Goal: Transaction & Acquisition: Obtain resource

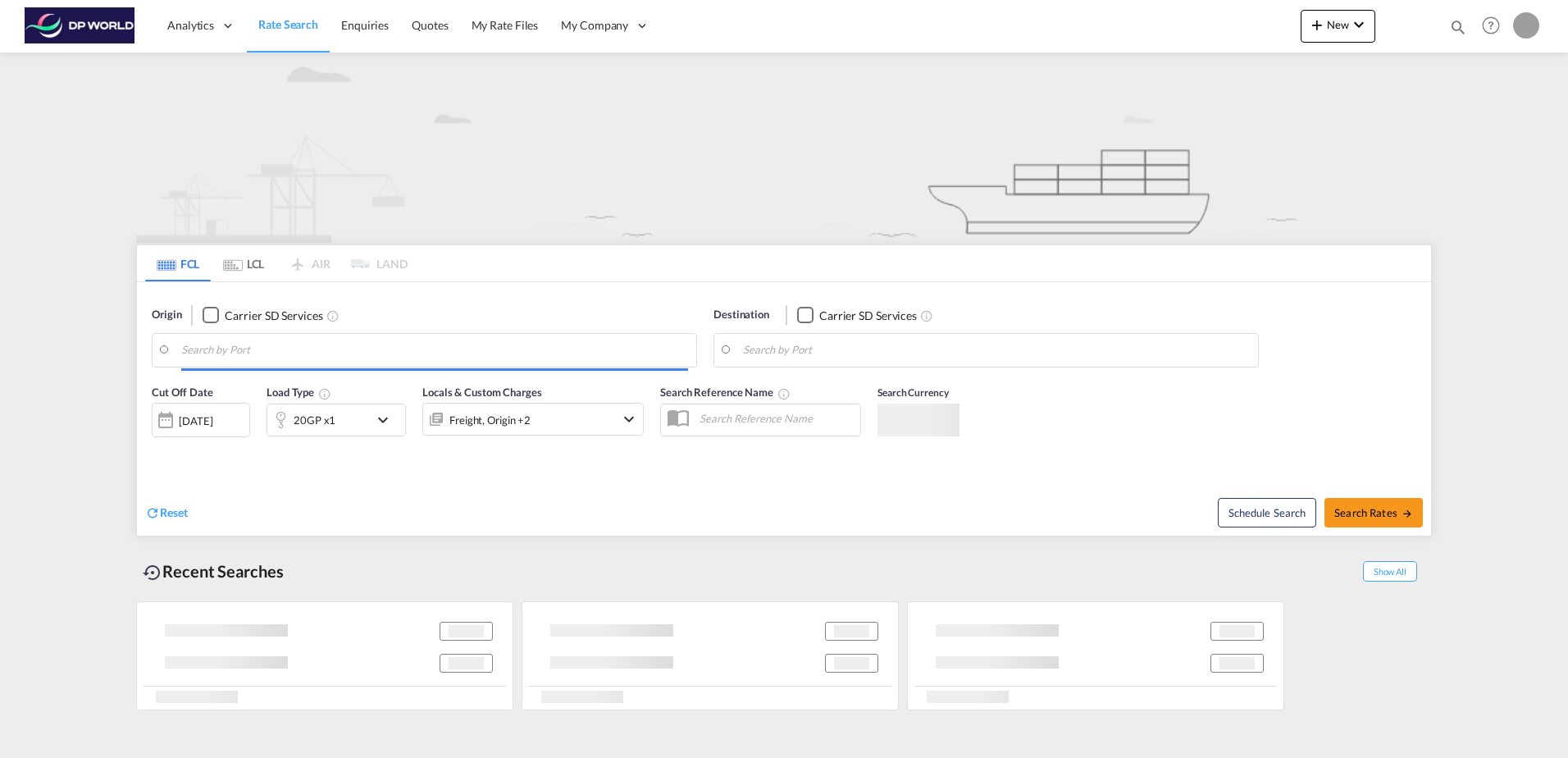
type input "Ho Chi Minh City ([GEOGRAPHIC_DATA]), VNSGN"
type input "[US_STATE], [GEOGRAPHIC_DATA], USNYC"
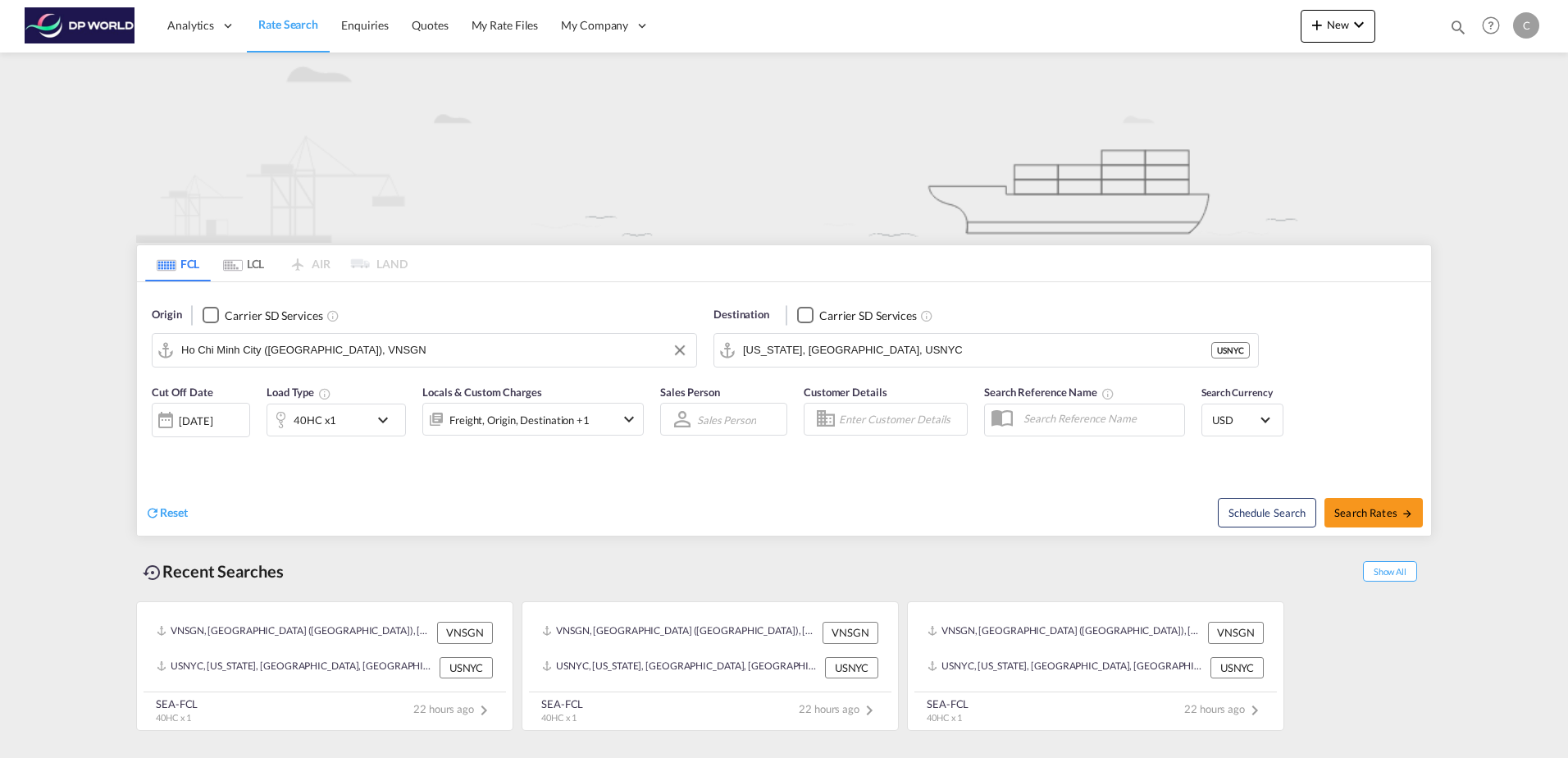
click at [457, 359] on input "Ho Chi Minh City ([GEOGRAPHIC_DATA]), VNSGN" at bounding box center [434, 350] width 507 height 25
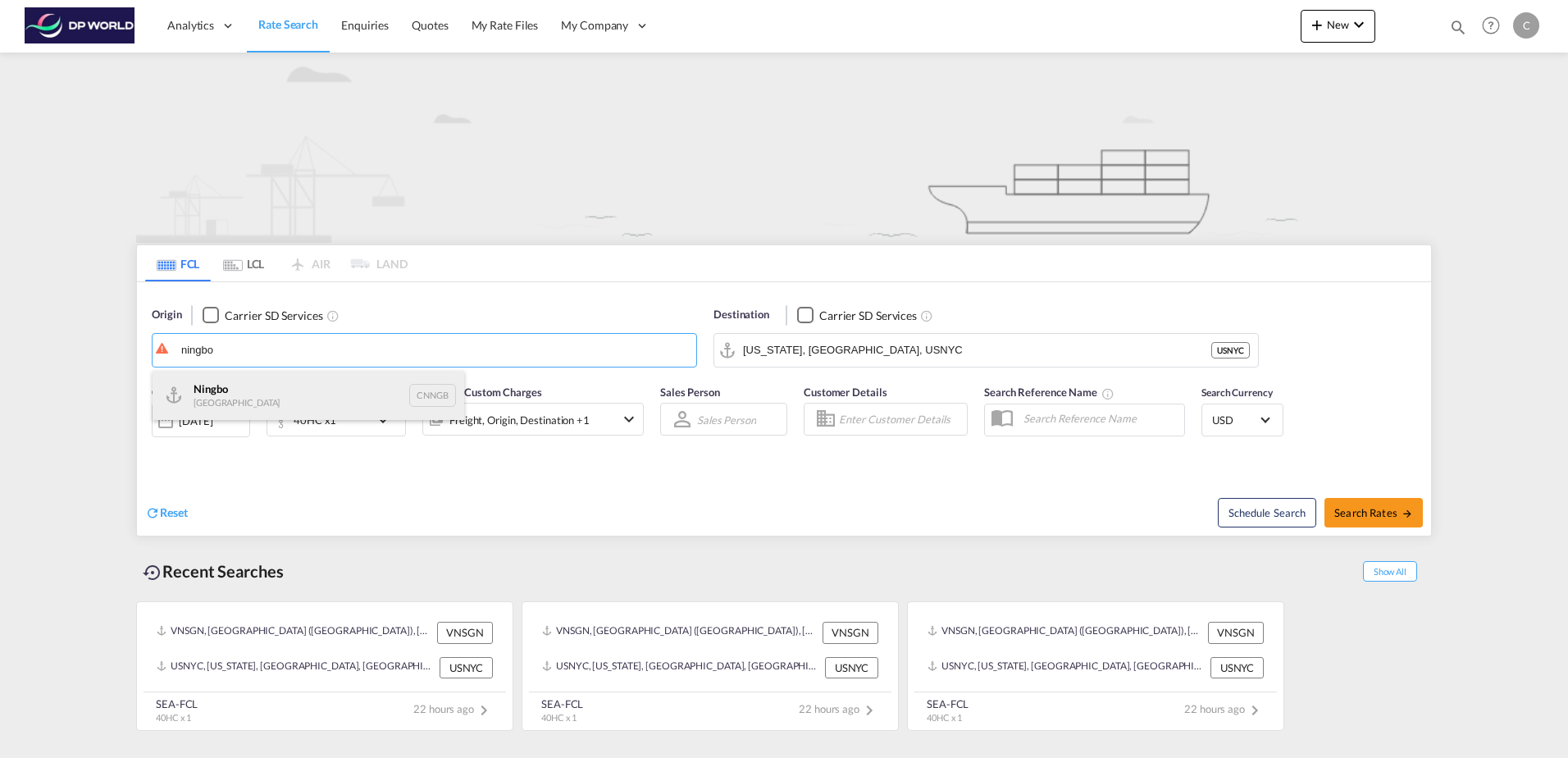
click at [324, 400] on div "Ningbo China CNNGB" at bounding box center [308, 395] width 312 height 49
type input "Ningbo, CNNGB"
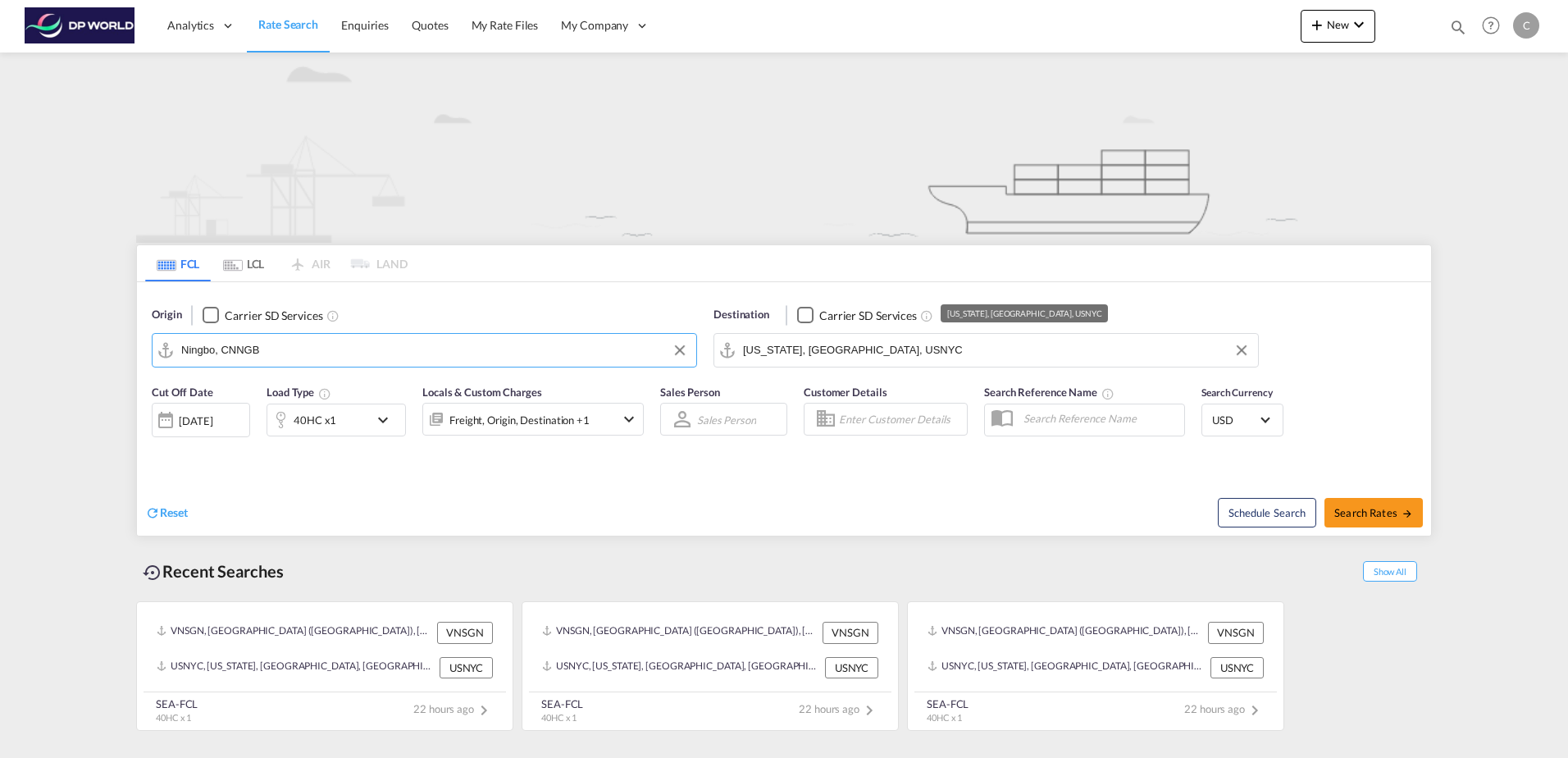
click at [868, 359] on input "[US_STATE], [GEOGRAPHIC_DATA], USNYC" at bounding box center [996, 350] width 507 height 25
click at [279, 15] on link "Rate Search" at bounding box center [288, 26] width 83 height 54
click at [214, 23] on div "Analytics" at bounding box center [201, 26] width 91 height 54
click at [100, 36] on img at bounding box center [80, 26] width 111 height 37
click at [115, 30] on img at bounding box center [80, 26] width 111 height 37
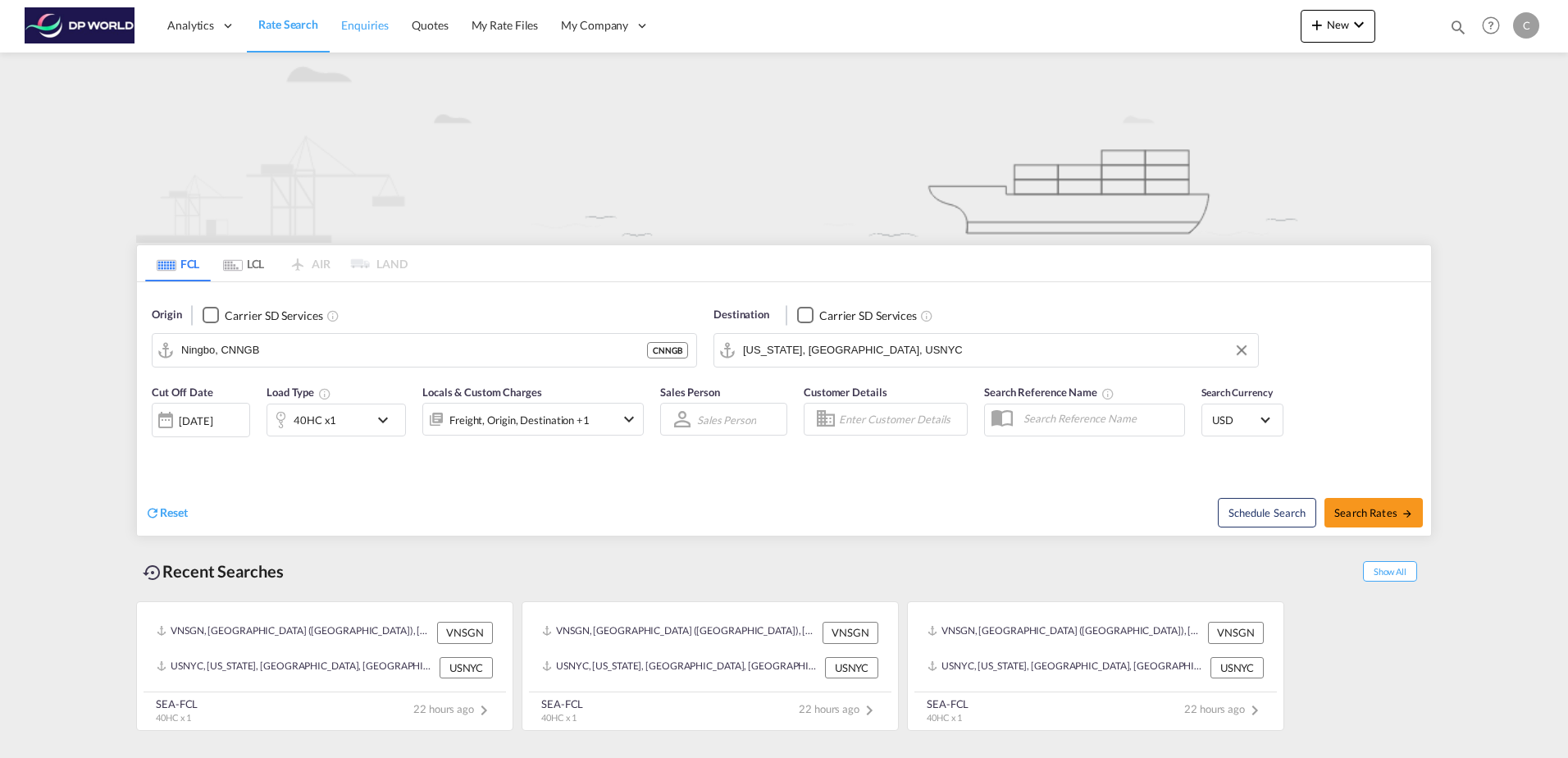
click at [339, 26] on link "Enquiries" at bounding box center [365, 26] width 71 height 54
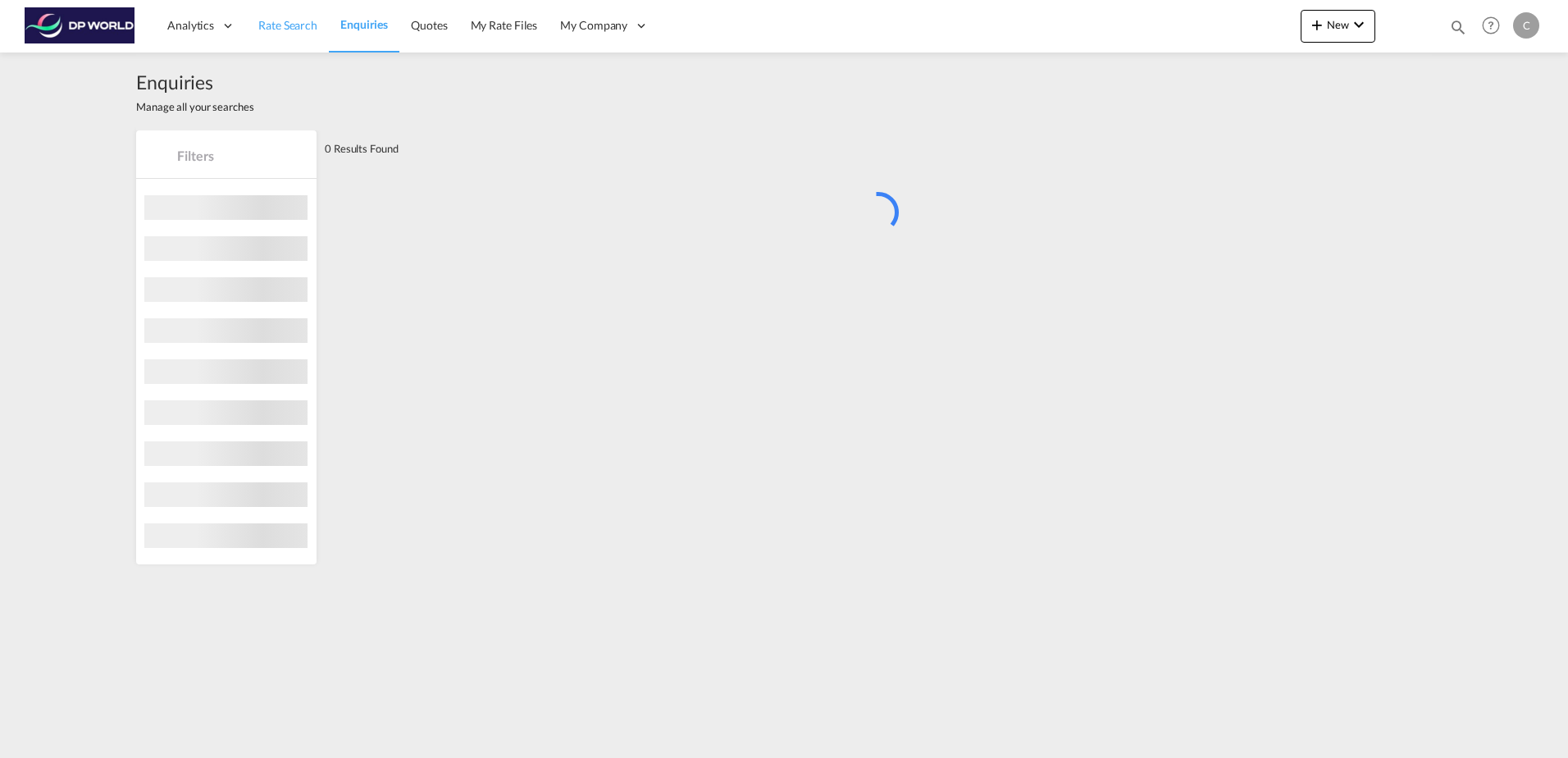
click at [268, 23] on span "Rate Search" at bounding box center [287, 25] width 59 height 14
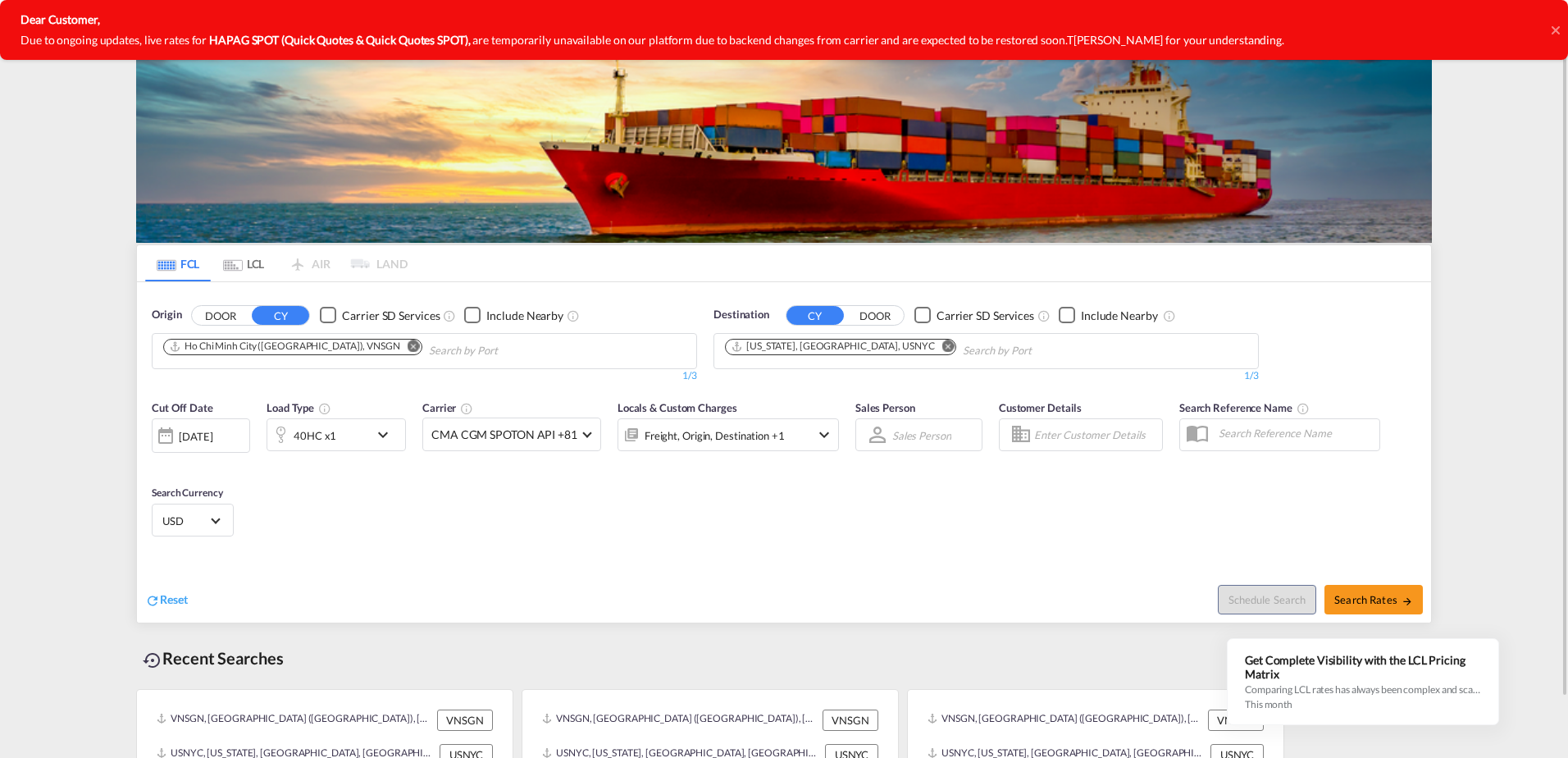
drag, startPoint x: 855, startPoint y: 345, endPoint x: 672, endPoint y: 344, distance: 183.0
click at [943, 345] on md-icon "Remove" at bounding box center [949, 346] width 12 height 12
click at [408, 344] on md-icon "Remove" at bounding box center [414, 346] width 12 height 12
click at [854, 323] on button "DOOR" at bounding box center [875, 315] width 57 height 19
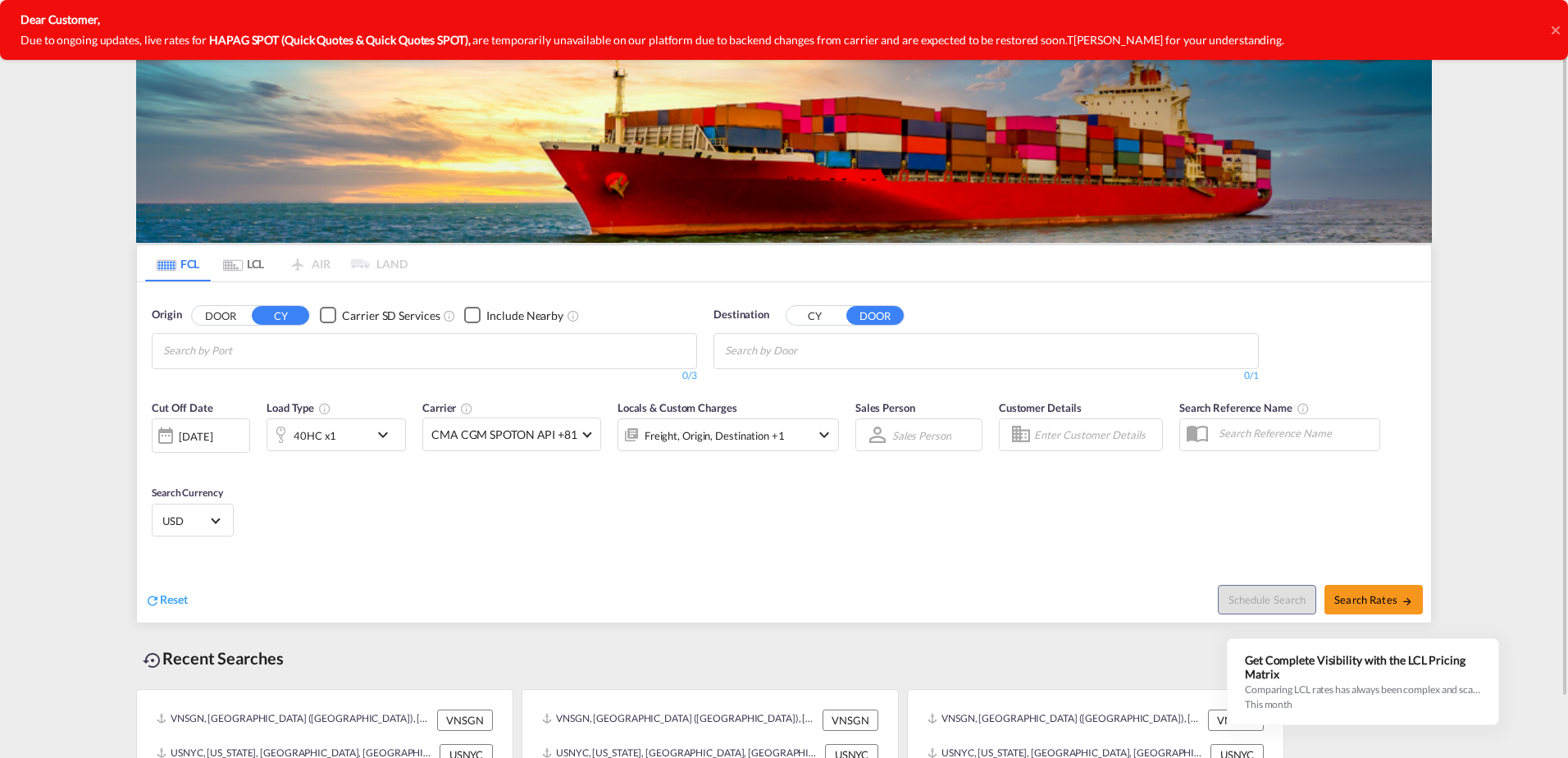
click at [779, 356] on body "Analytics Dashboard Rate Search Enquiries Quotes My Rate Files My Company" at bounding box center [784, 379] width 1568 height 758
paste input "[PERSON_NAME]"
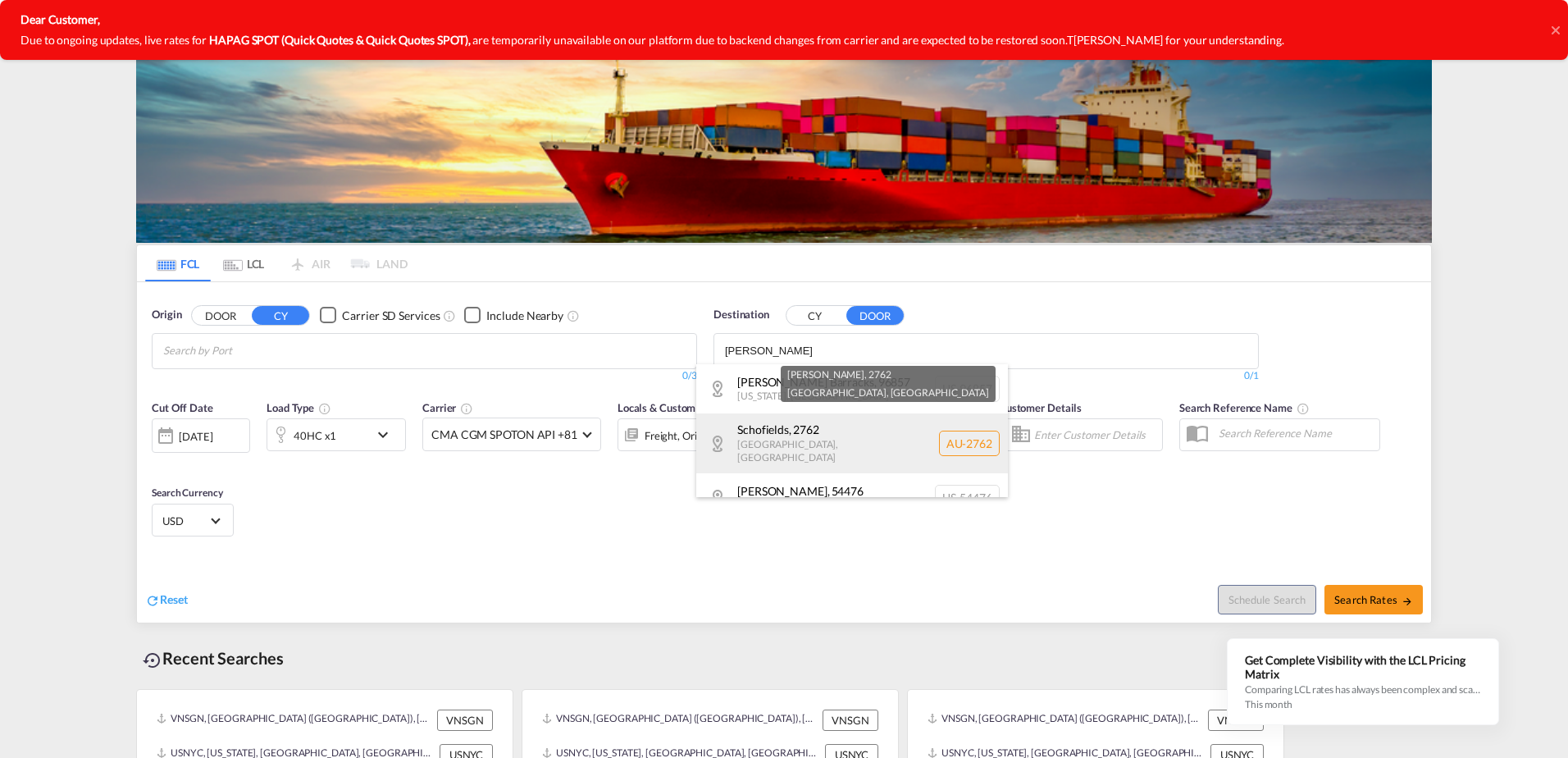
scroll to position [14, 0]
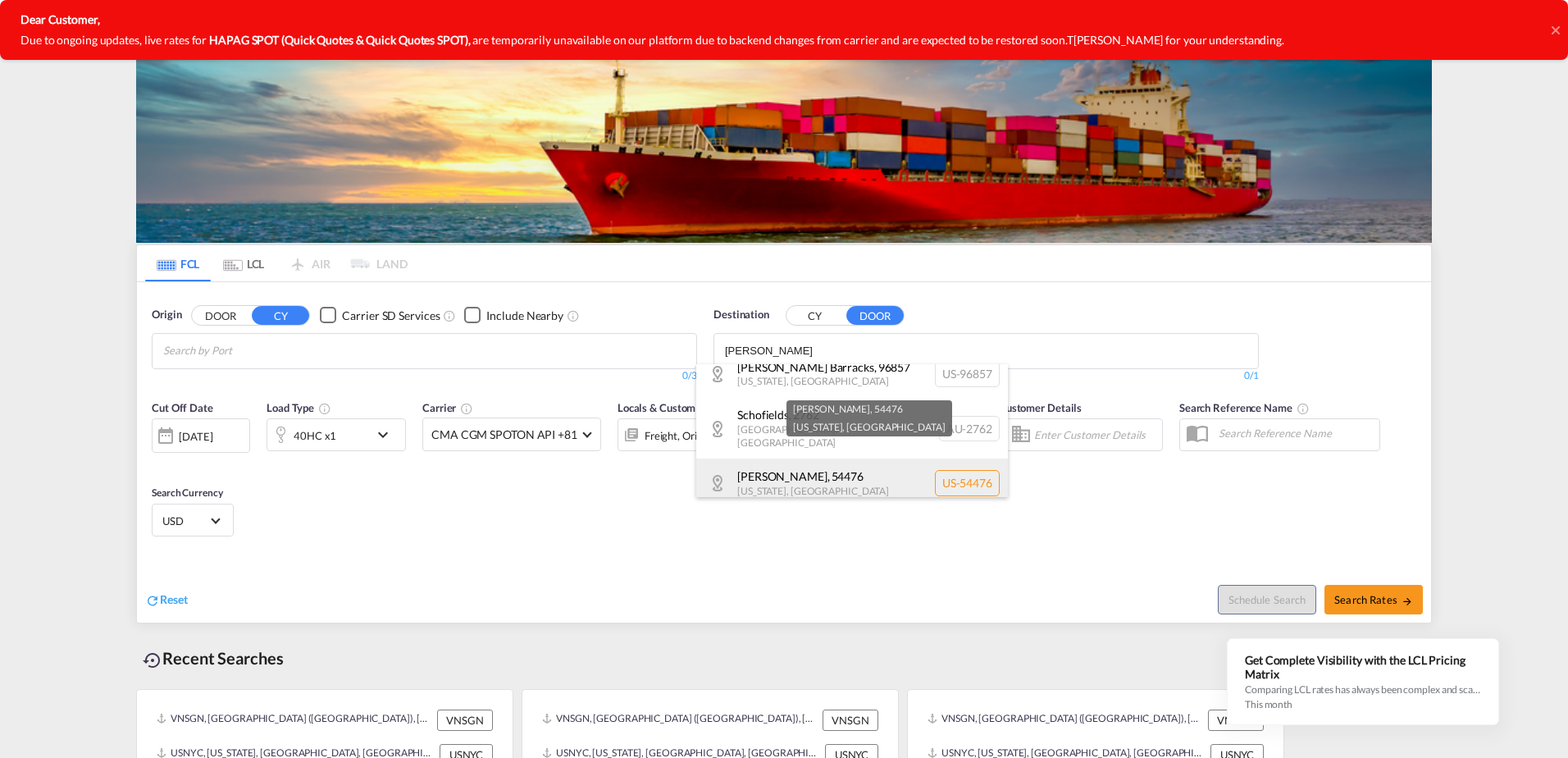
type input "[PERSON_NAME]"
click at [843, 468] on div "[PERSON_NAME] , 54476 [US_STATE] , [GEOGRAPHIC_DATA] US-54476" at bounding box center [853, 483] width 312 height 49
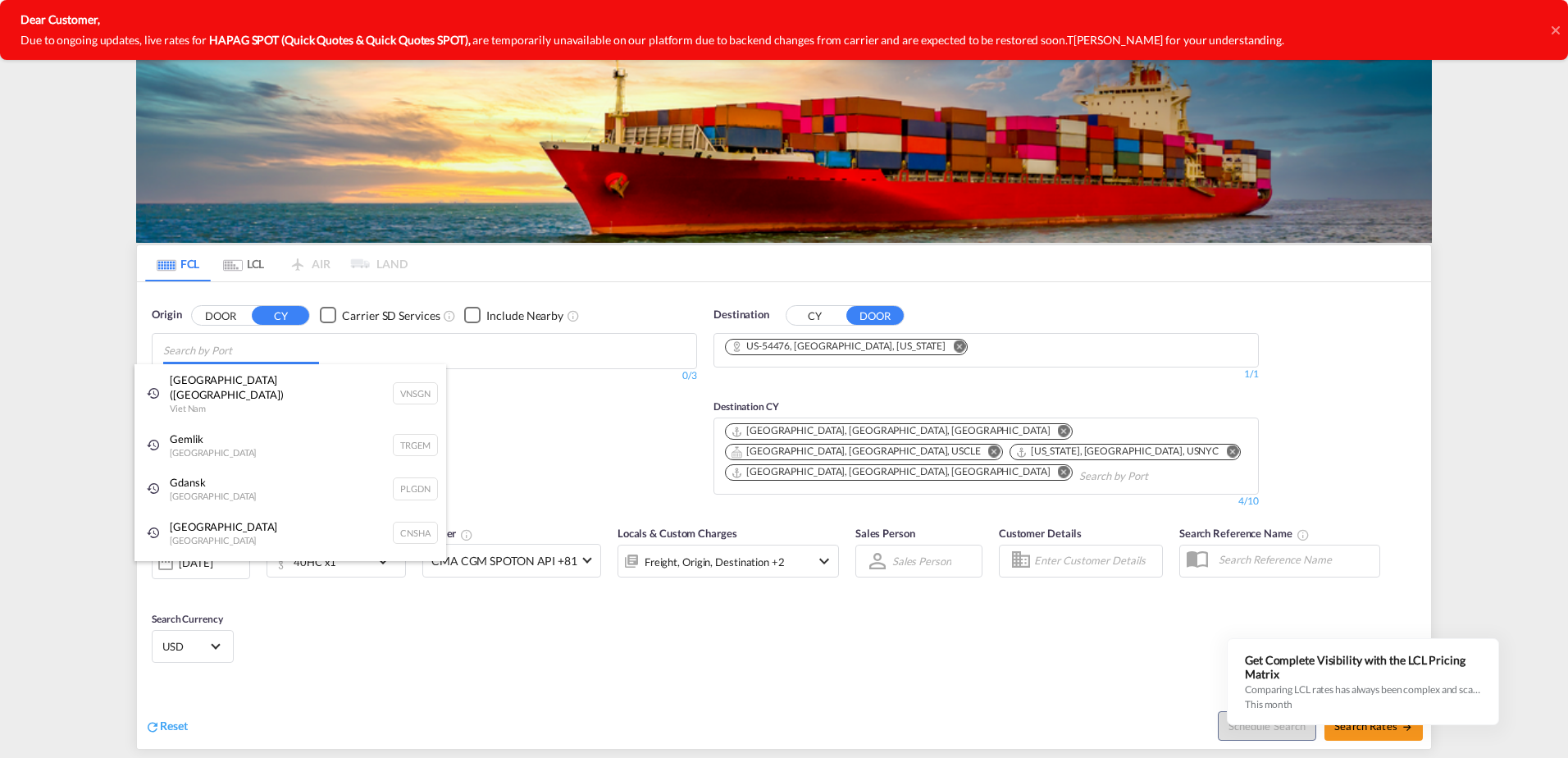
click at [296, 352] on body "Analytics Dashboard Rate Search Enquiries Quotes My Rate Files My Company" at bounding box center [784, 379] width 1568 height 758
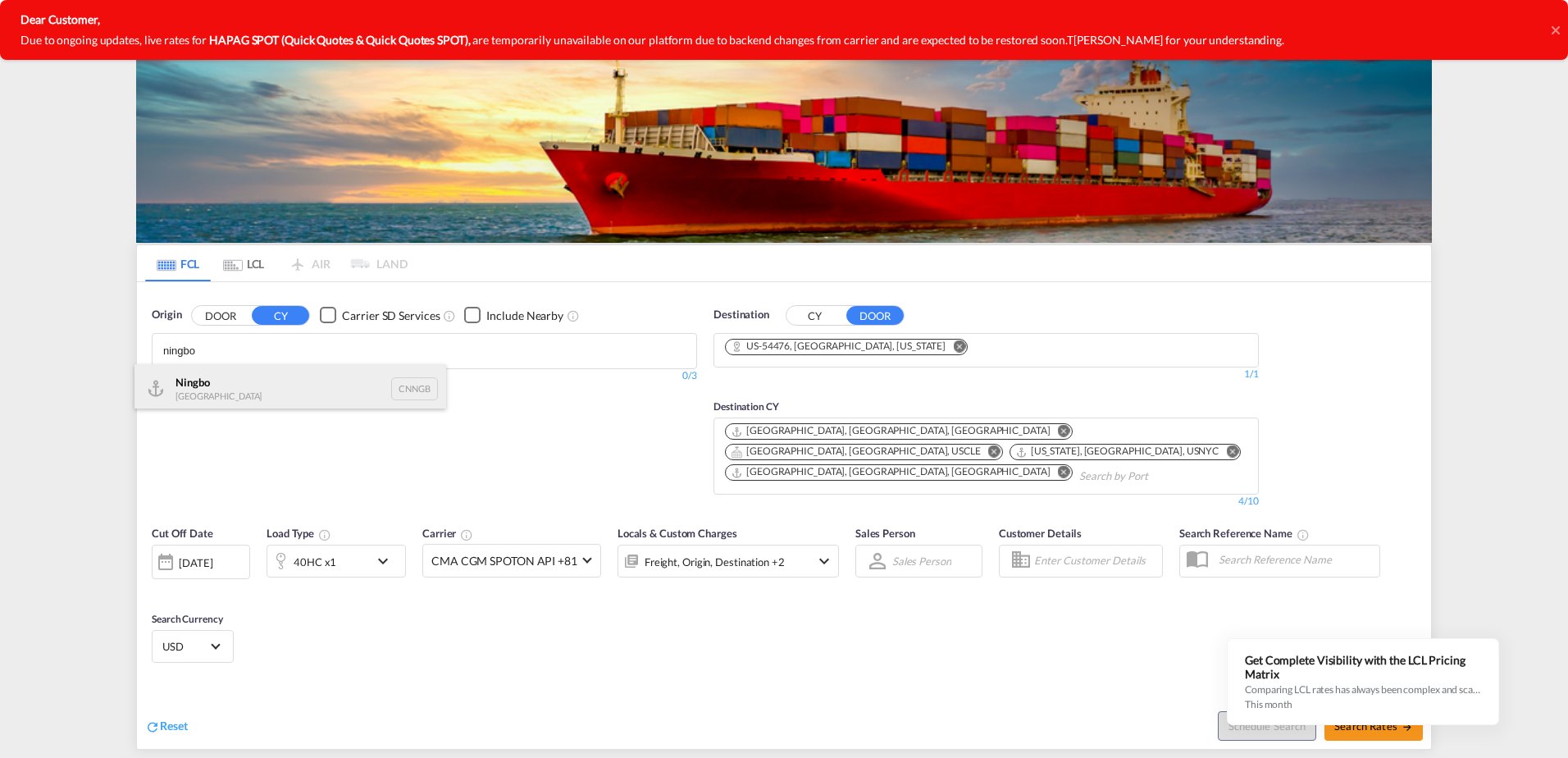
type input "ningbo"
click at [272, 367] on div "Ningbo China CNNGB" at bounding box center [290, 389] width 312 height 49
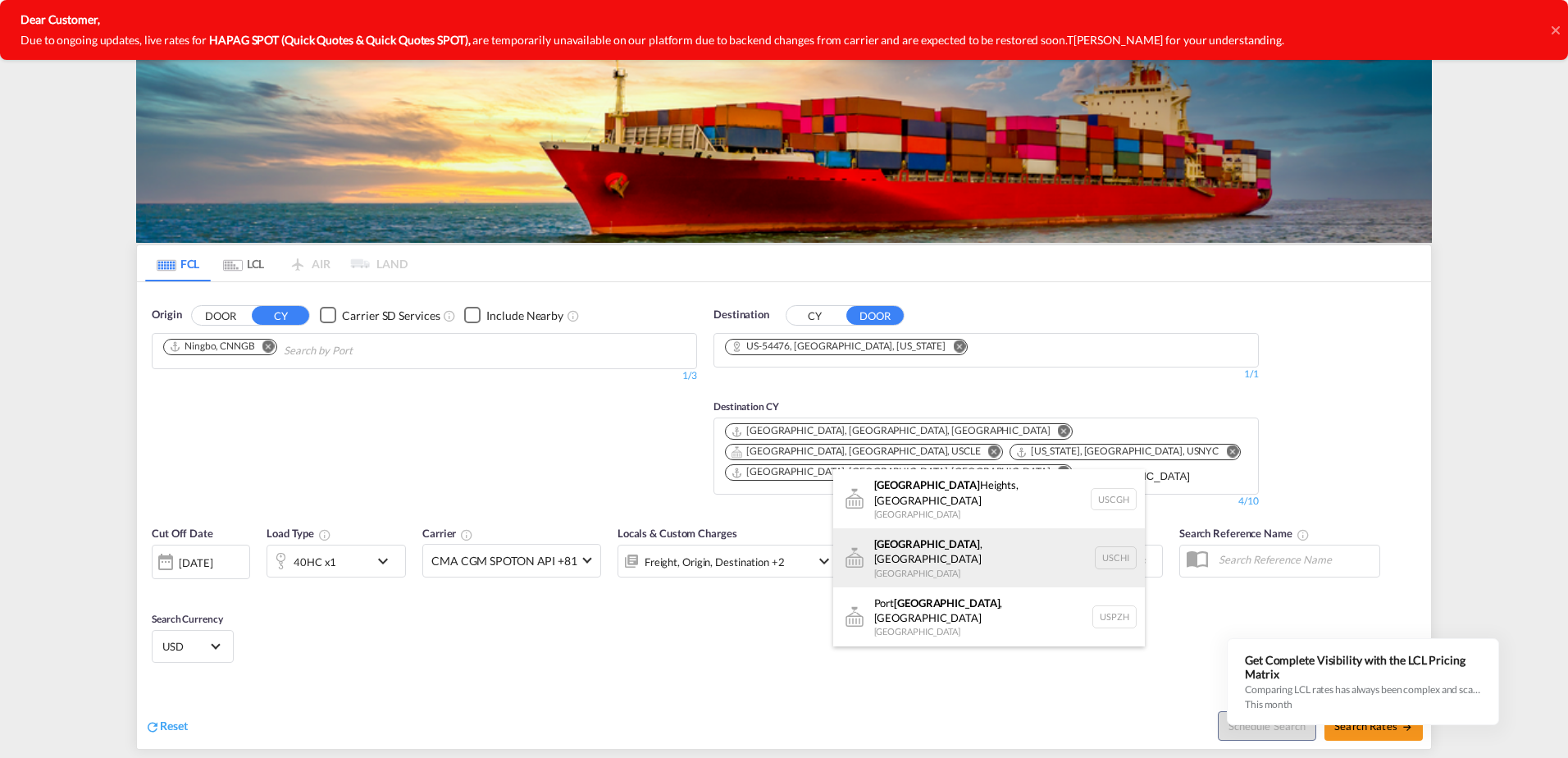
type input "[GEOGRAPHIC_DATA]"
click at [890, 538] on div "[GEOGRAPHIC_DATA] , IL United States USCHI" at bounding box center [989, 557] width 312 height 59
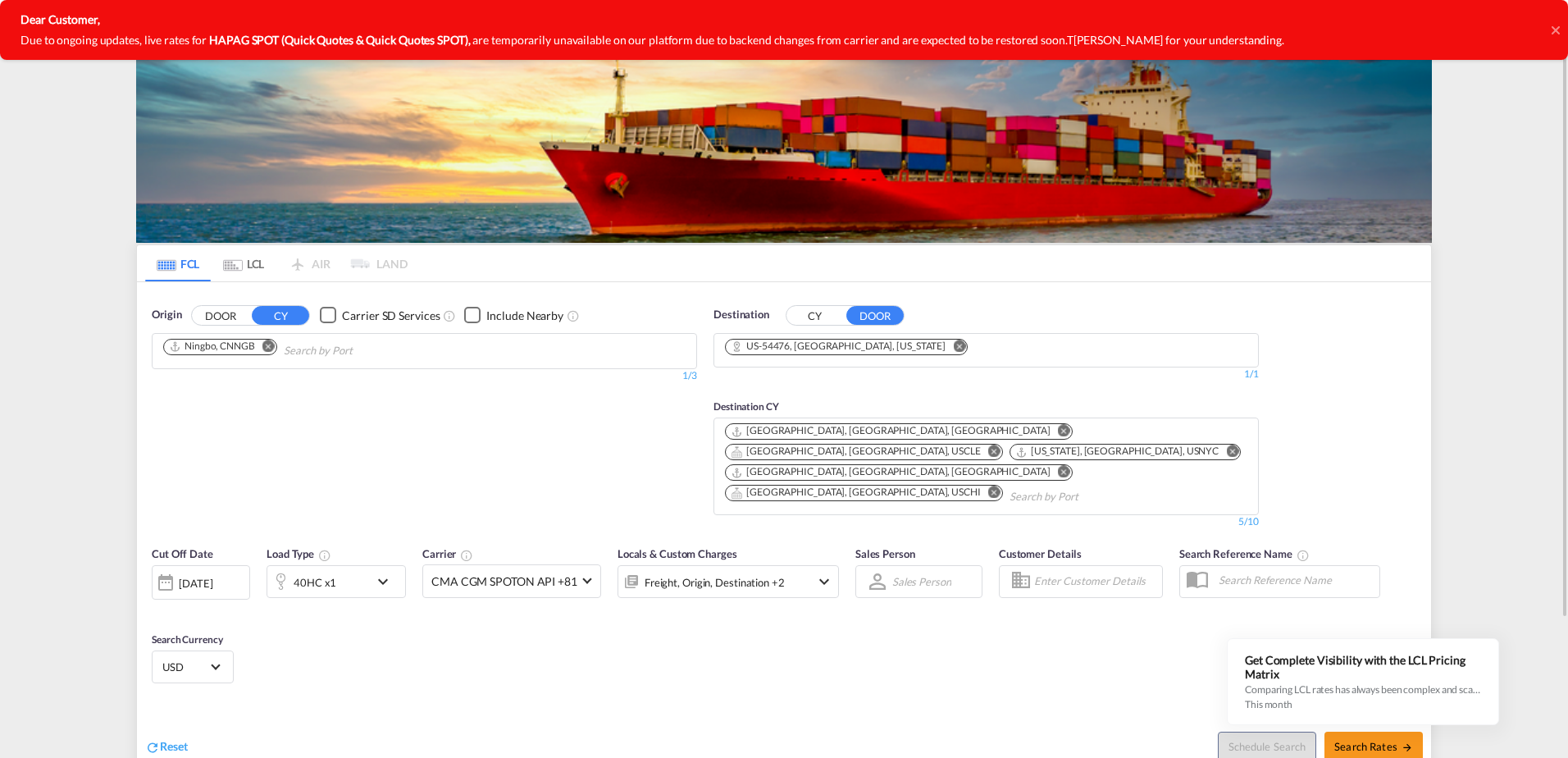
click at [1059, 451] on body "Analytics Dashboard Rate Search Enquiries Quotes My Rate Files My Company" at bounding box center [784, 379] width 1568 height 758
type input "p"
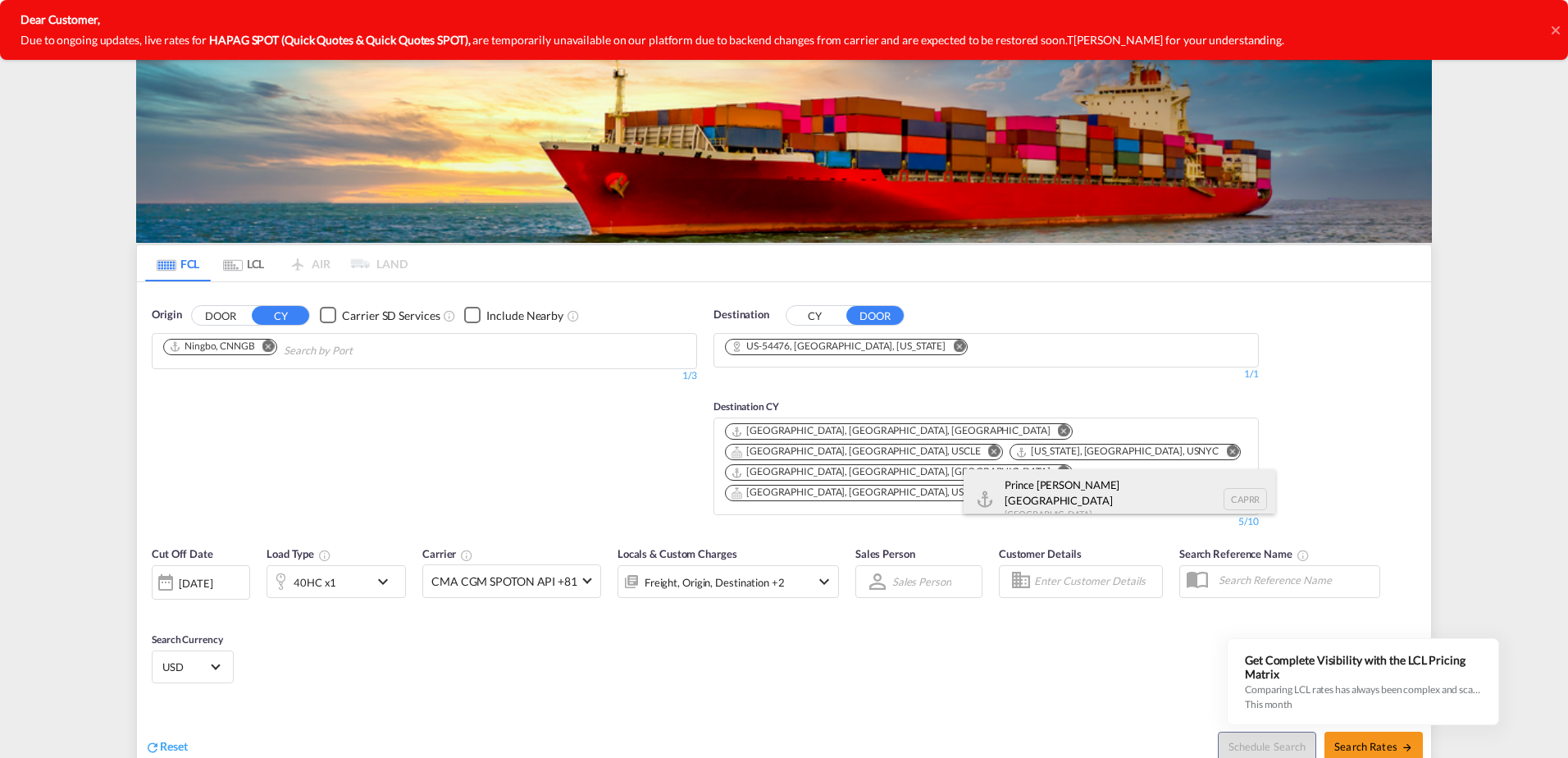
type input "caprr"
click at [1046, 495] on div "[GEOGRAPHIC_DATA][PERSON_NAME][GEOGRAPHIC_DATA] [GEOGRAPHIC_DATA] CAPRR" at bounding box center [1120, 498] width 312 height 59
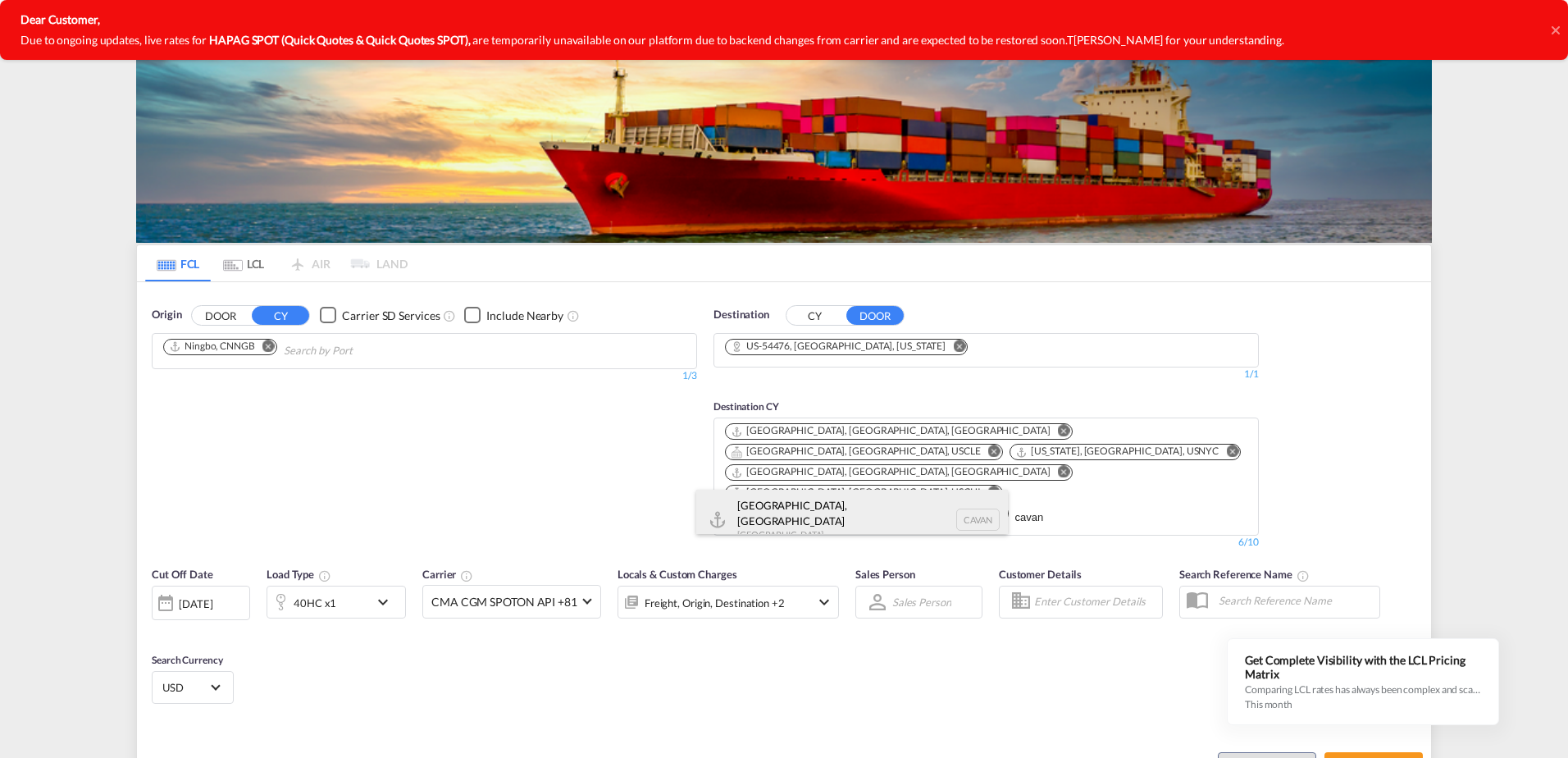
type input "cavan"
click at [808, 519] on div "[GEOGRAPHIC_DATA], [GEOGRAPHIC_DATA] [GEOGRAPHIC_DATA] CAVAN" at bounding box center [853, 519] width 312 height 59
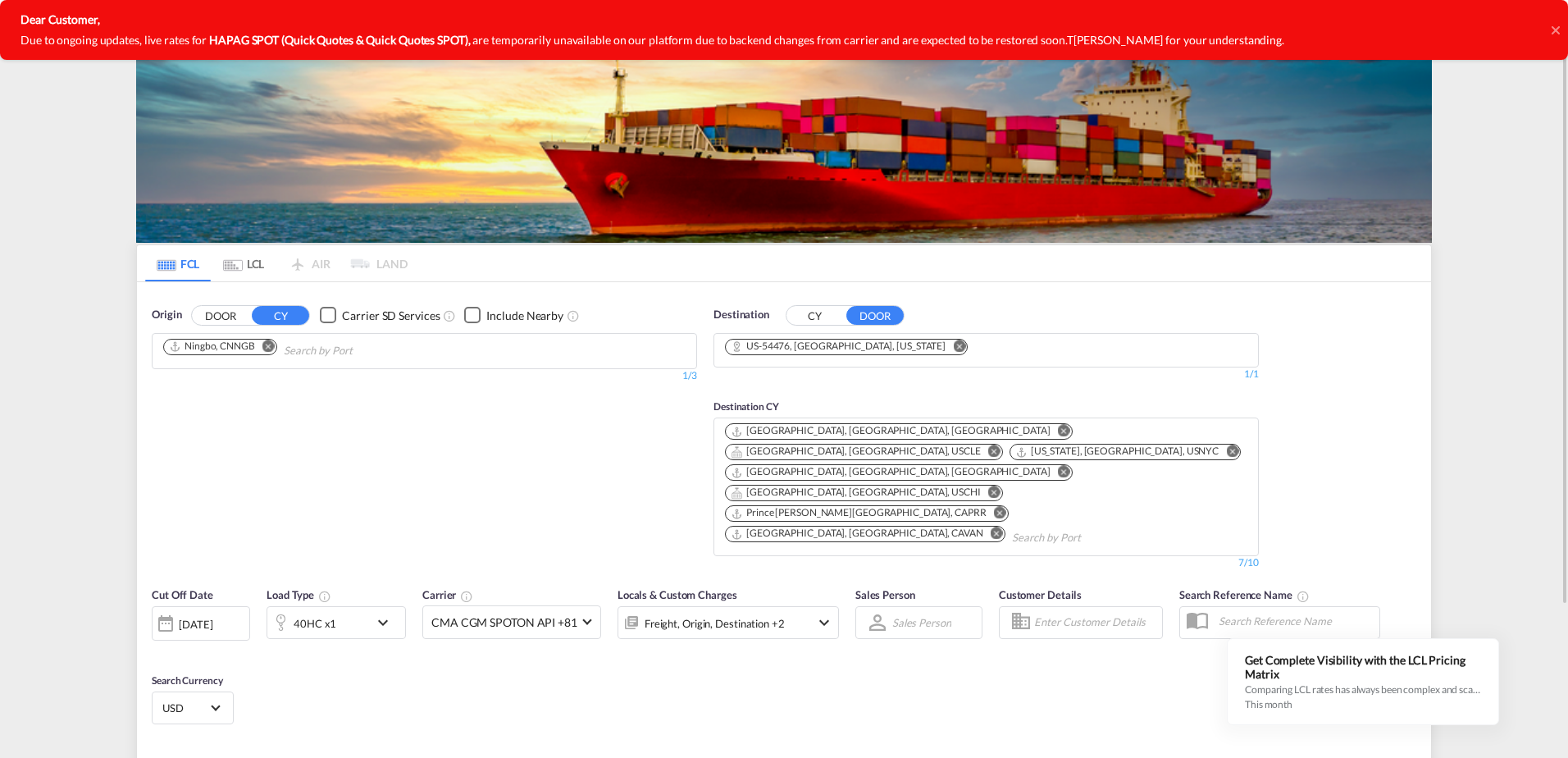
click at [990, 445] on md-icon "Remove" at bounding box center [994, 451] width 12 height 12
click at [1071, 466] on md-icon "Remove" at bounding box center [1064, 472] width 12 height 12
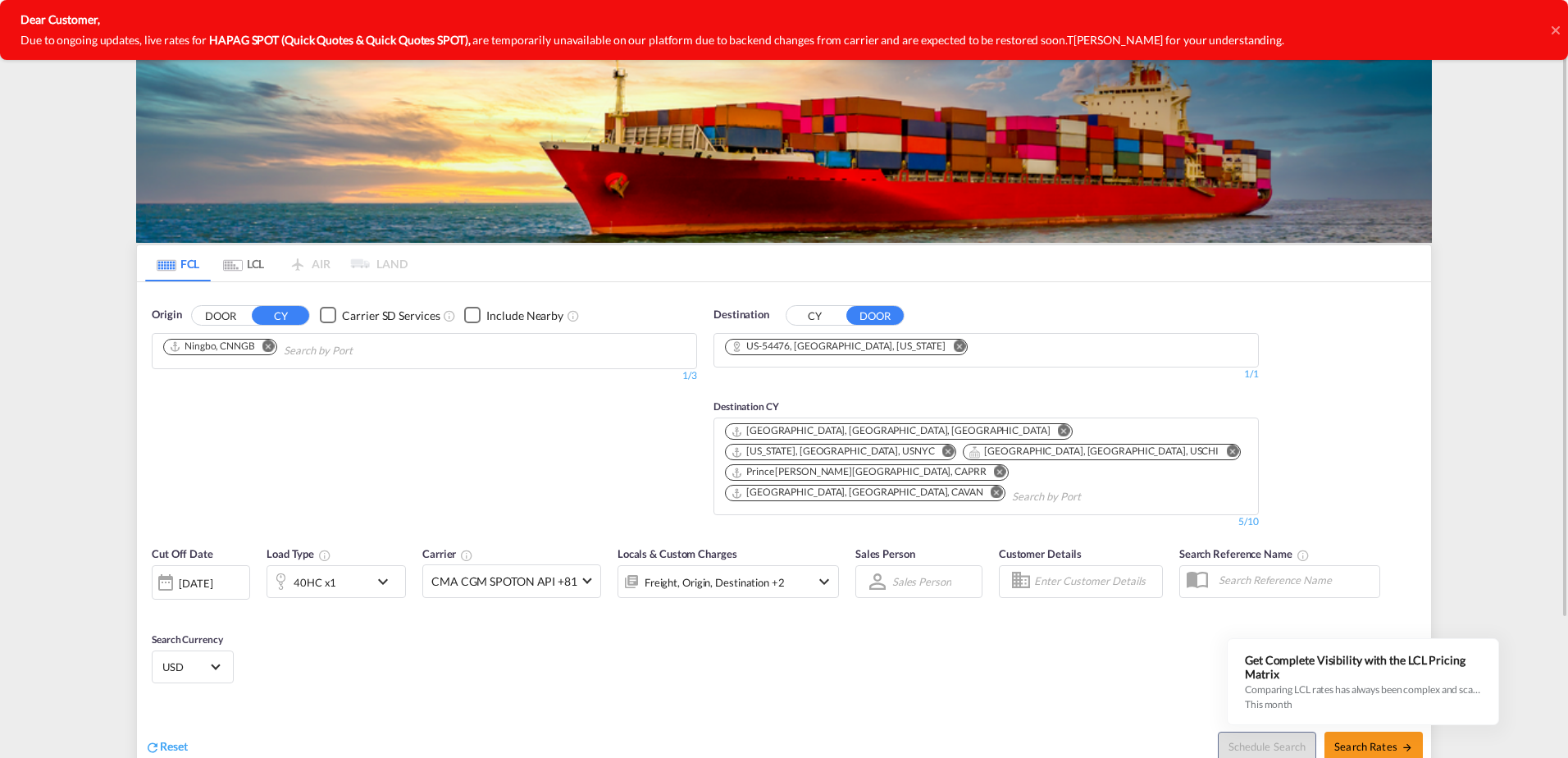
click at [215, 566] on div "[DATE]" at bounding box center [201, 583] width 99 height 34
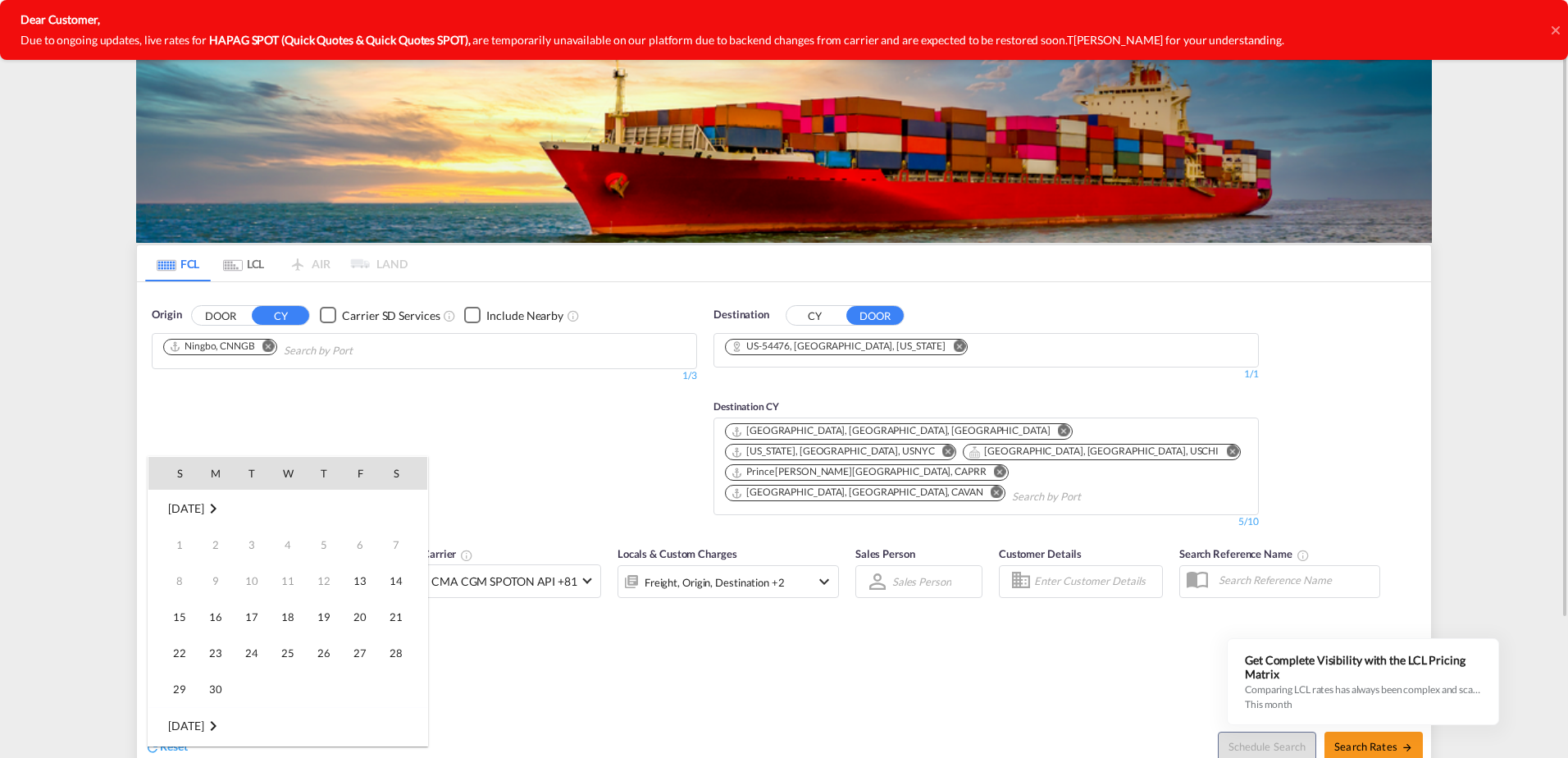
scroll to position [652, 0]
click at [220, 617] on span "15" at bounding box center [215, 617] width 33 height 33
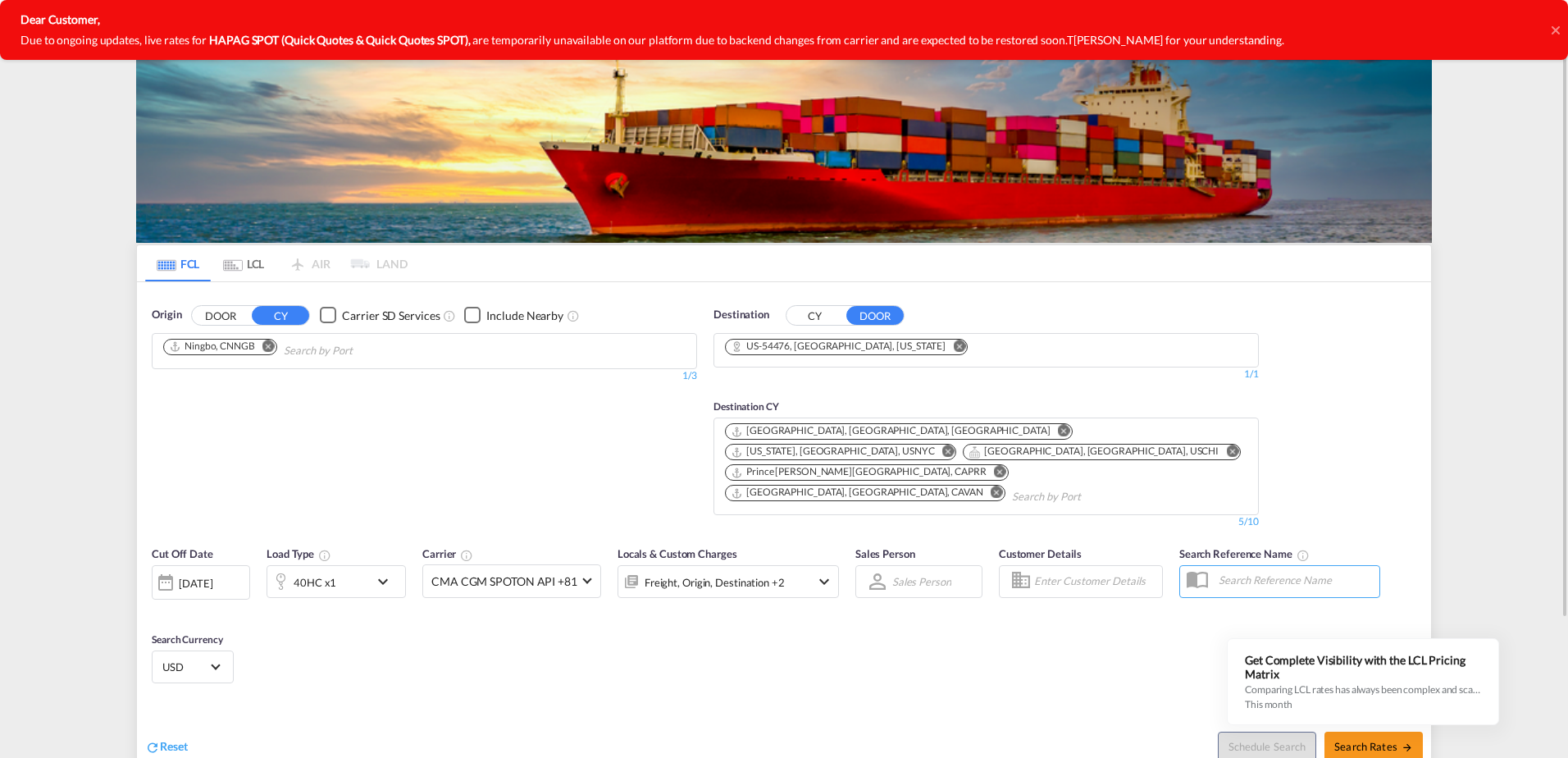
scroll to position [82, 0]
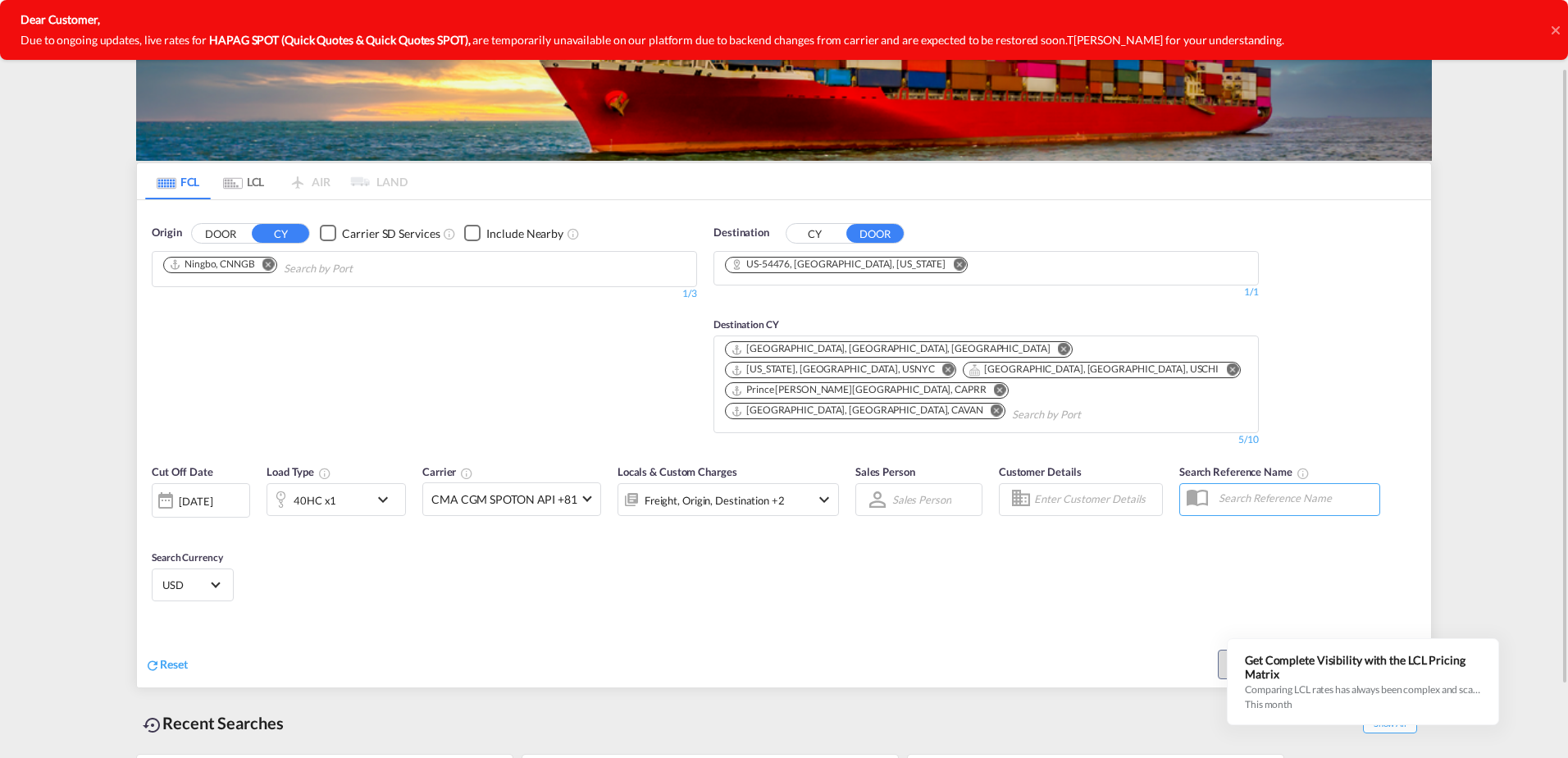
click at [1354, 650] on button "Search Rates" at bounding box center [1374, 664] width 99 height 30
type input "CNNGB to 54476 / [DATE]"
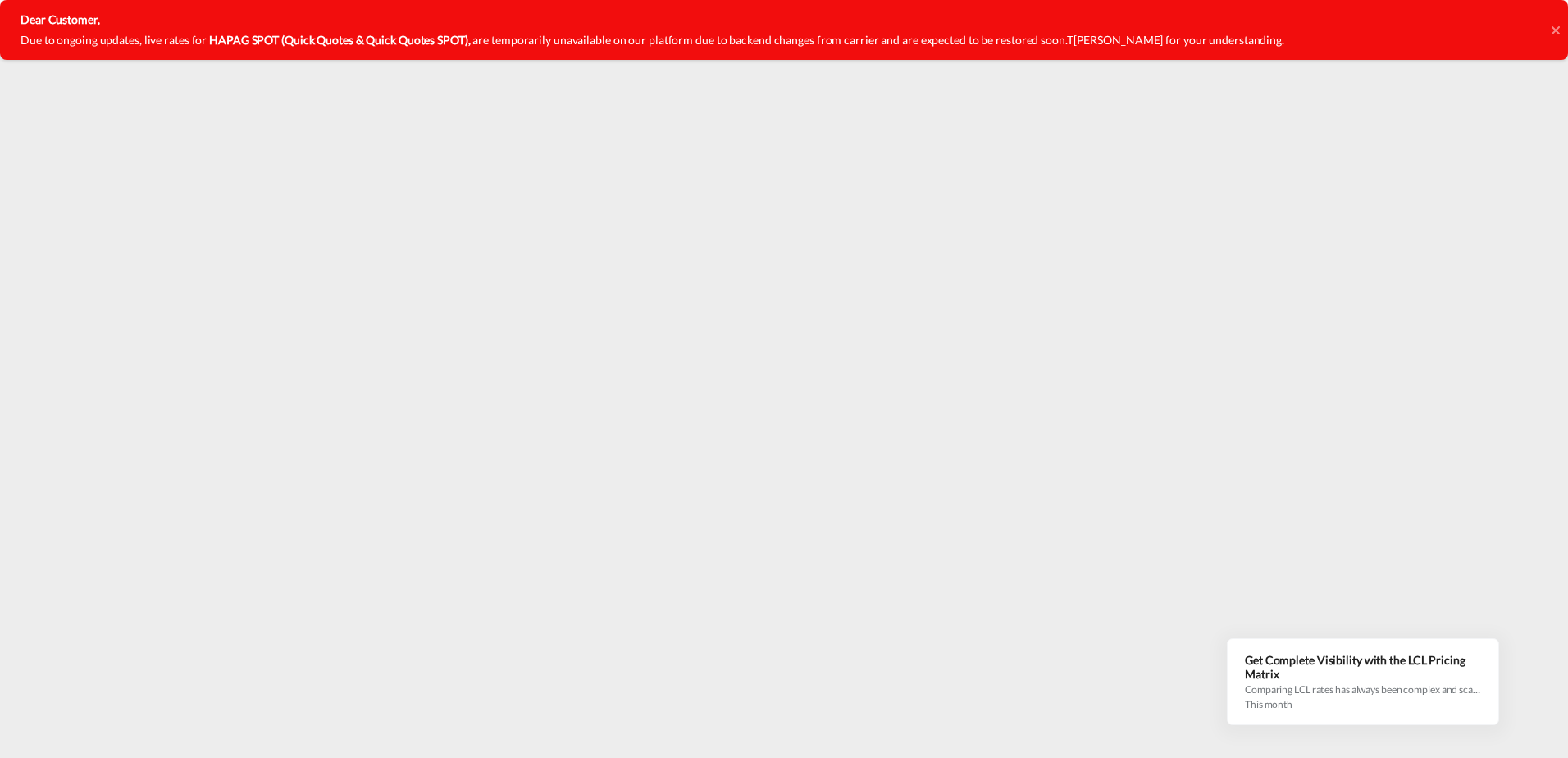
click at [1558, 32] on icon at bounding box center [1555, 30] width 9 height 9
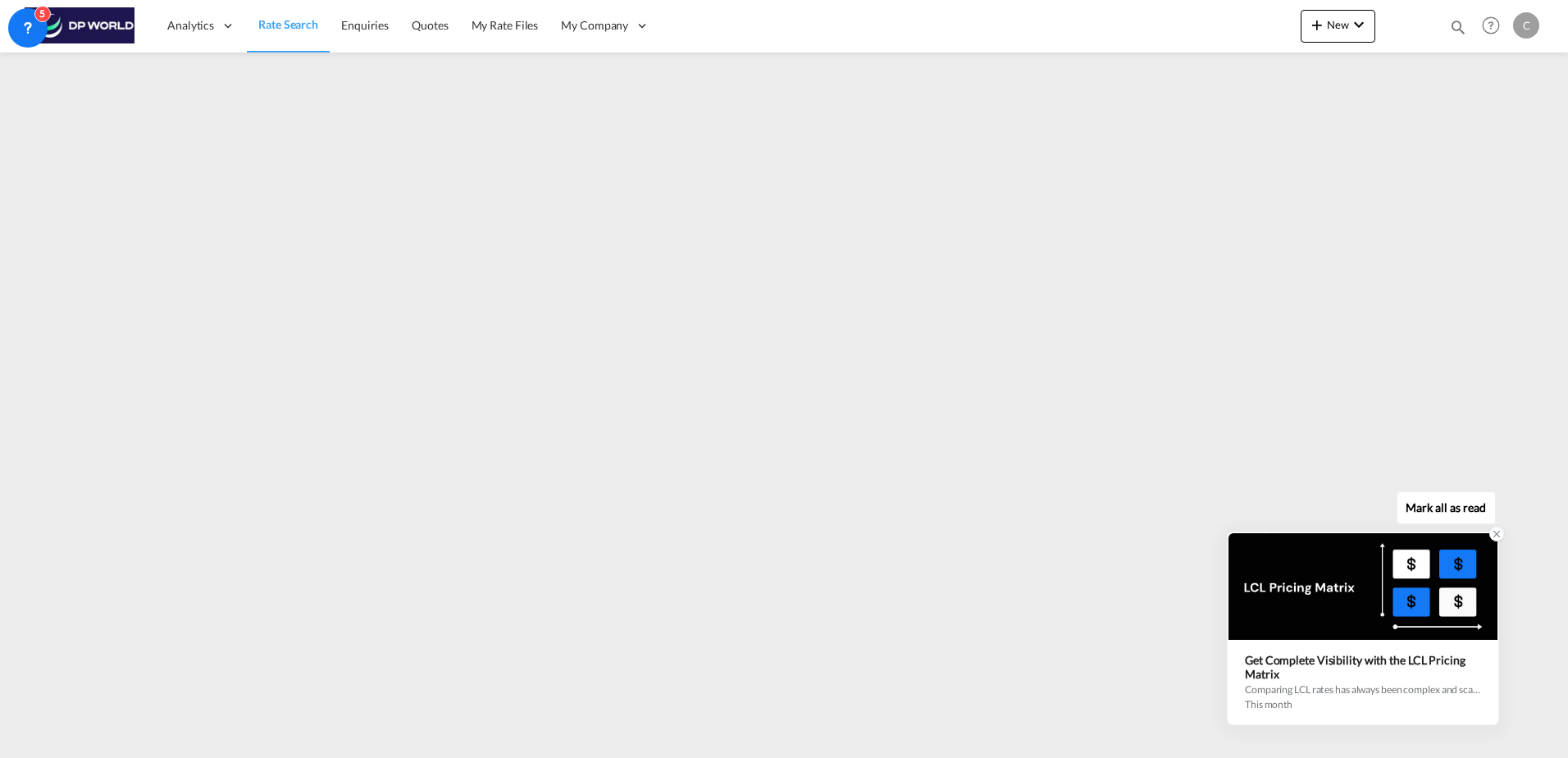
click at [1493, 533] on icon at bounding box center [1496, 533] width 11 height 11
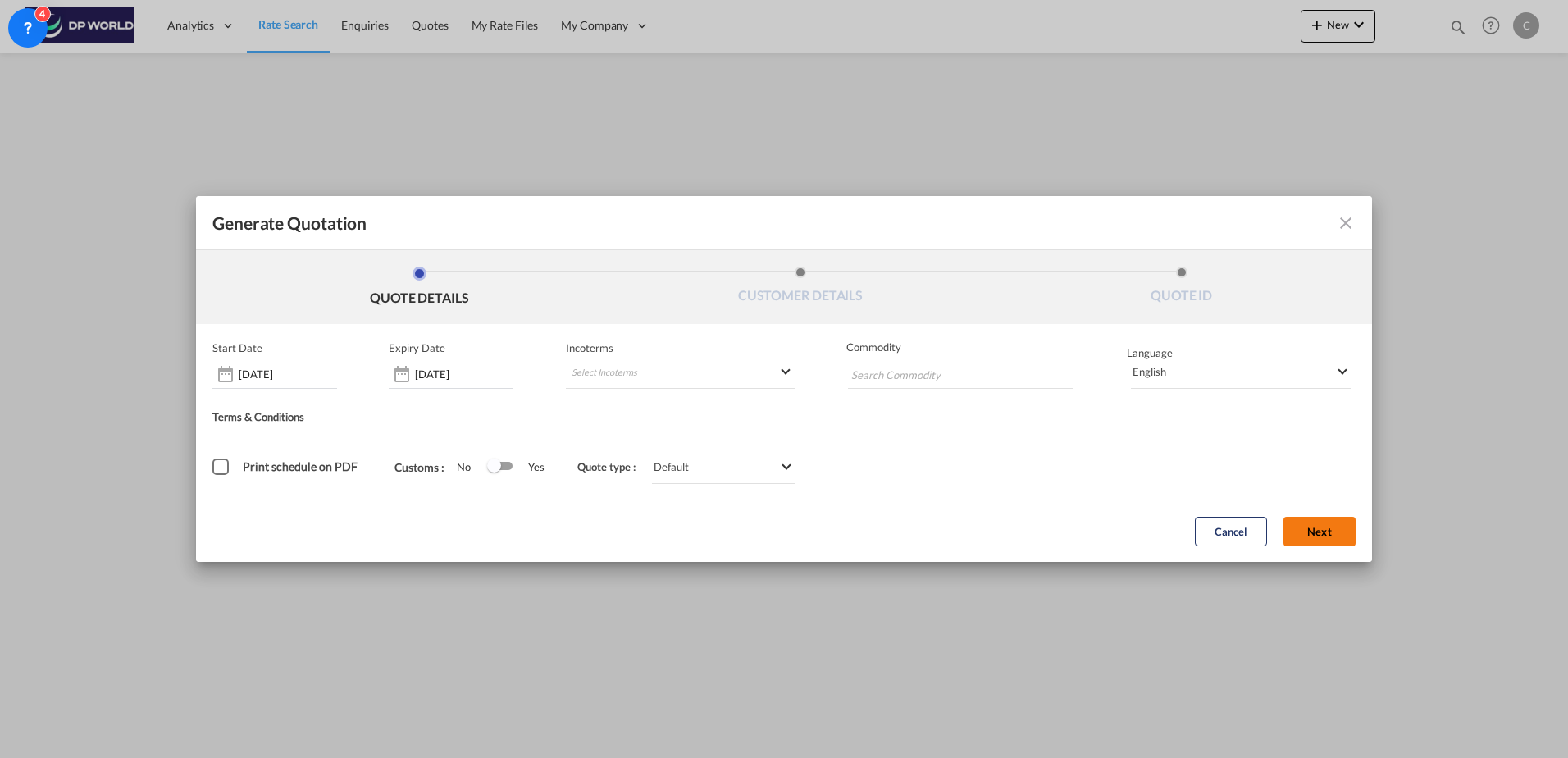
click at [1332, 536] on button "Next" at bounding box center [1319, 531] width 72 height 30
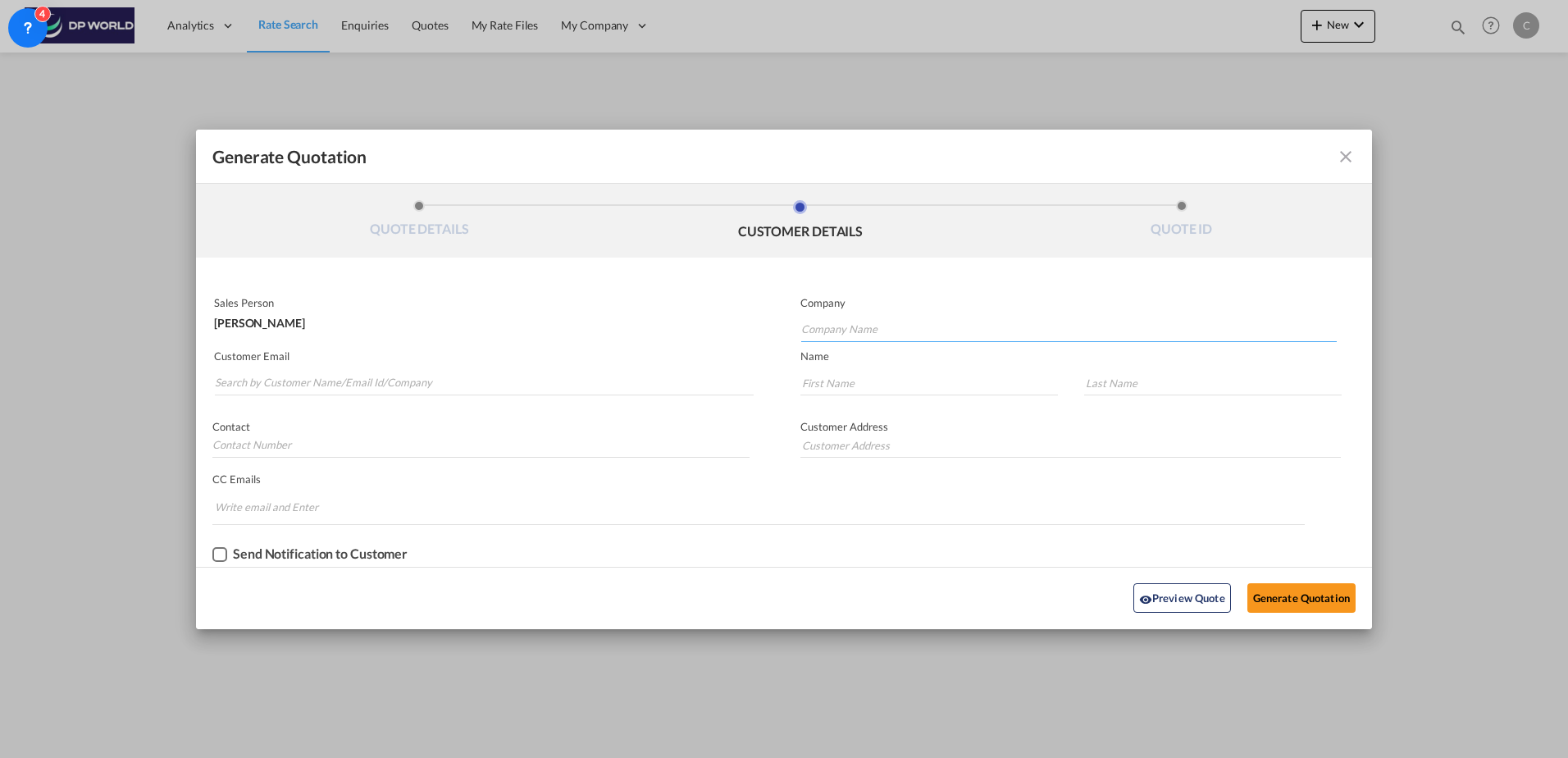
click at [898, 331] on input "Company Name" at bounding box center [1069, 330] width 536 height 25
type input "p"
click at [348, 385] on input "Search by Customer Name/Email Id/Company" at bounding box center [484, 382] width 539 height 25
paste input "[PERSON_NAME][EMAIL_ADDRESS][PERSON_NAME][DOMAIN_NAME]"
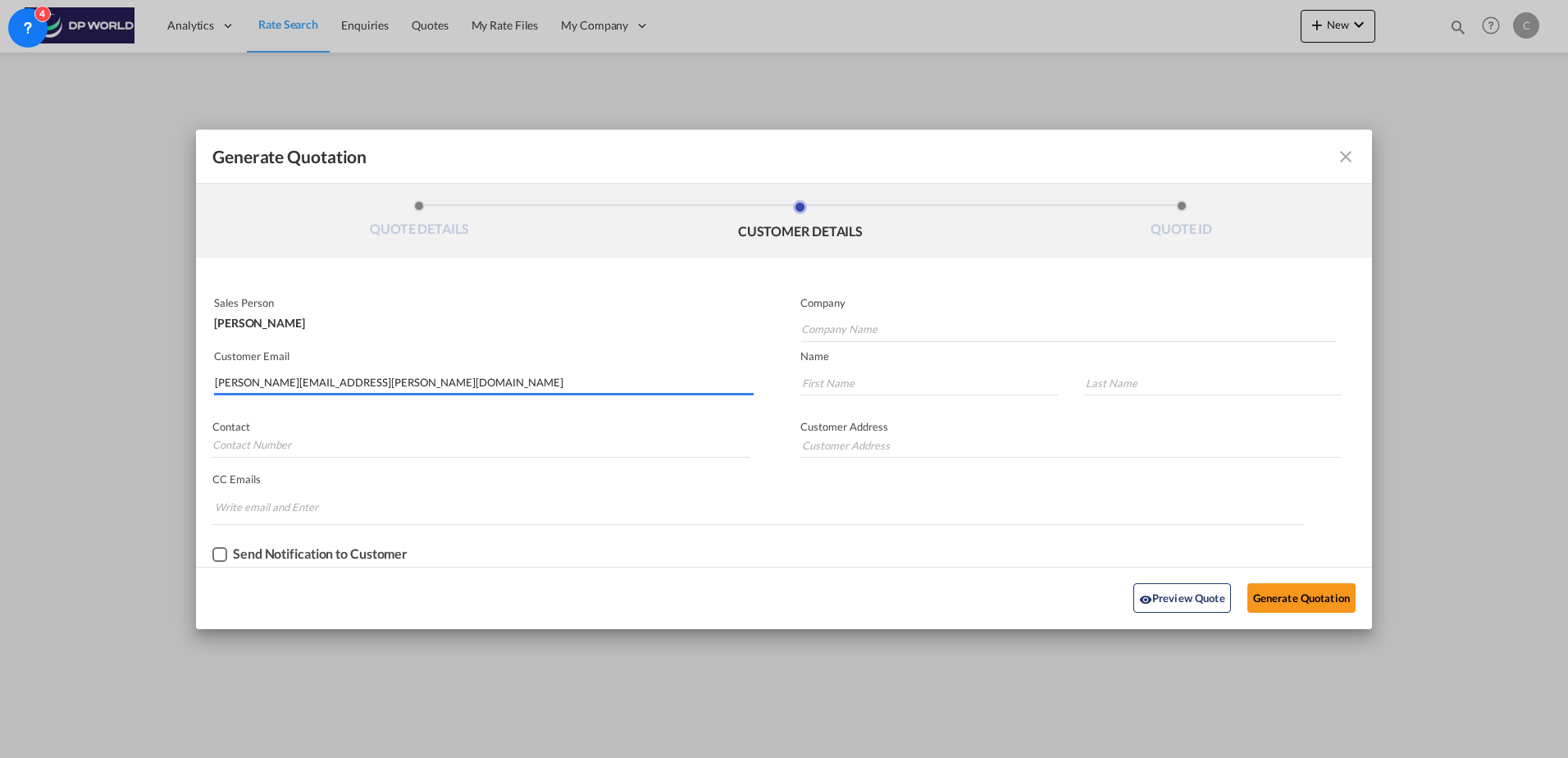
type input "[PERSON_NAME][EMAIL_ADDRESS][PERSON_NAME][DOMAIN_NAME]"
click at [837, 330] on input "Company Name" at bounding box center [1069, 330] width 536 height 25
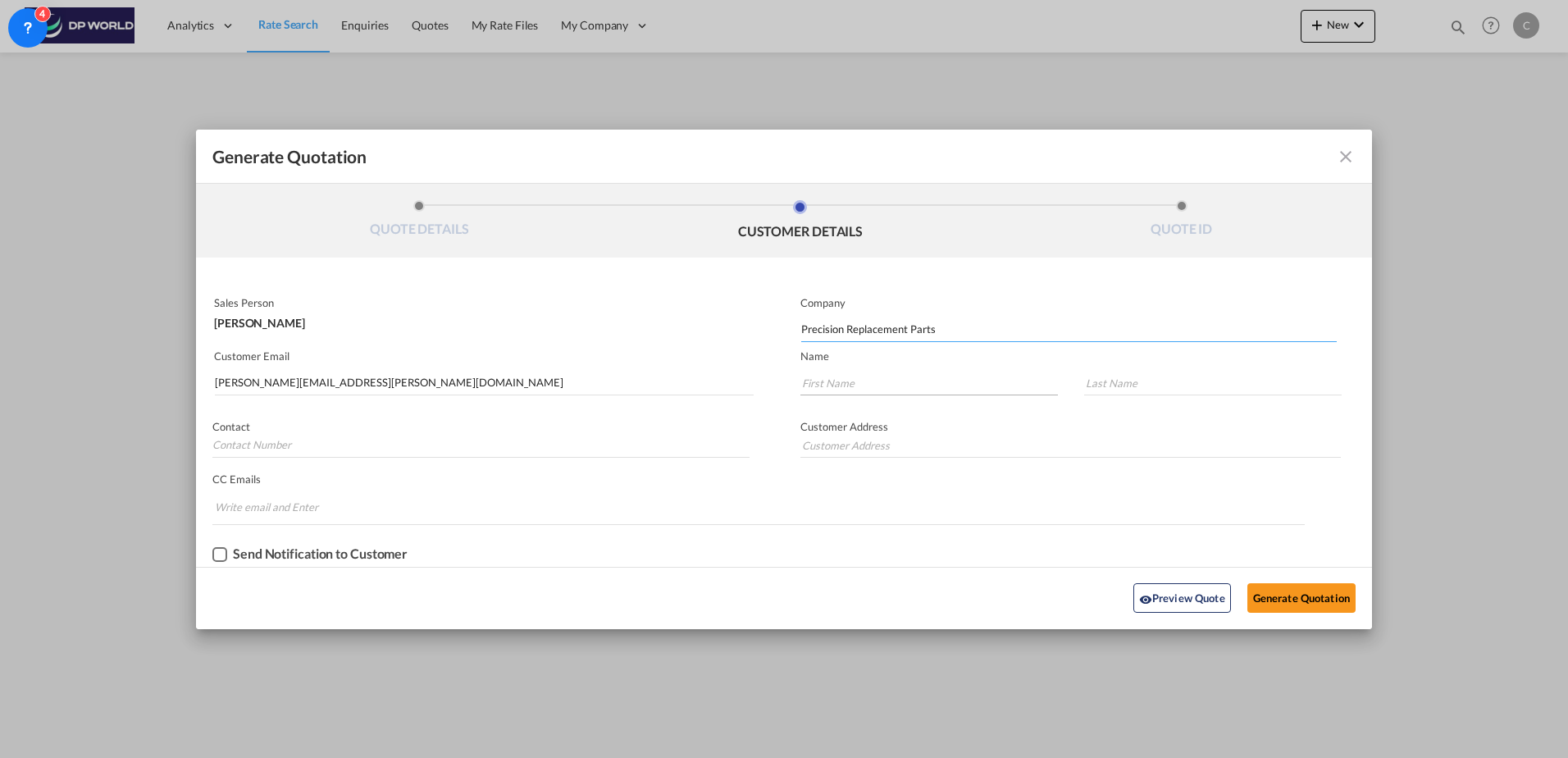
type input "Precision Replacement Parts"
click at [892, 390] on input "Generate QuotationQUOTE ..." at bounding box center [929, 382] width 257 height 25
type input "[PERSON_NAME]"
type input "G"
type input "[PERSON_NAME]"
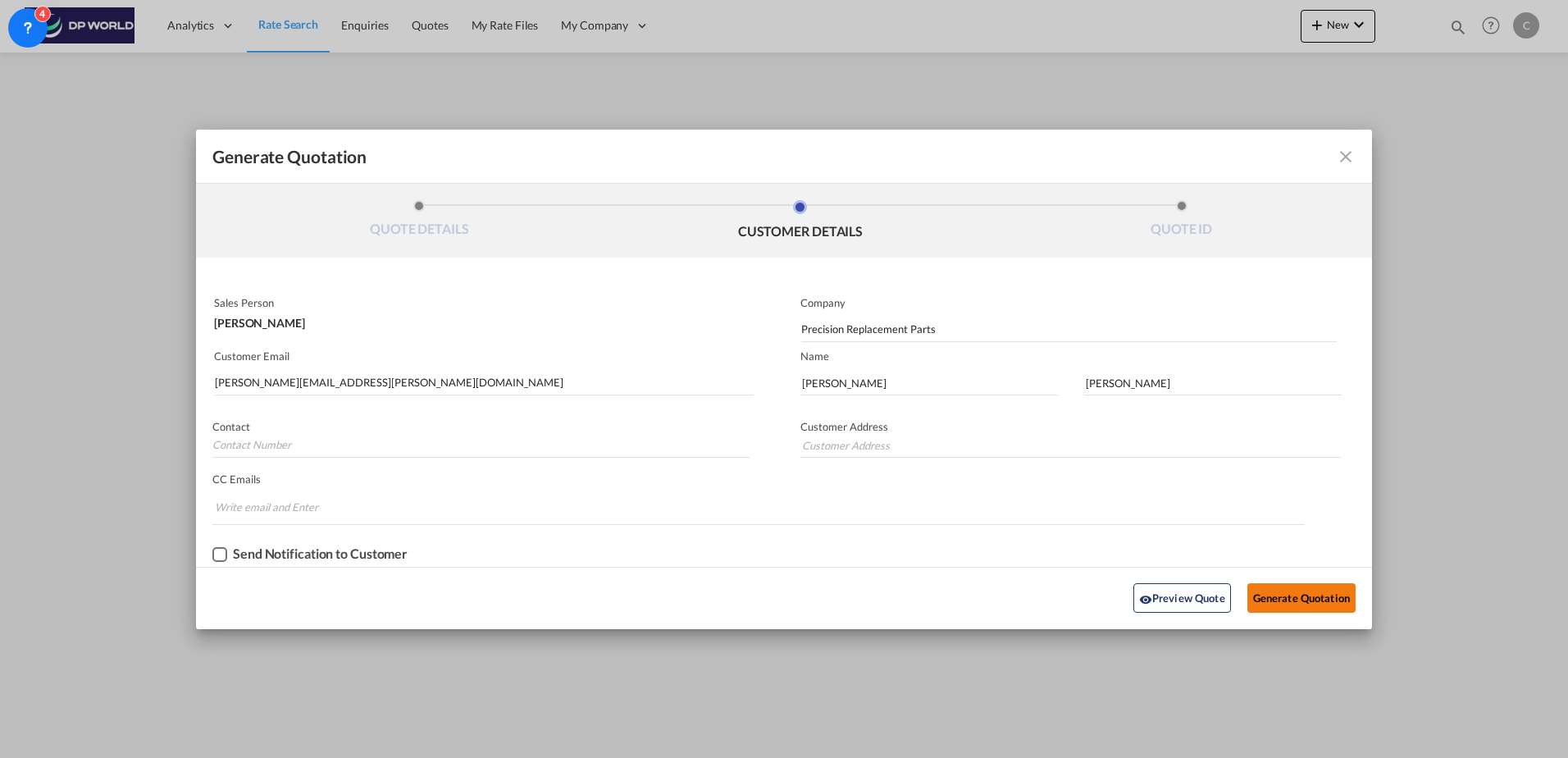
click at [1289, 590] on button "Generate Quotation" at bounding box center [1301, 598] width 108 height 30
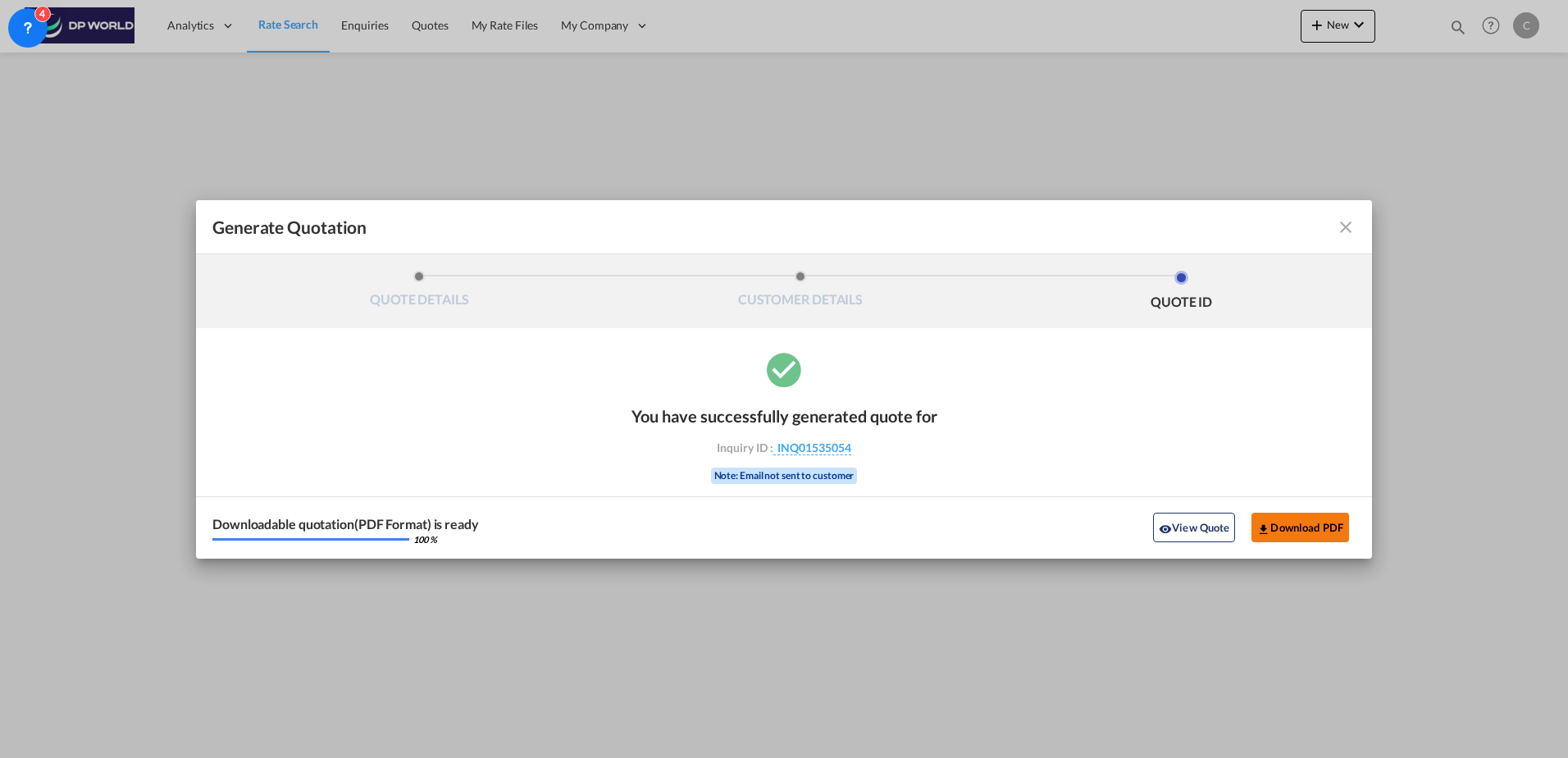
click at [1312, 524] on button "Download PDF" at bounding box center [1301, 527] width 98 height 30
click at [1350, 236] on md-icon "icon-close fg-AAA8AD cursor m-0" at bounding box center [1346, 227] width 20 height 20
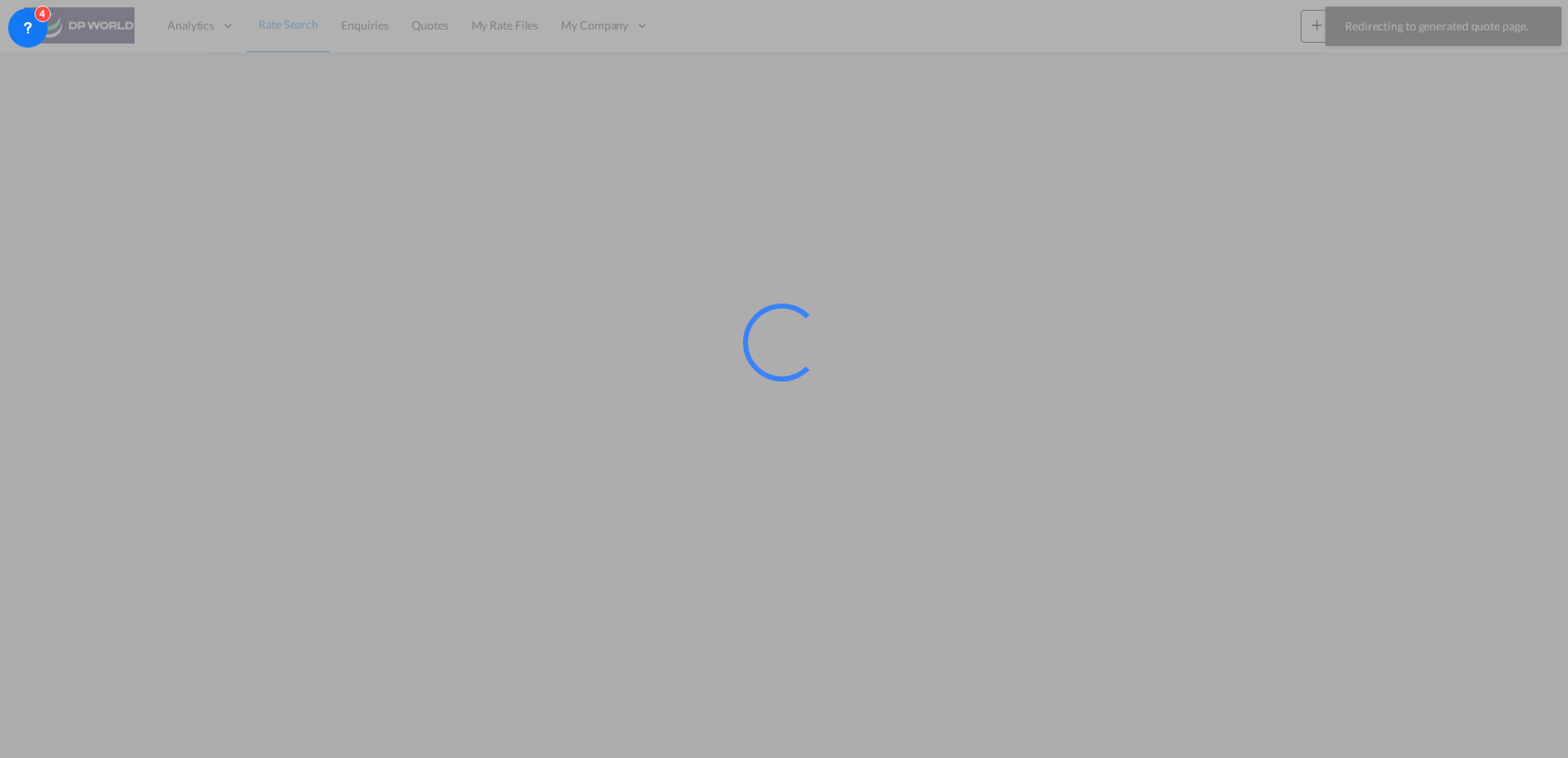
click at [266, 36] on div at bounding box center [784, 379] width 1568 height 758
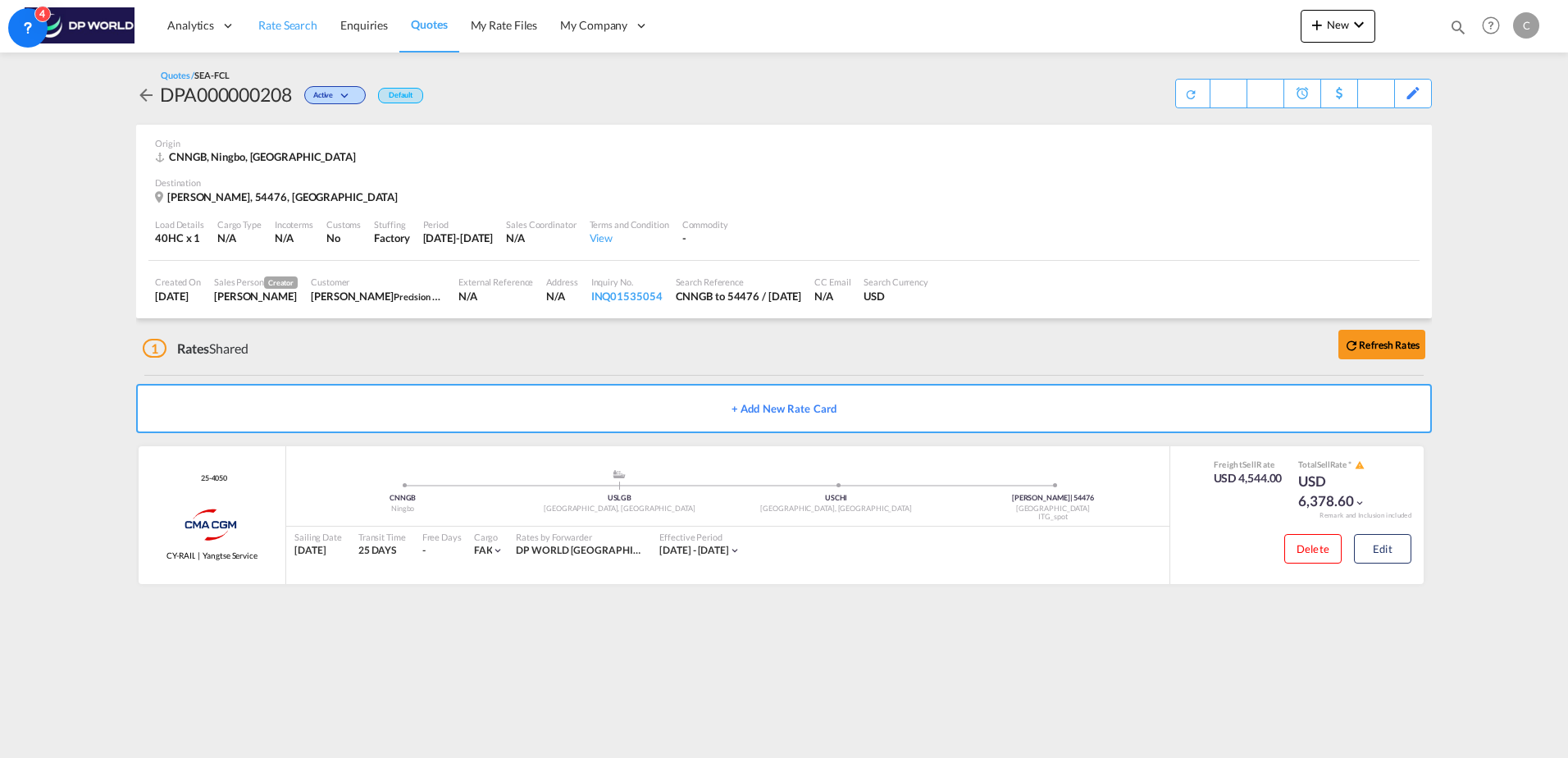
click at [314, 20] on span "Rate Search" at bounding box center [287, 25] width 59 height 14
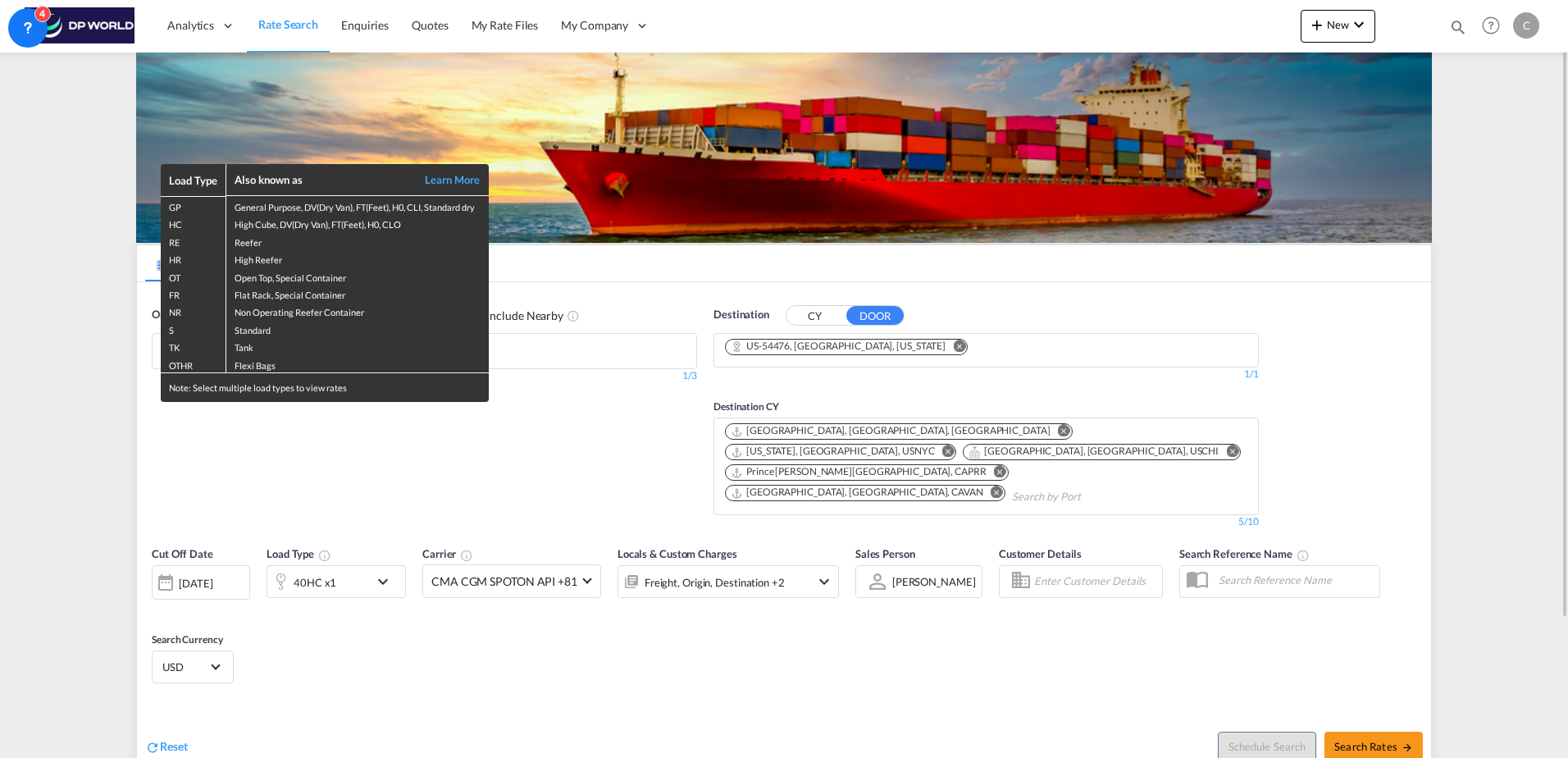
click at [460, 426] on div "Load Type Also known as Learn More GP General Purpose, DV(Dry Van), FT(Feet), H…" at bounding box center [784, 379] width 1568 height 758
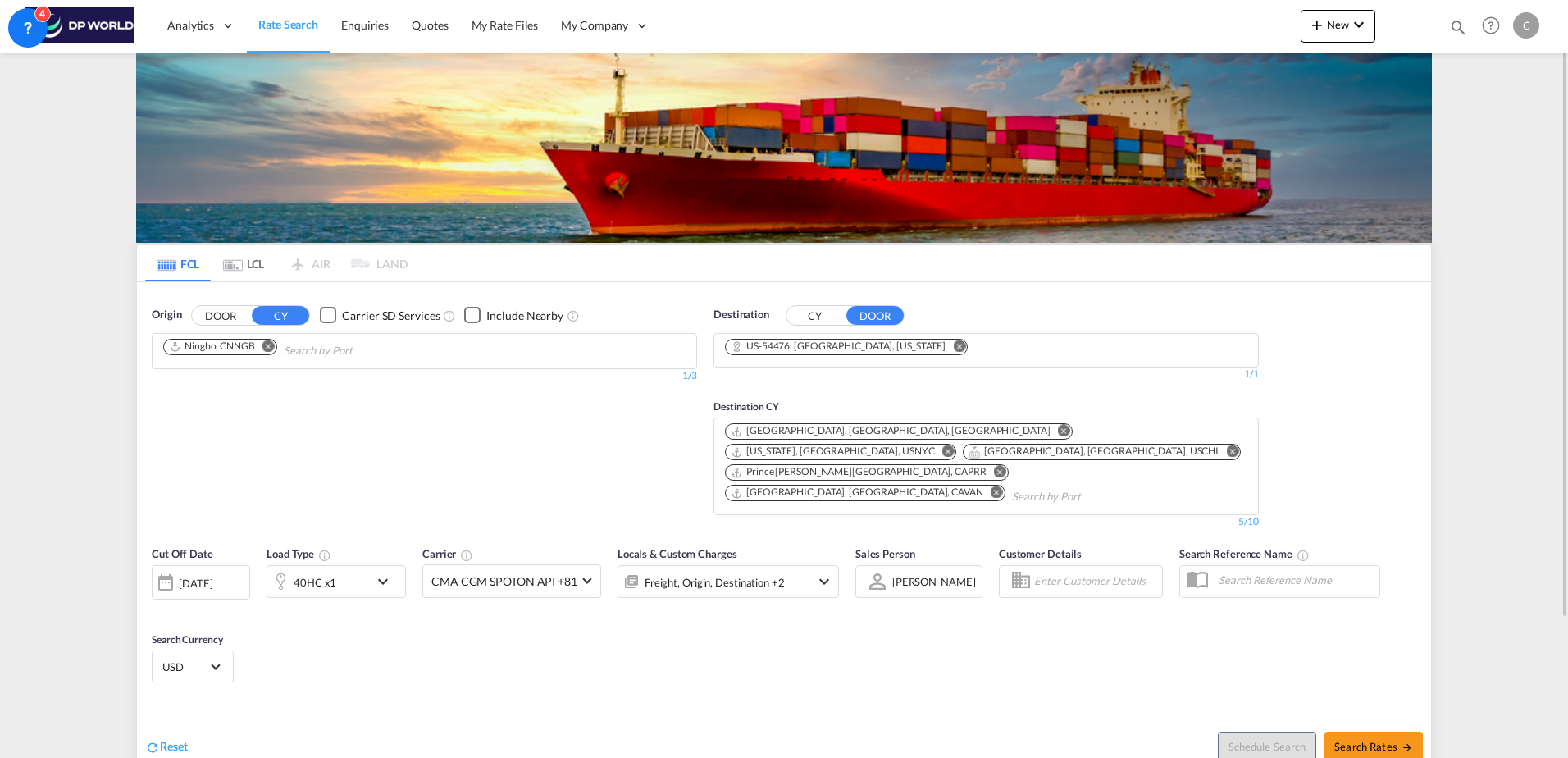
click at [268, 347] on md-icon "Remove" at bounding box center [268, 346] width 12 height 12
click at [271, 347] on input "Chips input." at bounding box center [241, 351] width 156 height 26
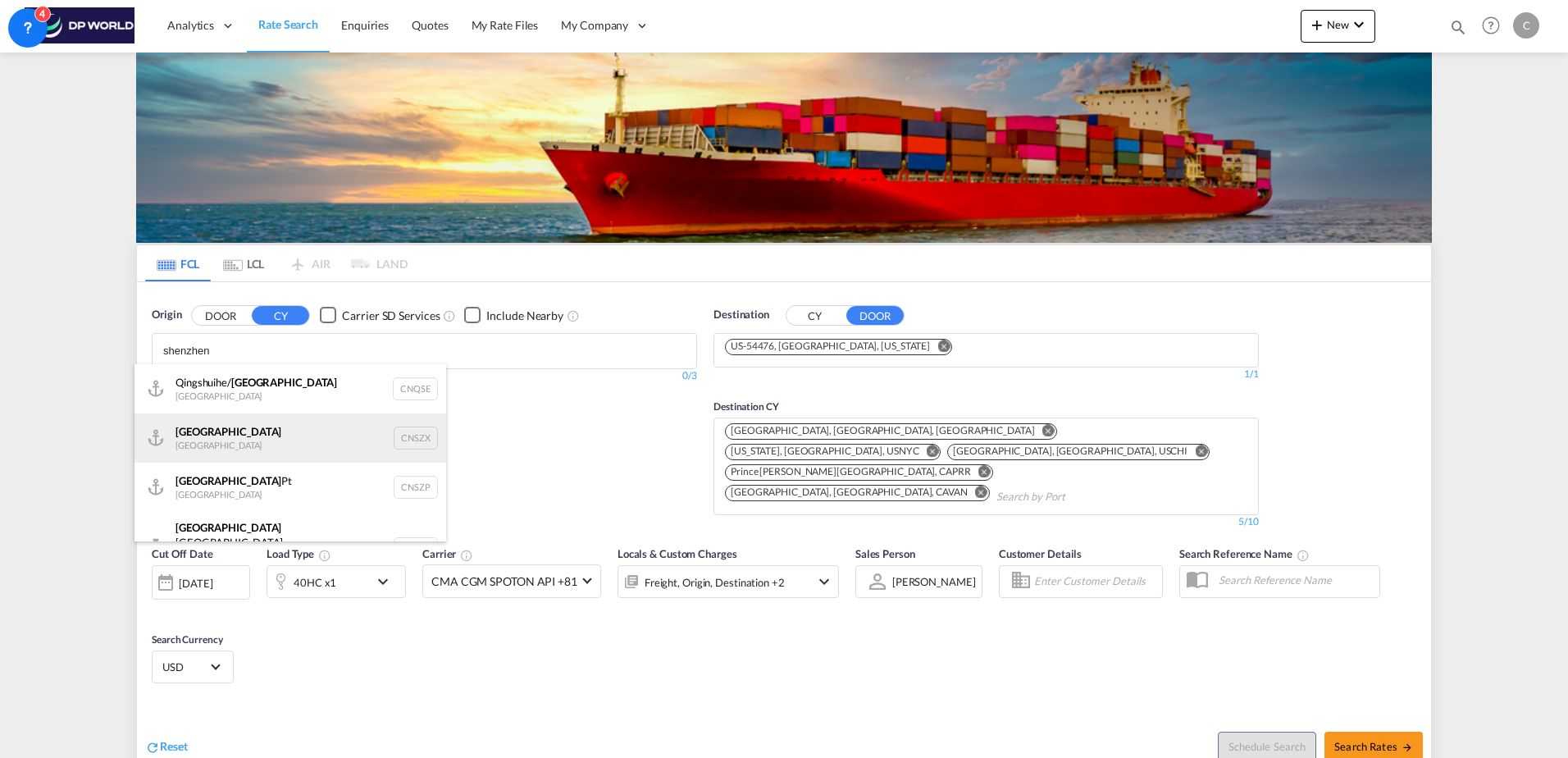
type input "shenzhen"
click at [271, 422] on div "Shenzhen [GEOGRAPHIC_DATA] CNSZX" at bounding box center [290, 438] width 312 height 49
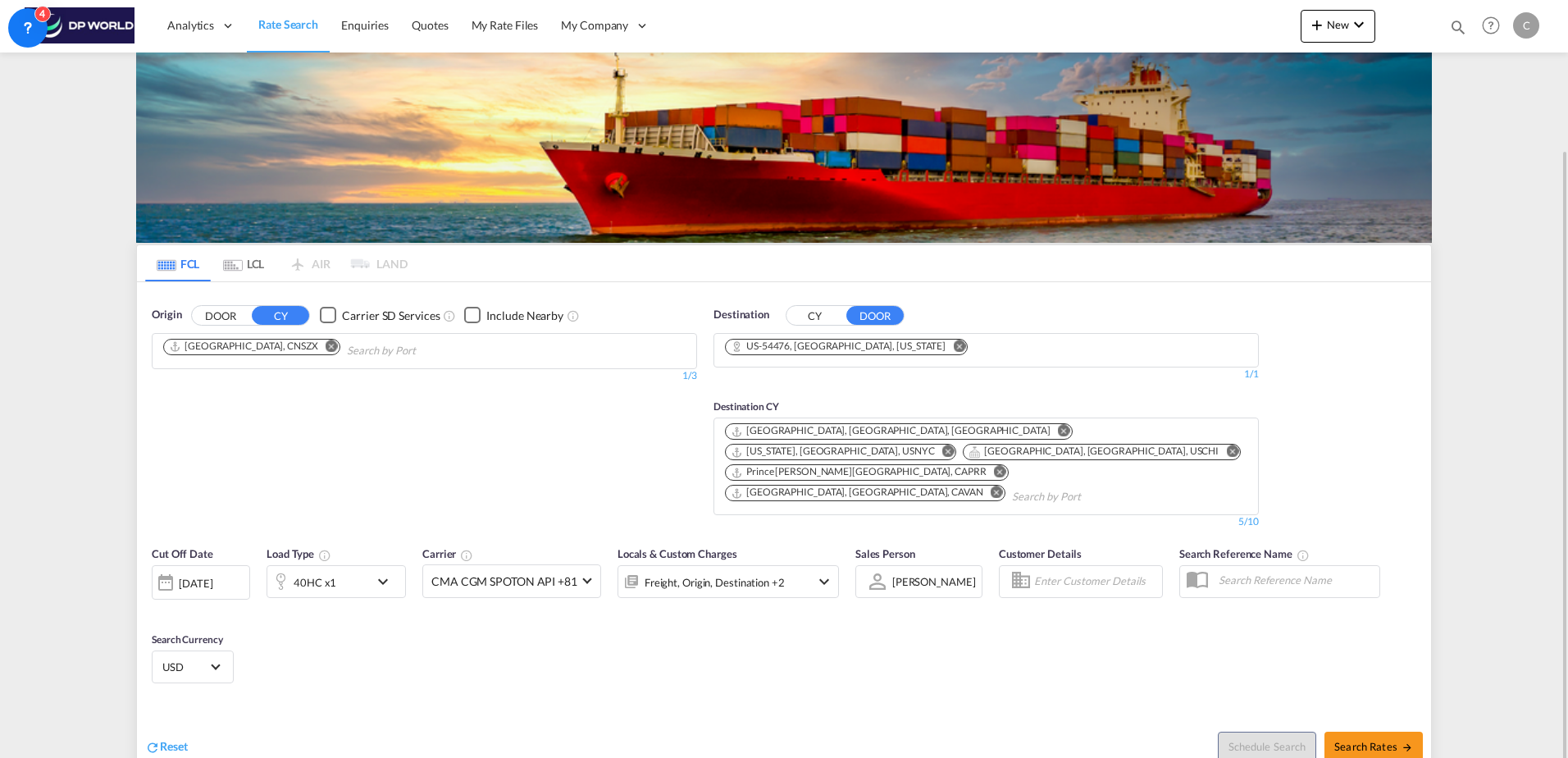
scroll to position [82, 0]
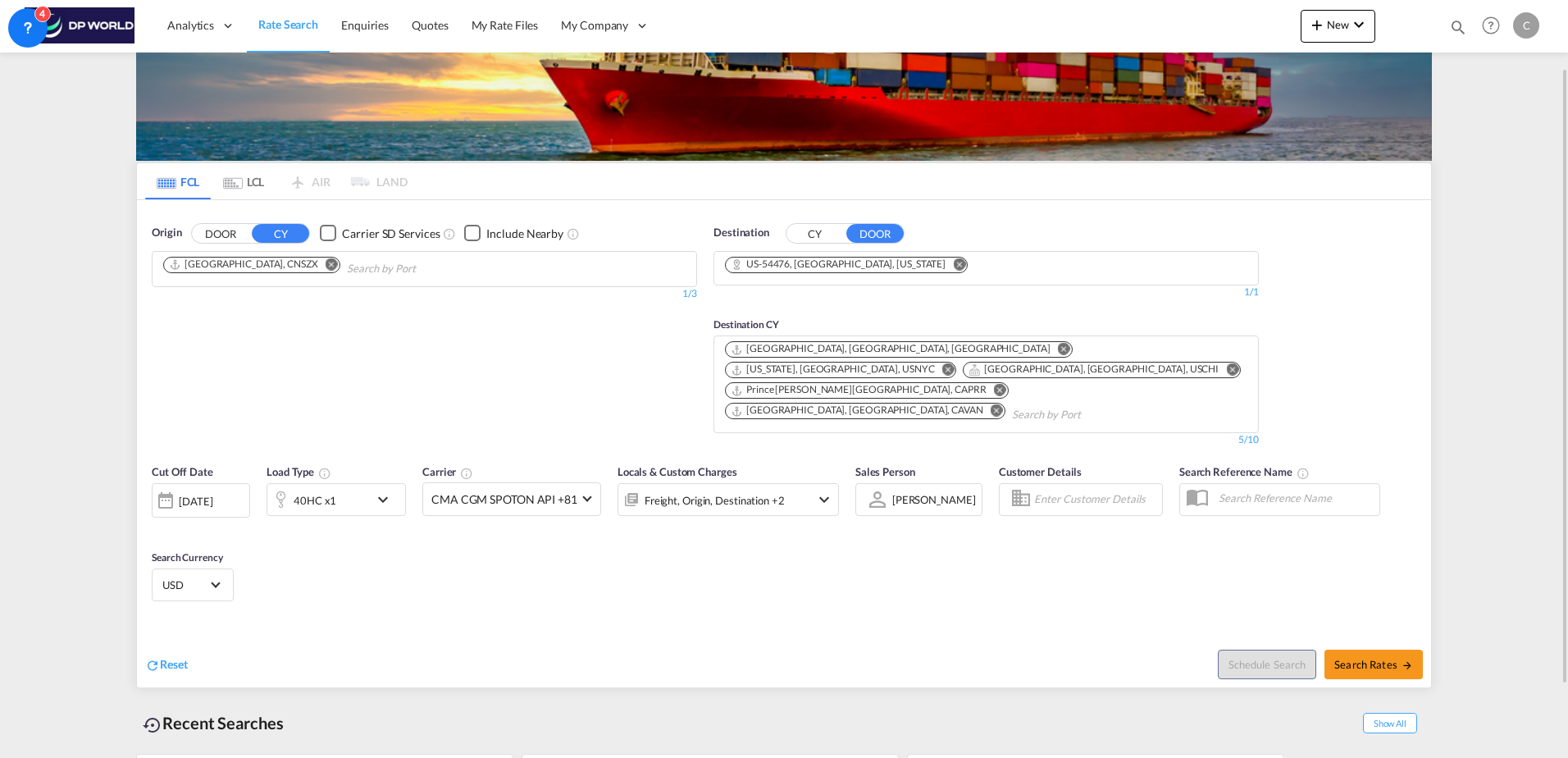
click at [212, 494] on div "[DATE]" at bounding box center [195, 501] width 33 height 14
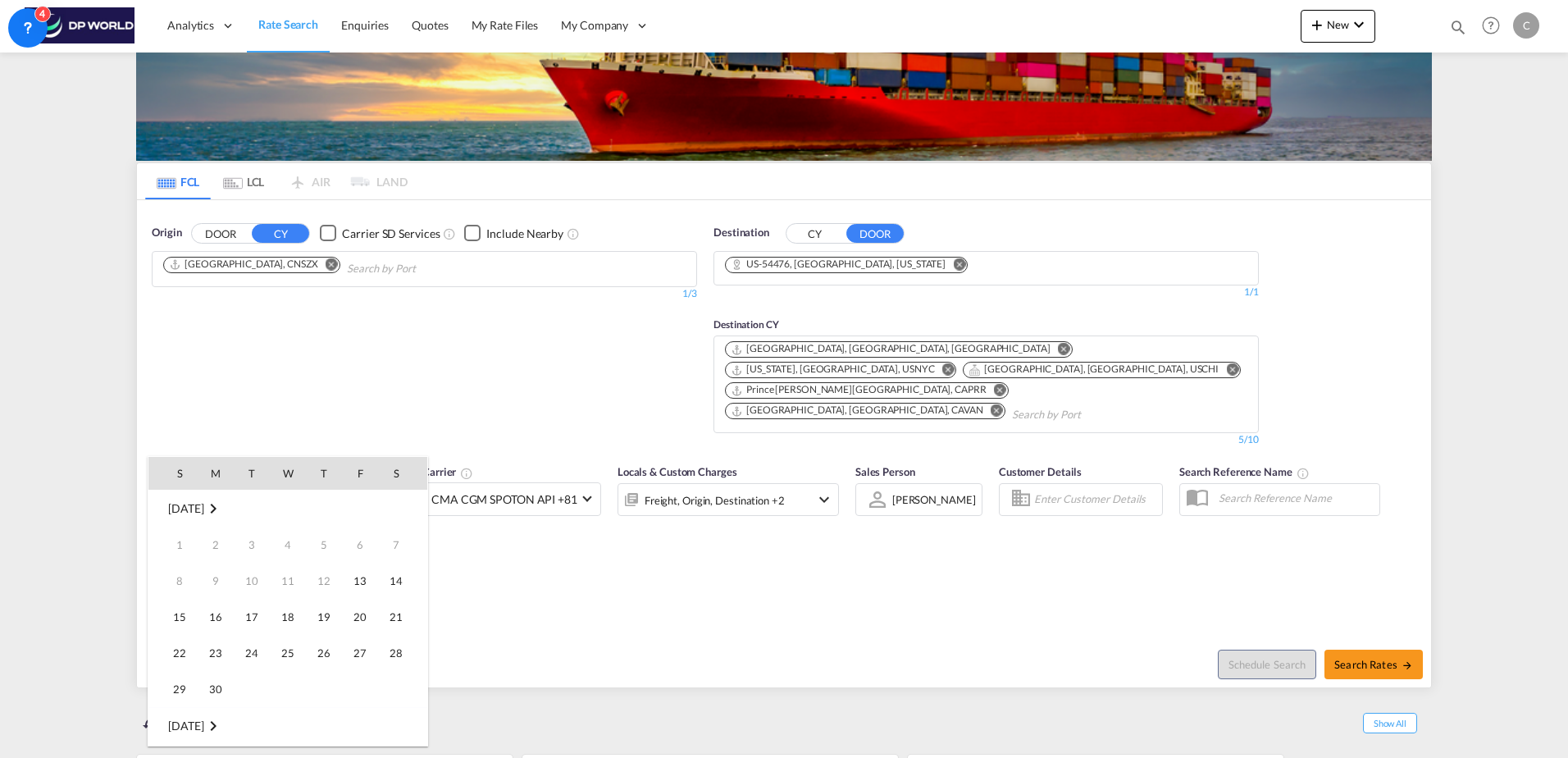
scroll to position [652, 0]
click at [220, 617] on span "15" at bounding box center [215, 617] width 33 height 33
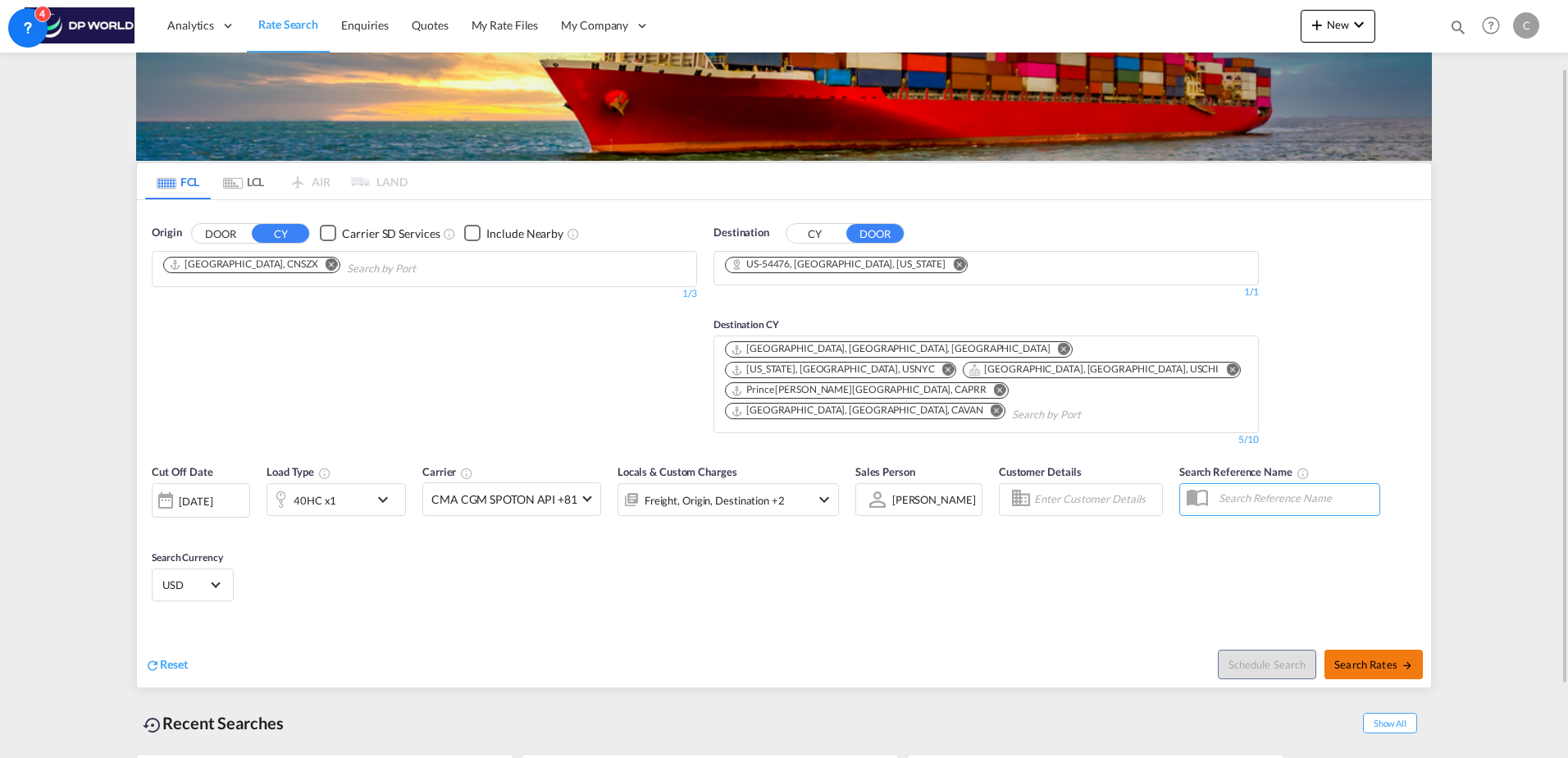
click at [1392, 658] on span "Search Rates" at bounding box center [1374, 663] width 78 height 13
type input "CNSZX to 54476 / [DATE]"
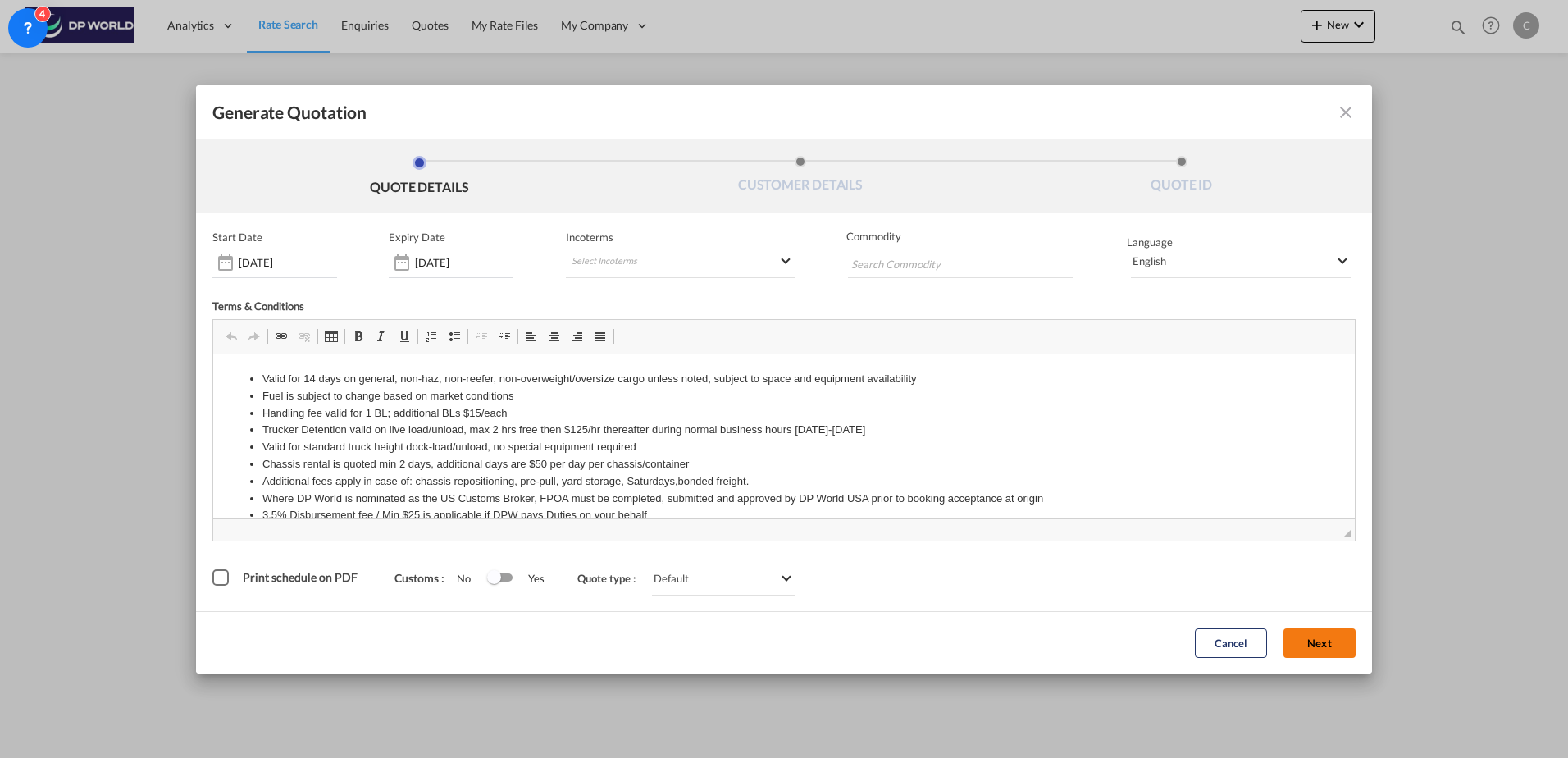
click at [1297, 653] on button "Next" at bounding box center [1319, 643] width 72 height 30
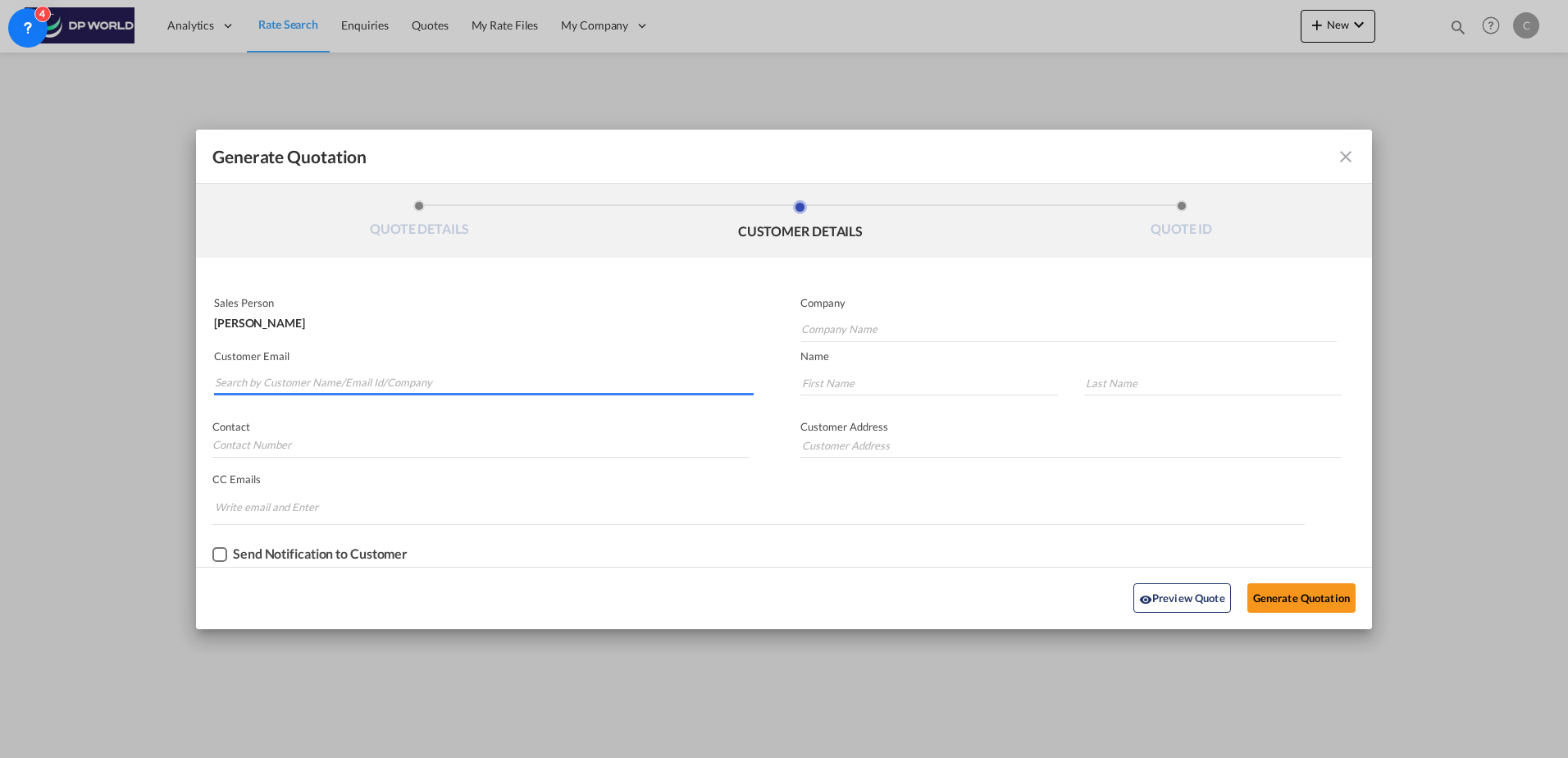
click at [340, 388] on input "Search by Customer Name/Email Id/Company" at bounding box center [484, 382] width 539 height 25
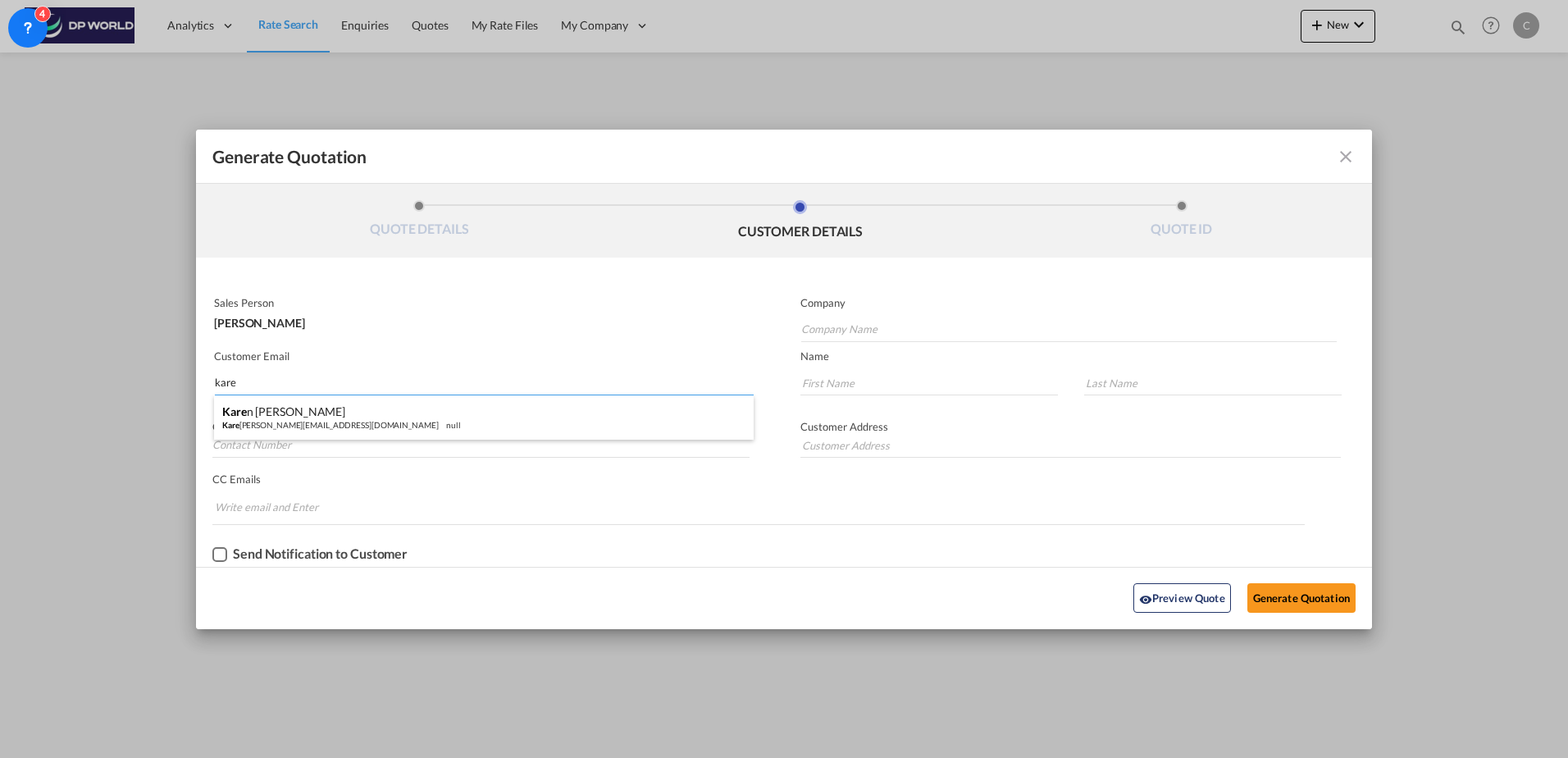
type input "kare"
click at [342, 400] on div "Kare n [PERSON_NAME] Kare [PERSON_NAME][EMAIL_ADDRESS][DOMAIN_NAME] null" at bounding box center [484, 417] width 540 height 44
type input "Precision Replacement Parts"
type input "[PERSON_NAME][EMAIL_ADDRESS][PERSON_NAME][DOMAIN_NAME]"
type input "[PERSON_NAME]"
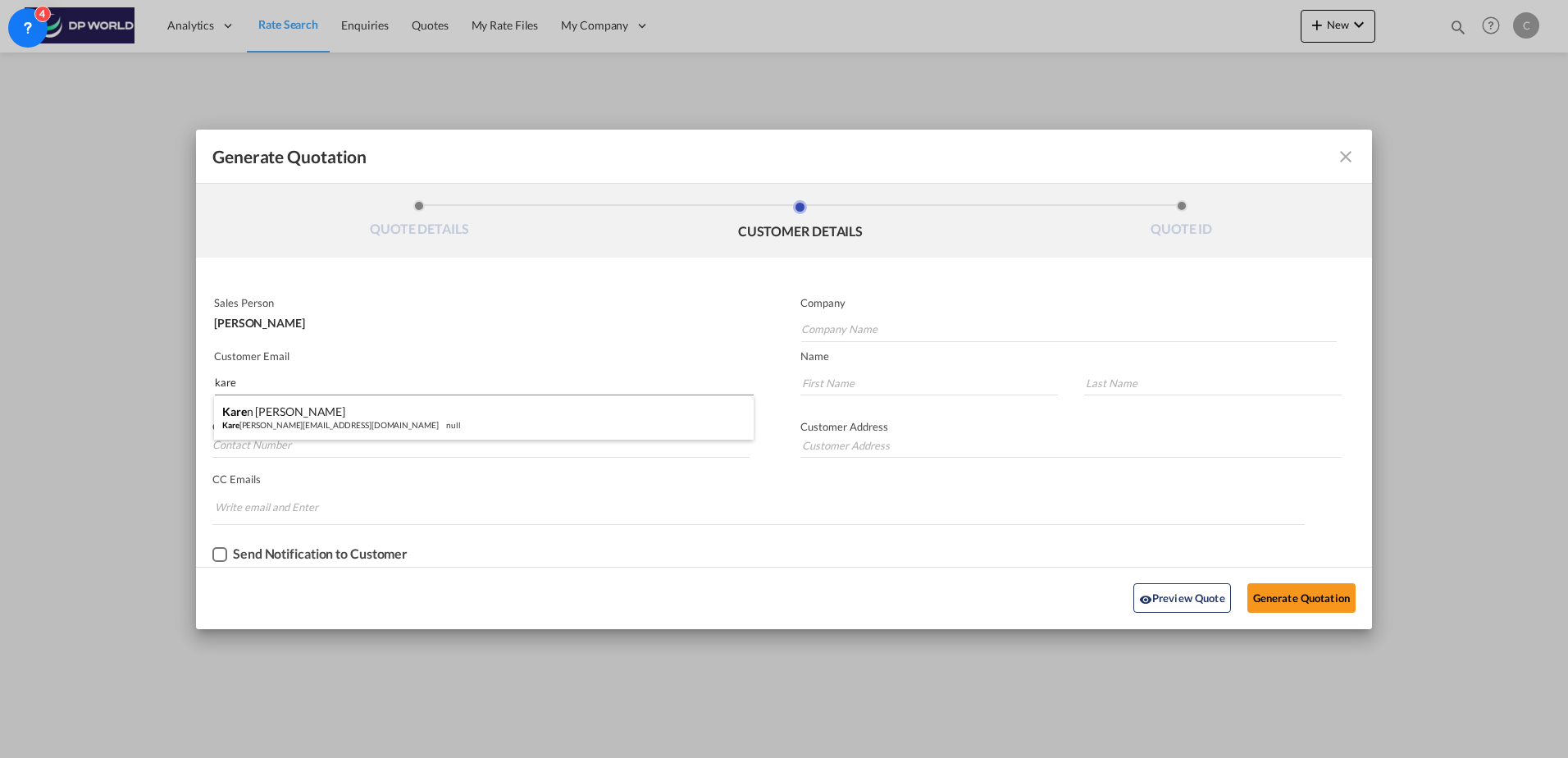
type input "[PERSON_NAME]"
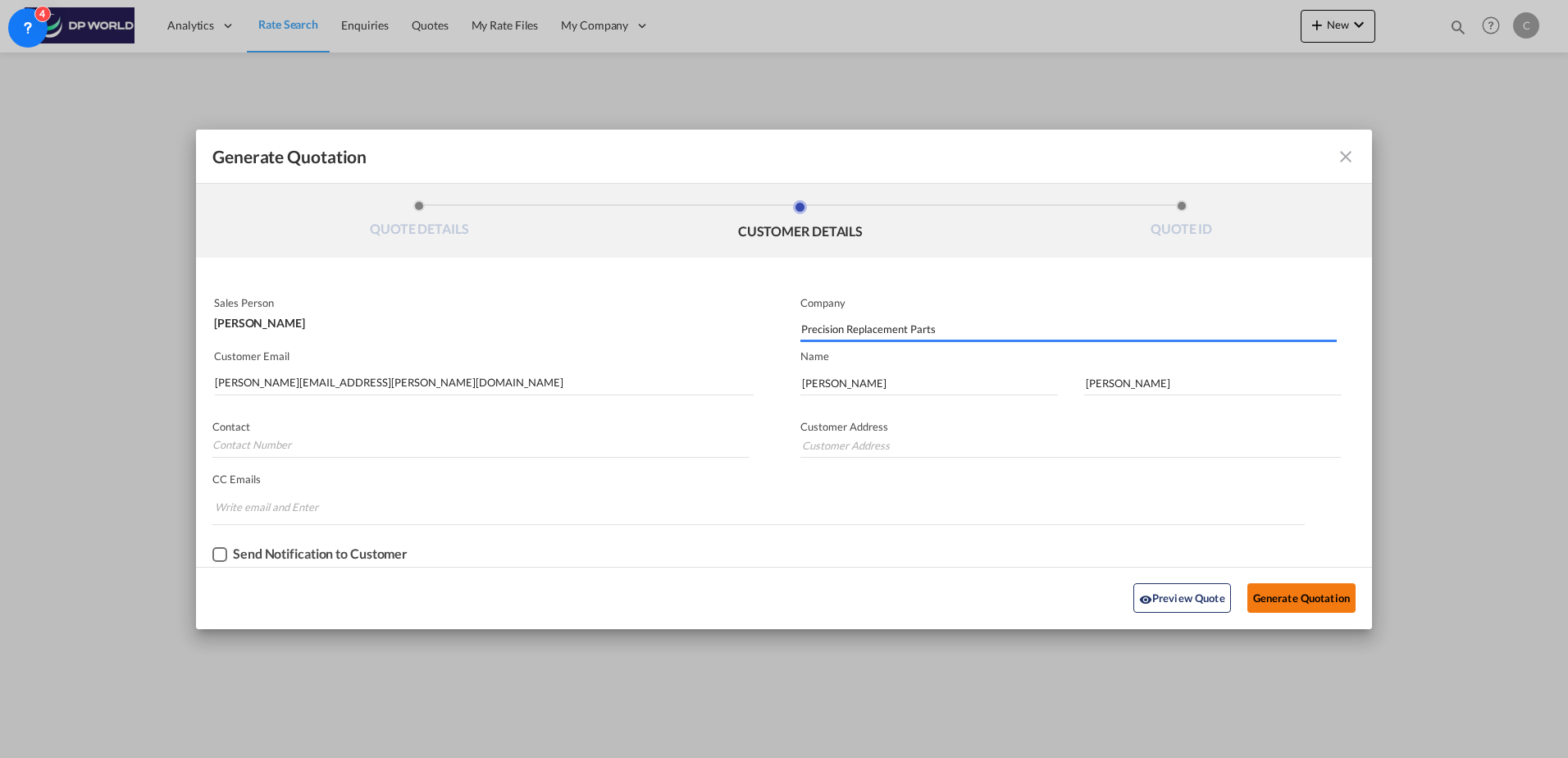
click at [1262, 593] on button "Generate Quotation" at bounding box center [1301, 598] width 108 height 30
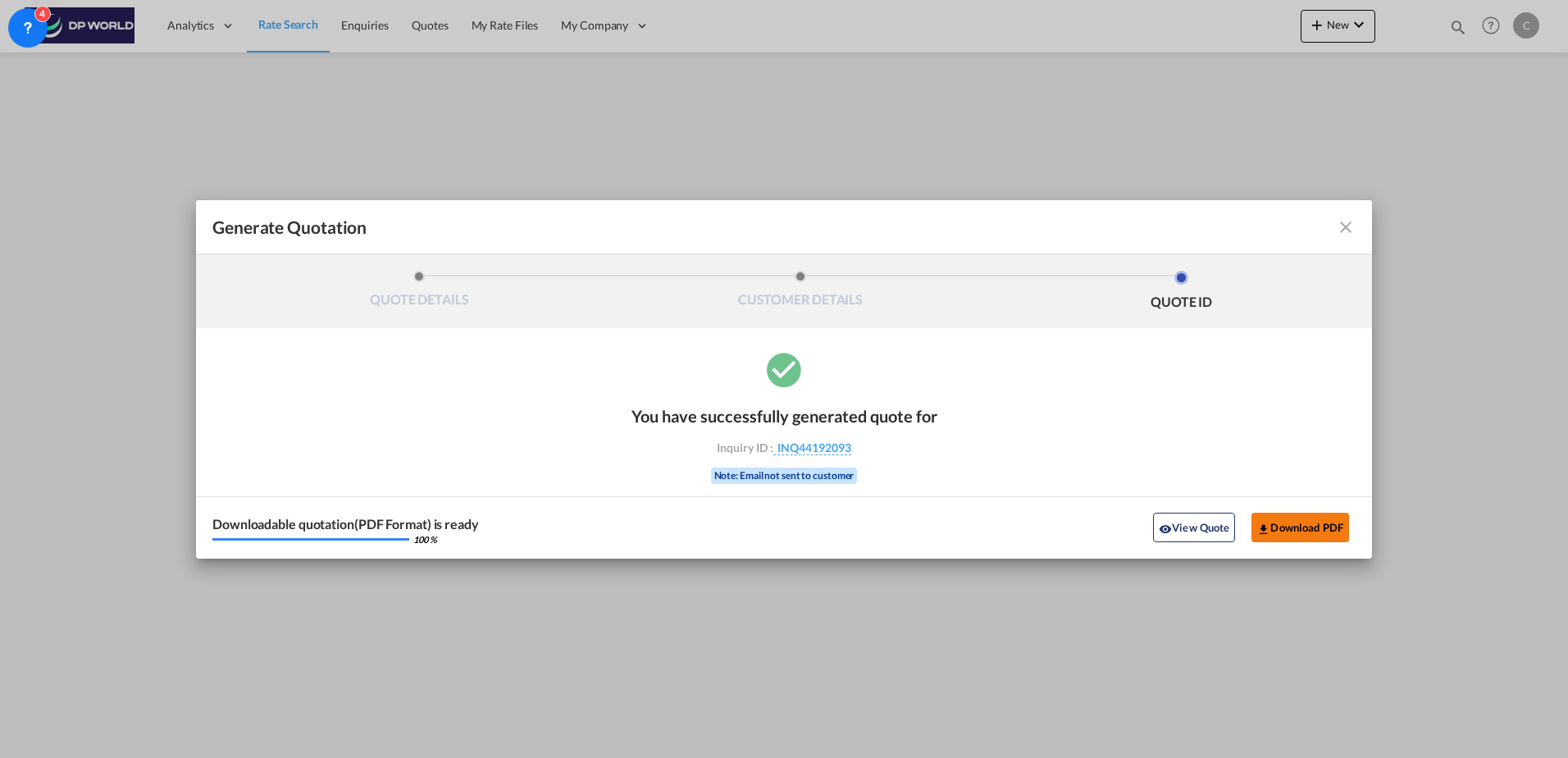
click at [1266, 532] on md-icon "icon-download" at bounding box center [1263, 528] width 13 height 13
click at [1338, 225] on md-icon "icon-close fg-AAA8AD cursor m-0" at bounding box center [1346, 227] width 20 height 20
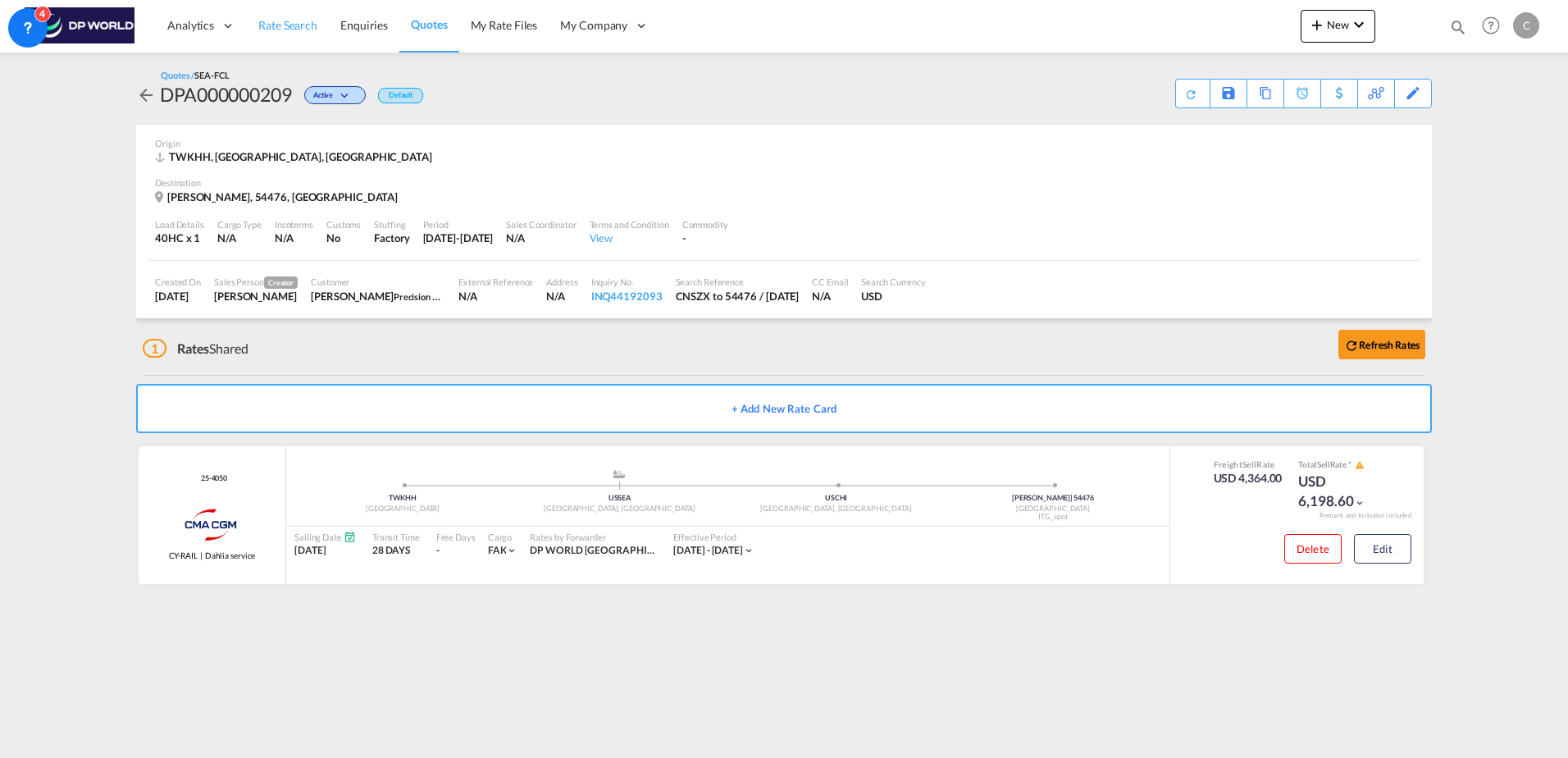
click at [260, 28] on span "Rate Search" at bounding box center [287, 25] width 59 height 14
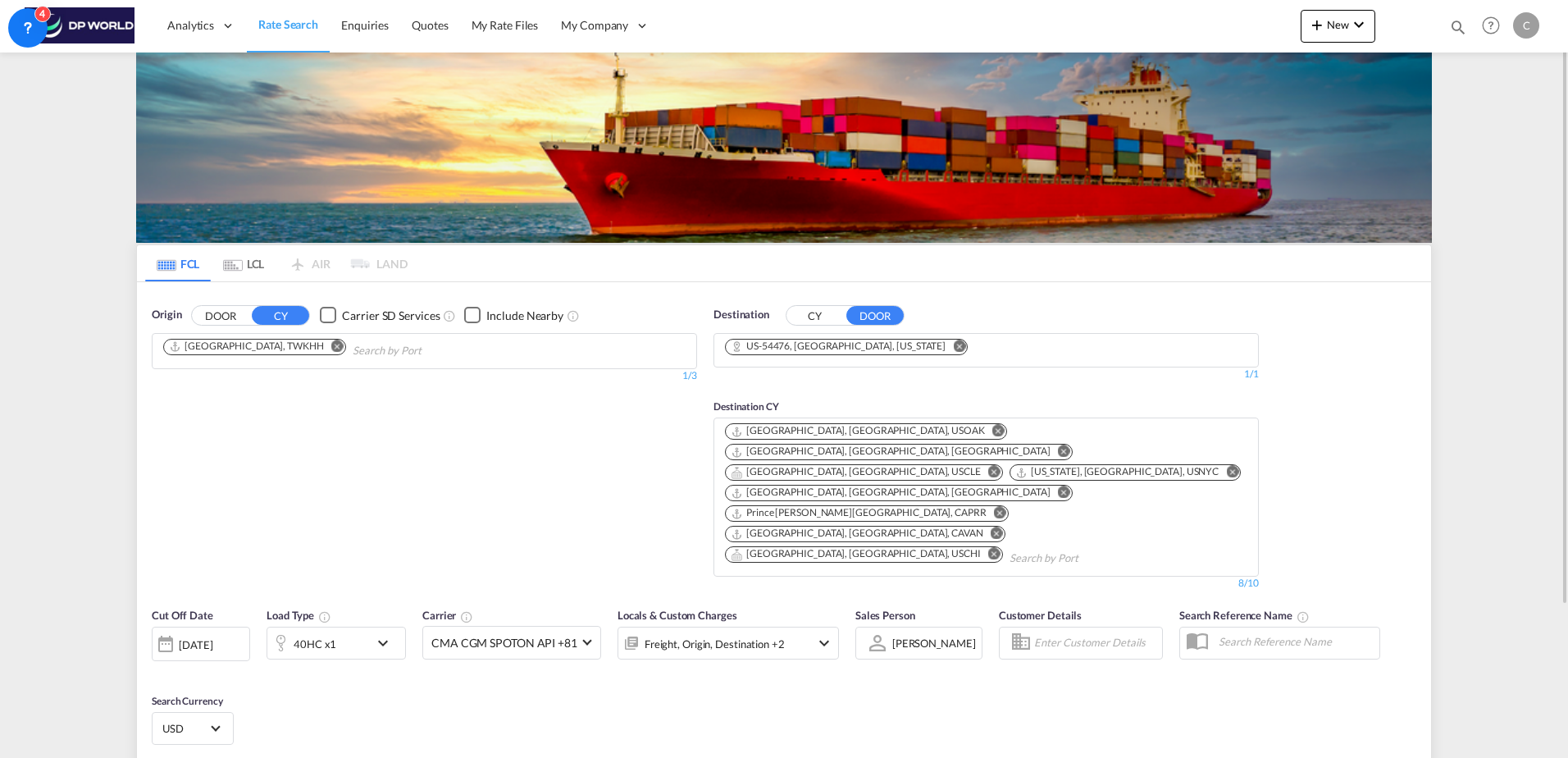
click at [331, 346] on md-icon "Remove" at bounding box center [337, 346] width 12 height 12
click at [271, 345] on body "Analytics Dashboard Rate Search Enquiries Quotes My Rate Files My Company" at bounding box center [784, 379] width 1568 height 758
click at [268, 352] on body "Analytics Dashboard Rate Search Enquiries Quotes My Rate Files My Company" at bounding box center [784, 379] width 1568 height 758
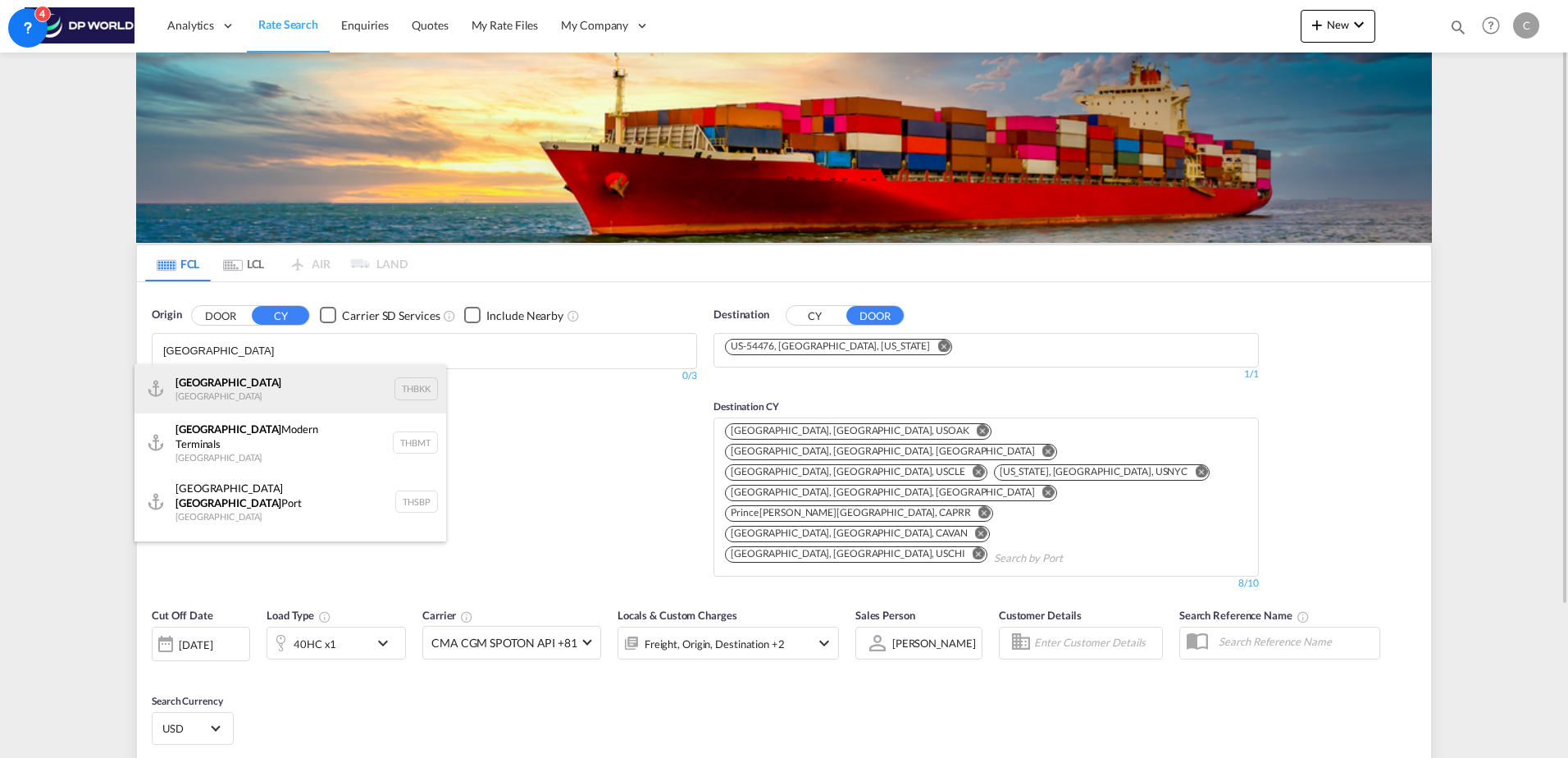
type input "[GEOGRAPHIC_DATA]"
click at [264, 377] on div "[GEOGRAPHIC_DATA] [GEOGRAPHIC_DATA] THBKK" at bounding box center [290, 389] width 312 height 49
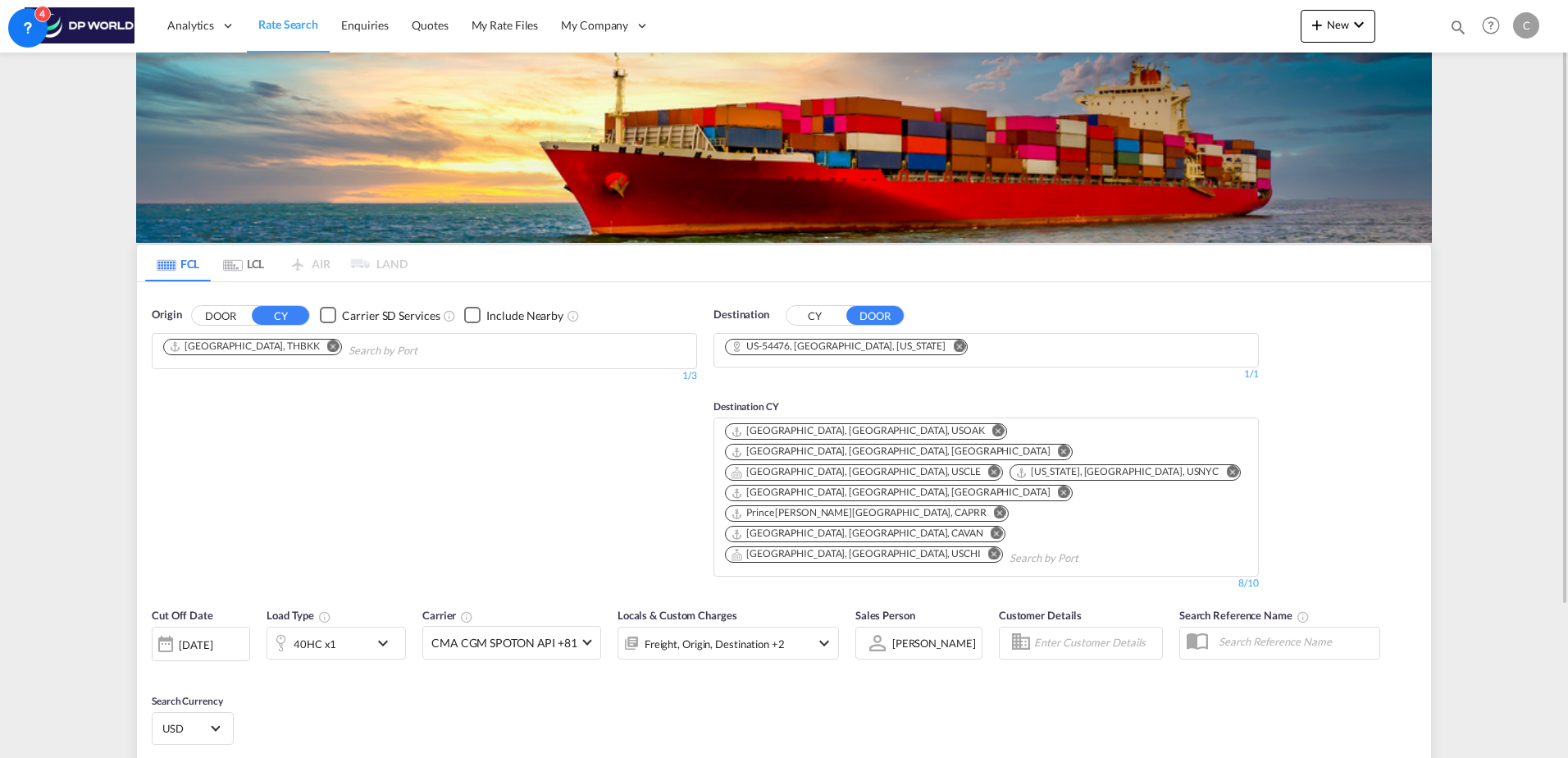
click at [190, 637] on div "[DATE]" at bounding box center [195, 644] width 33 height 14
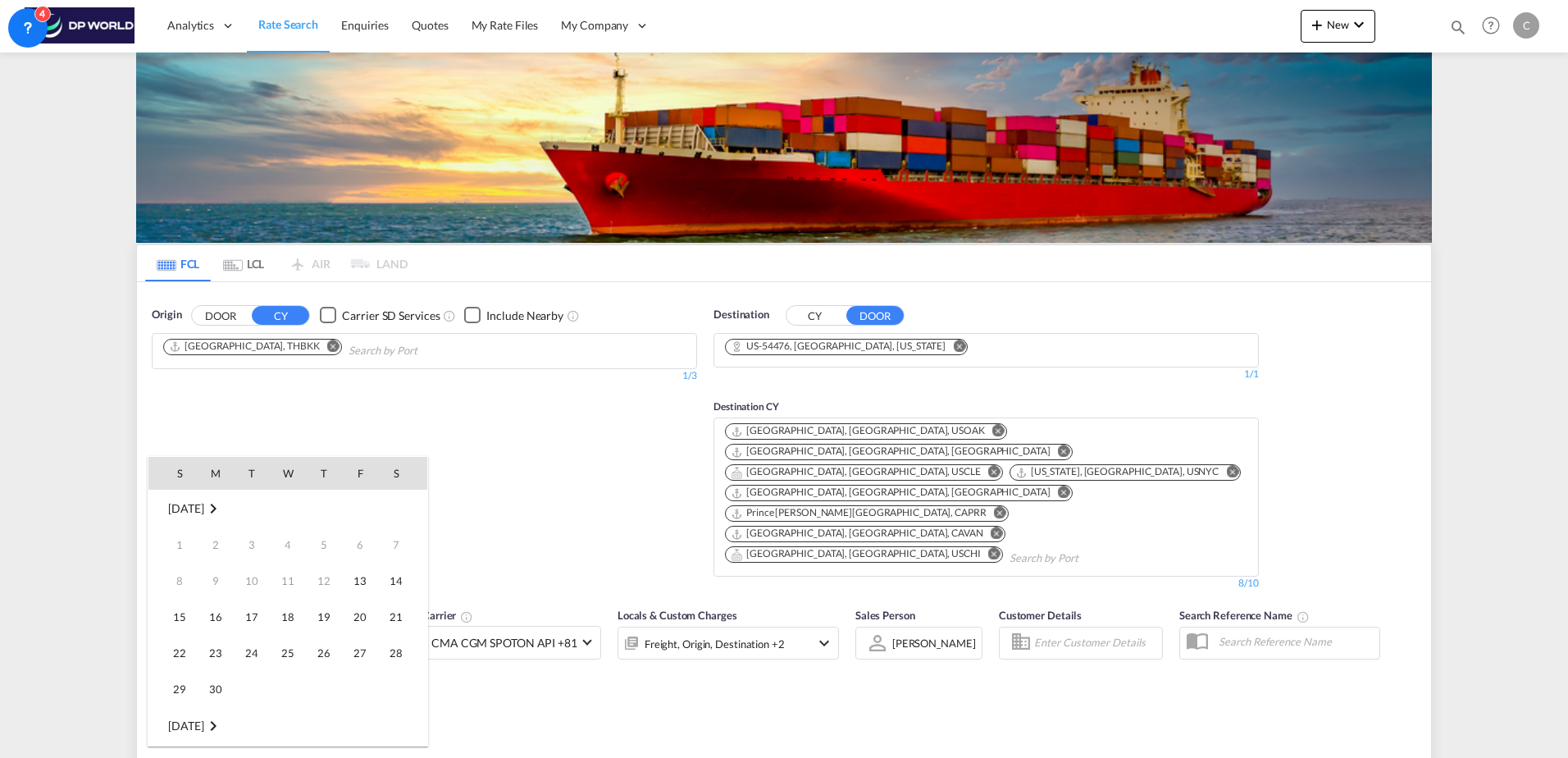
scroll to position [652, 0]
drag, startPoint x: 214, startPoint y: 607, endPoint x: 302, endPoint y: 606, distance: 88.0
click at [216, 607] on span "15" at bounding box center [215, 617] width 33 height 33
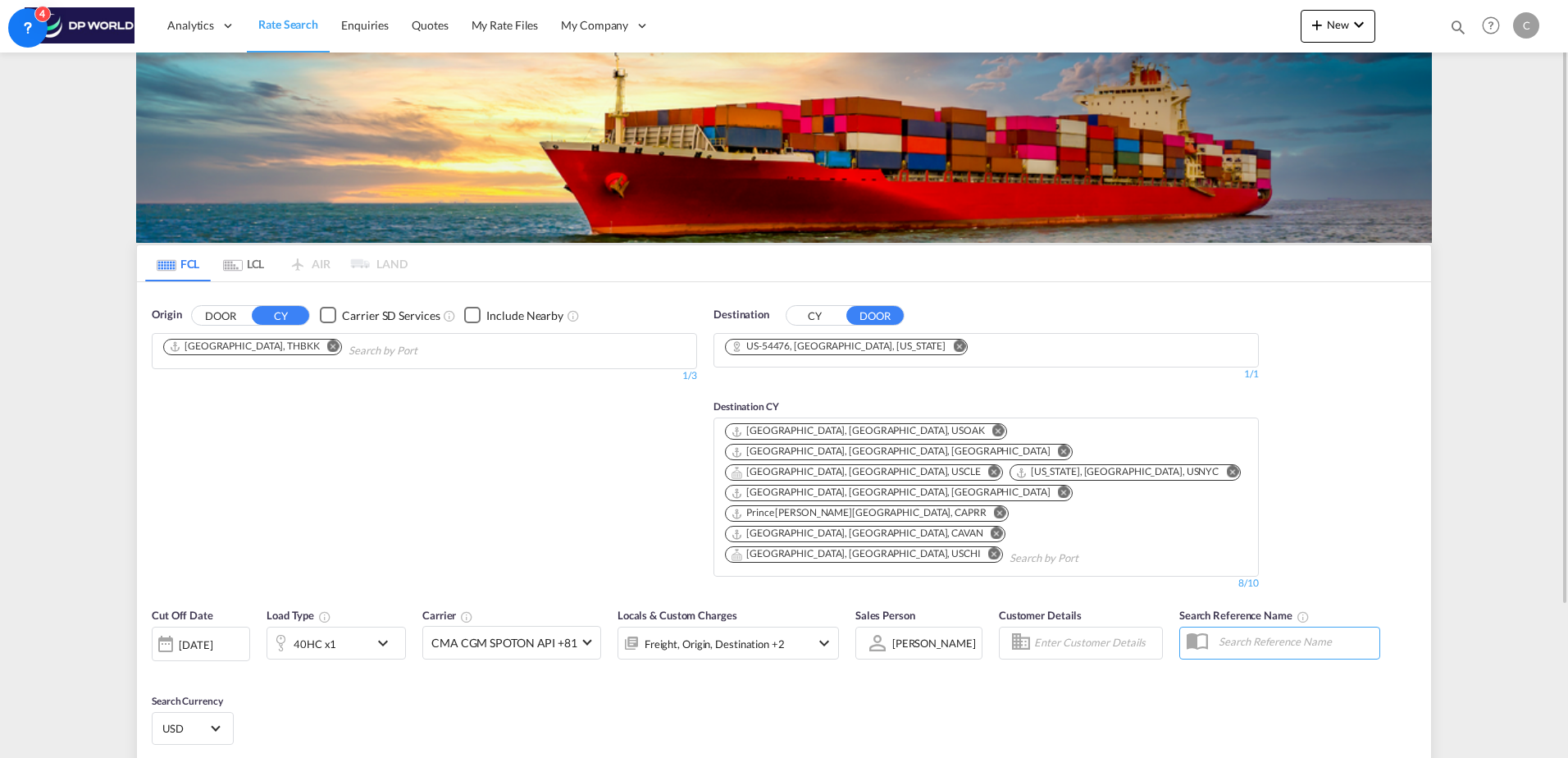
click at [607, 636] on div "Cut Off Date [DATE] [DATE] Load Type 40HC x1 Carrier CMA CGM SPOTON API +81 Onl…" at bounding box center [784, 679] width 1295 height 160
type input "THBKK to 54476 / [DATE]"
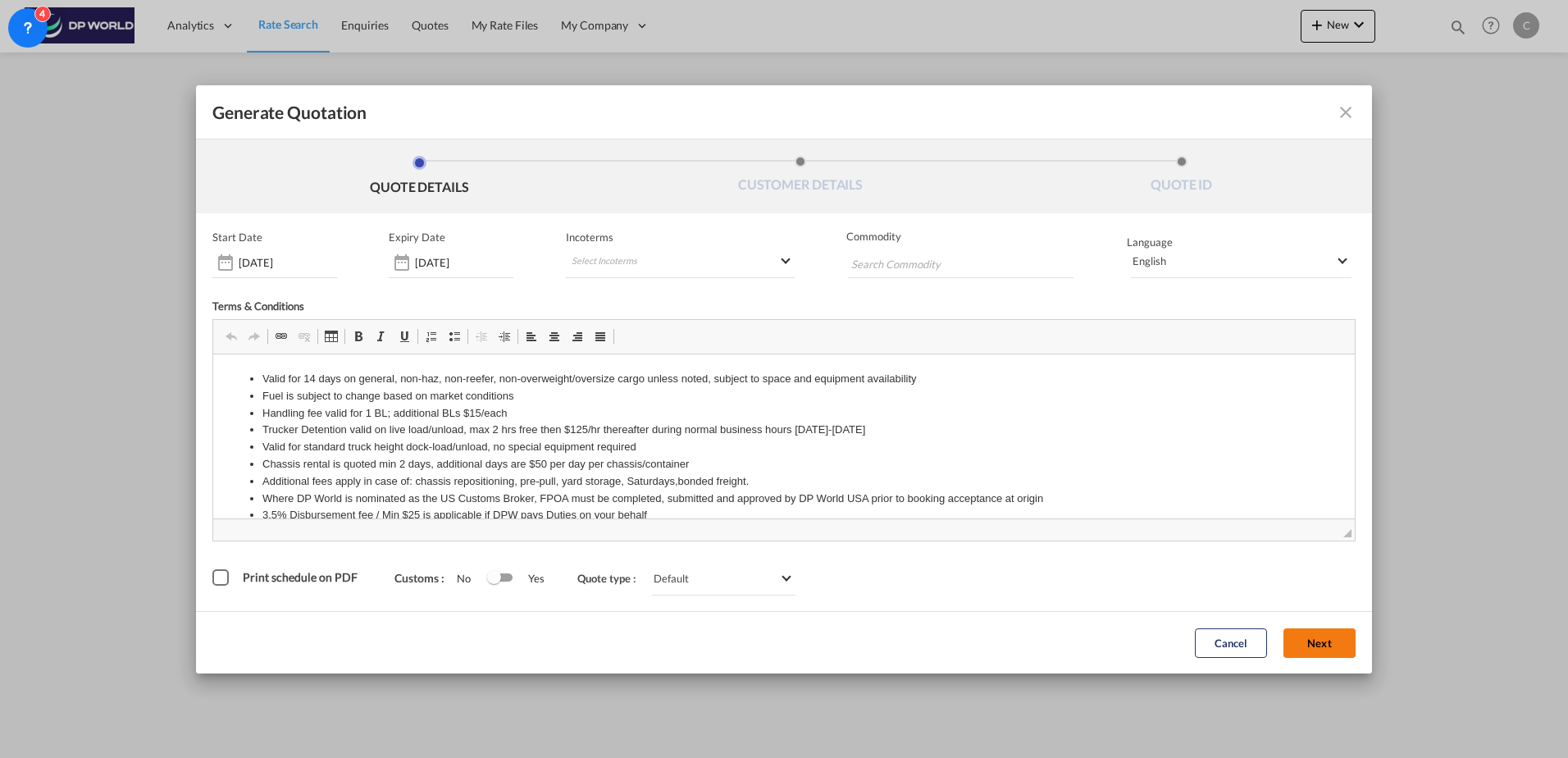
click at [1328, 645] on button "Next" at bounding box center [1319, 643] width 72 height 30
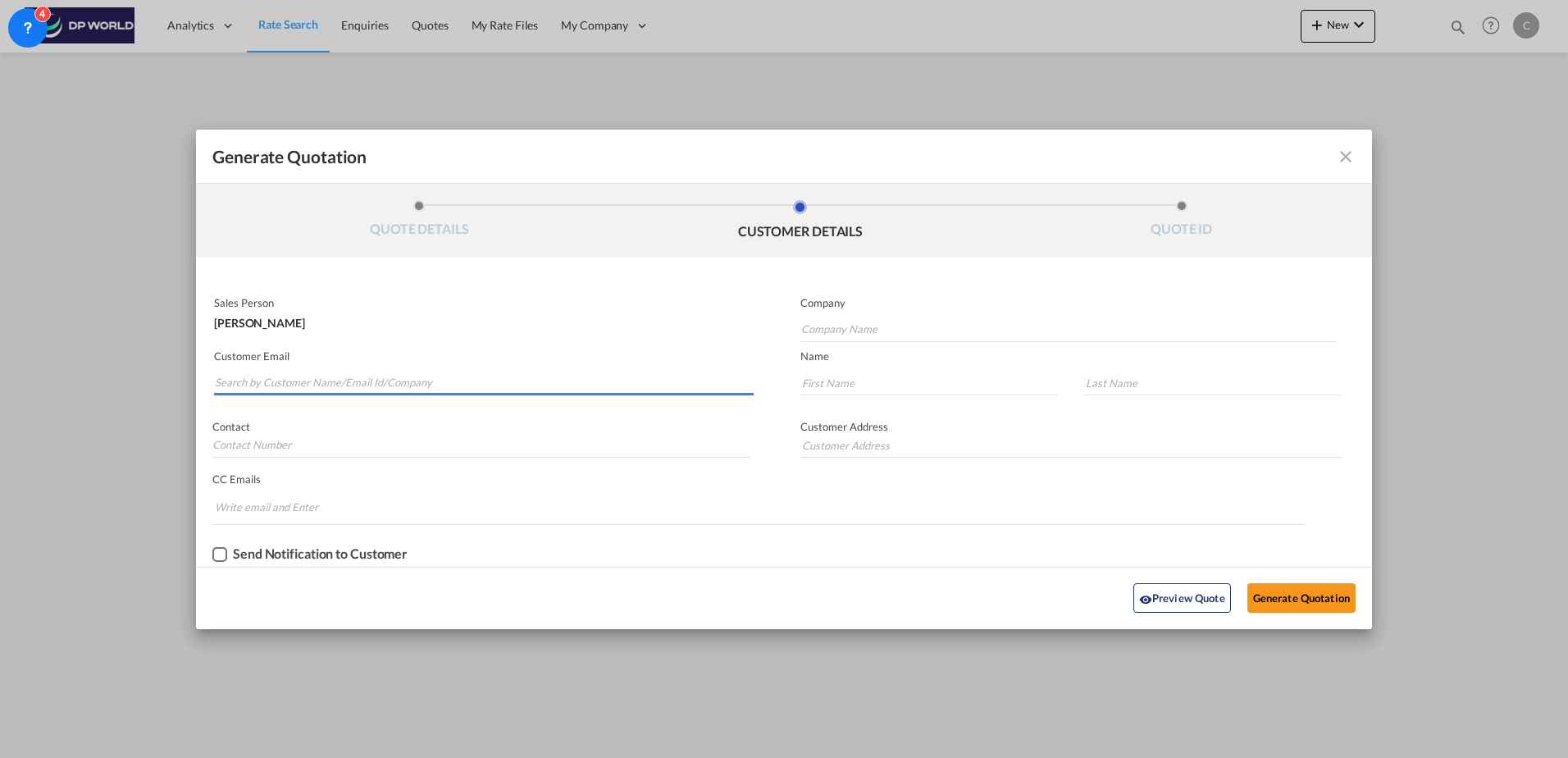
click at [374, 371] on input "Search by Customer Name/Email Id/Company" at bounding box center [484, 382] width 539 height 25
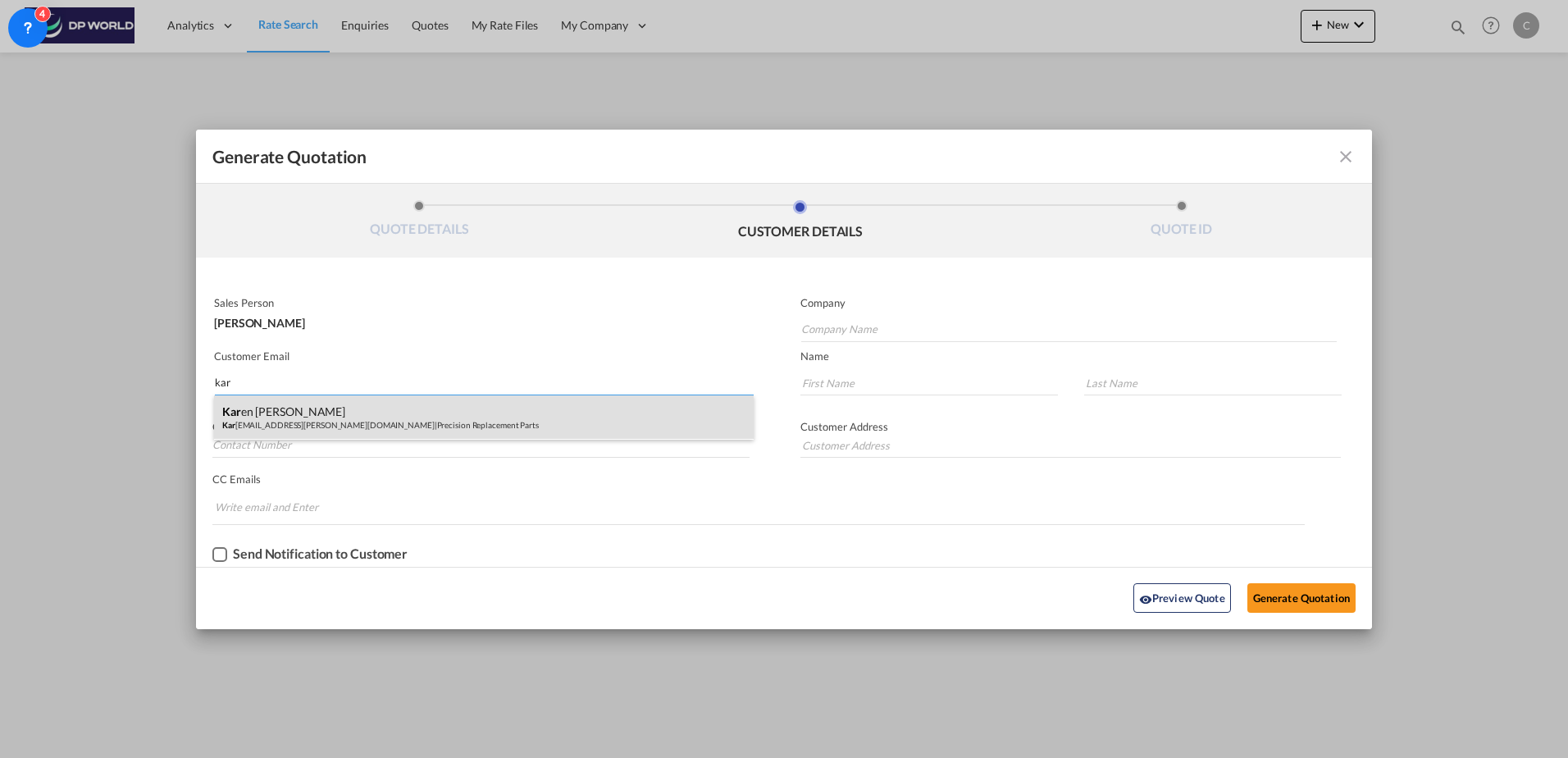
type input "kar"
click at [376, 411] on div "Kar en [PERSON_NAME] Kar [EMAIL_ADDRESS][PERSON_NAME][DOMAIN_NAME] | Precision …" at bounding box center [484, 417] width 540 height 44
type input "Precision Replacement Parts"
type input "[PERSON_NAME][EMAIL_ADDRESS][PERSON_NAME][DOMAIN_NAME]"
type input "[PERSON_NAME]"
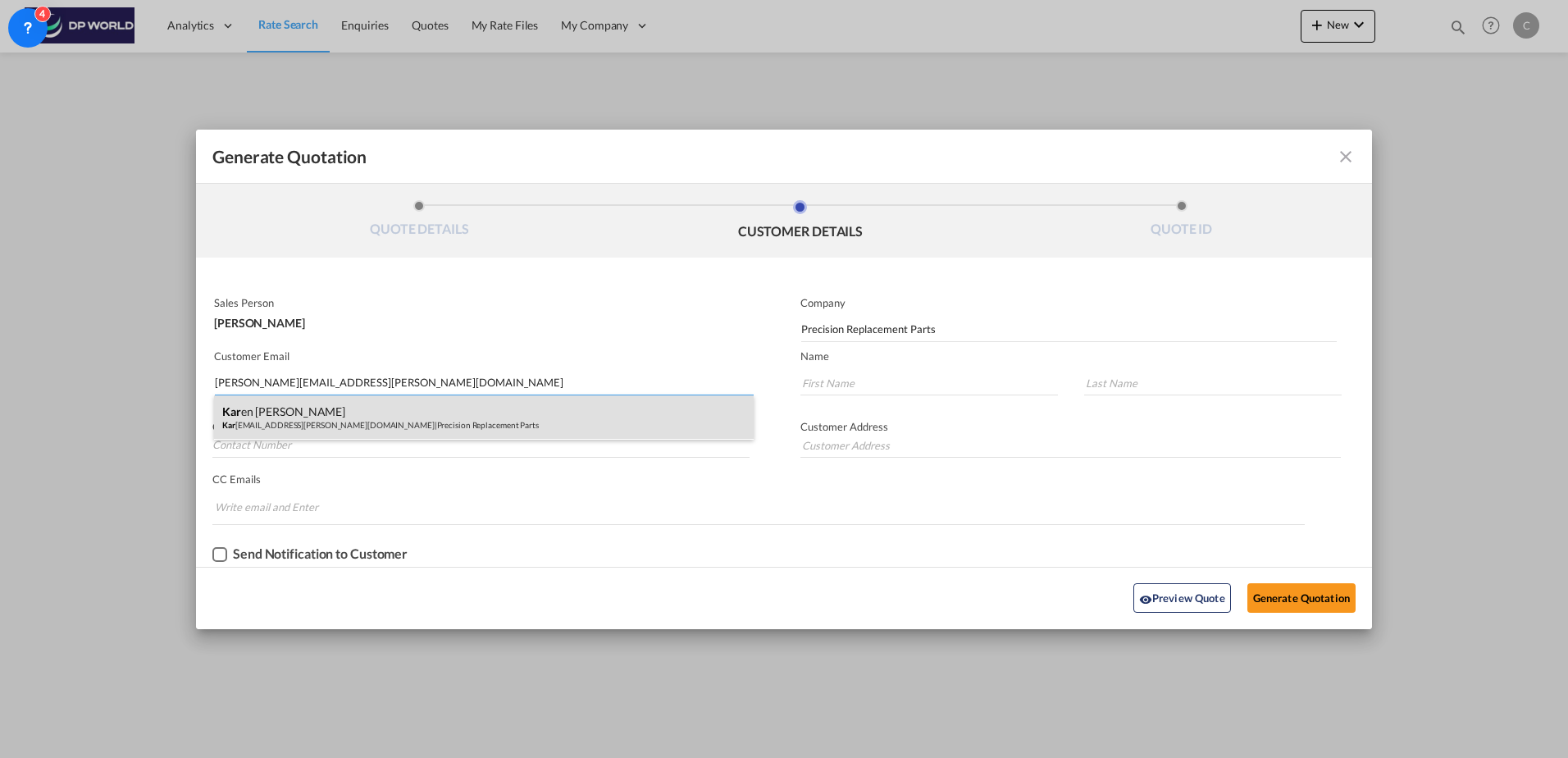
type input "[PERSON_NAME]"
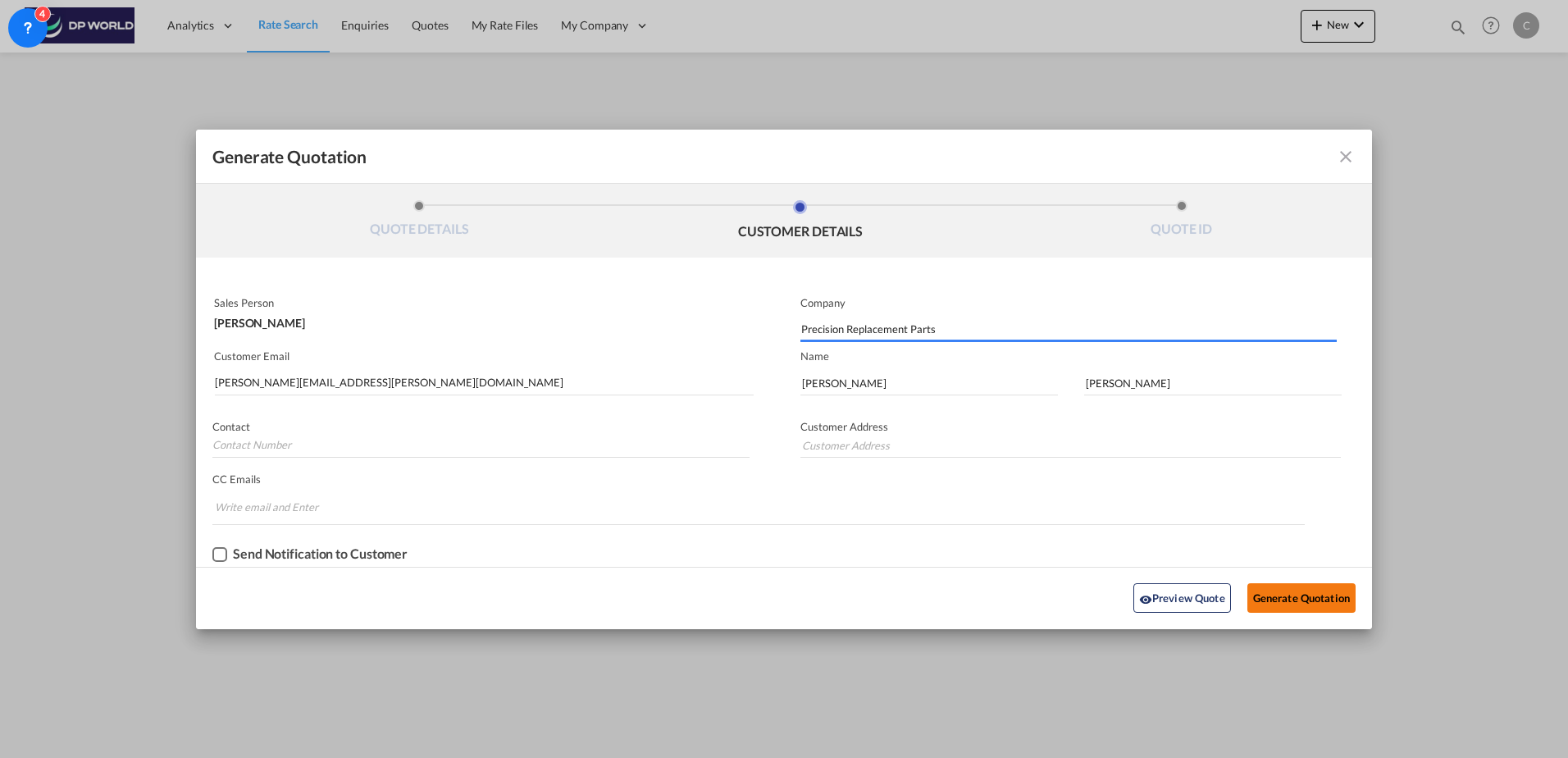
click at [1298, 604] on button "Generate Quotation" at bounding box center [1301, 598] width 108 height 30
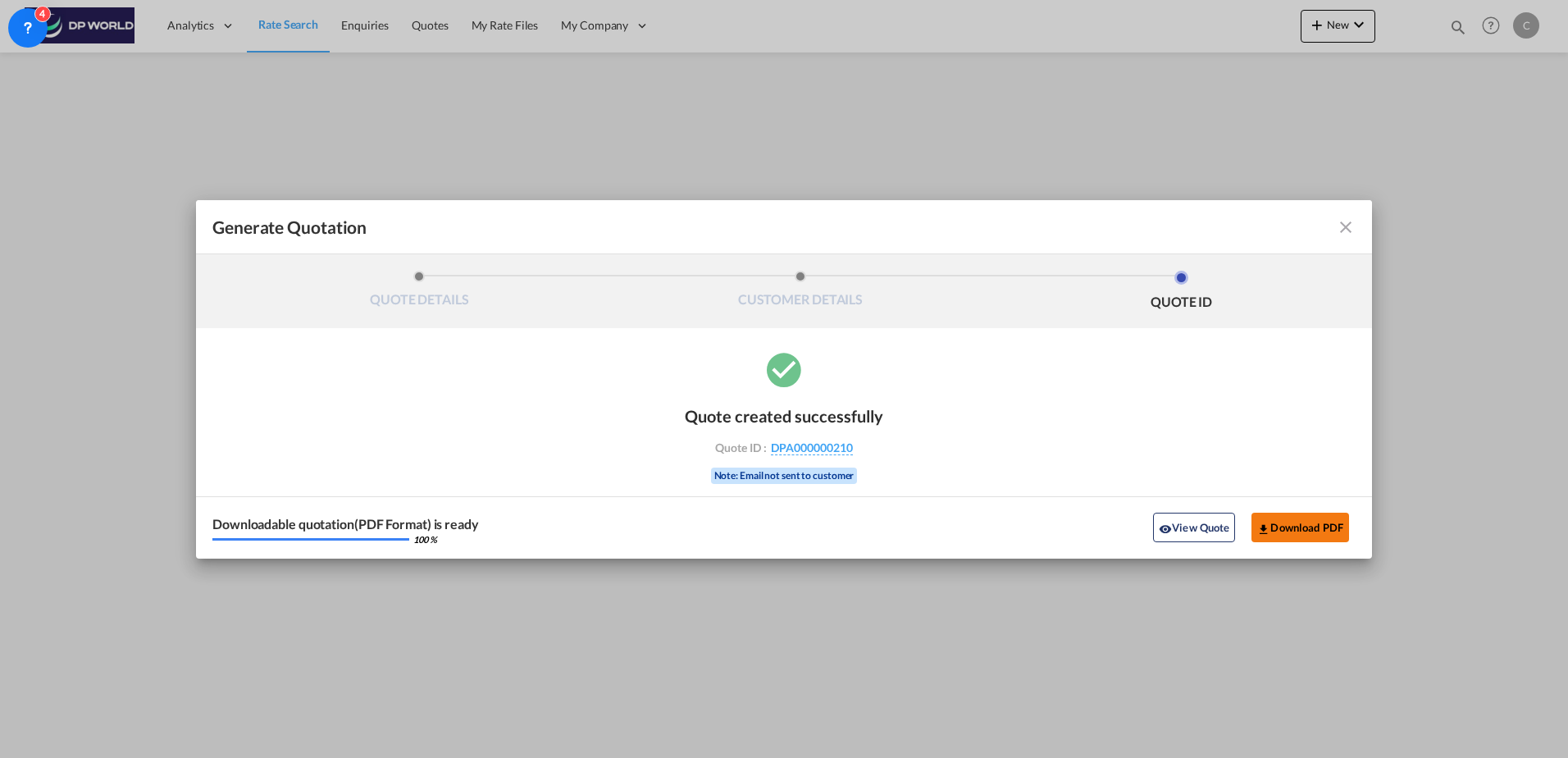
click at [1290, 526] on button "Download PDF" at bounding box center [1301, 527] width 98 height 30
click at [1349, 227] on md-icon "icon-close fg-AAA8AD cursor m-0" at bounding box center [1346, 227] width 20 height 20
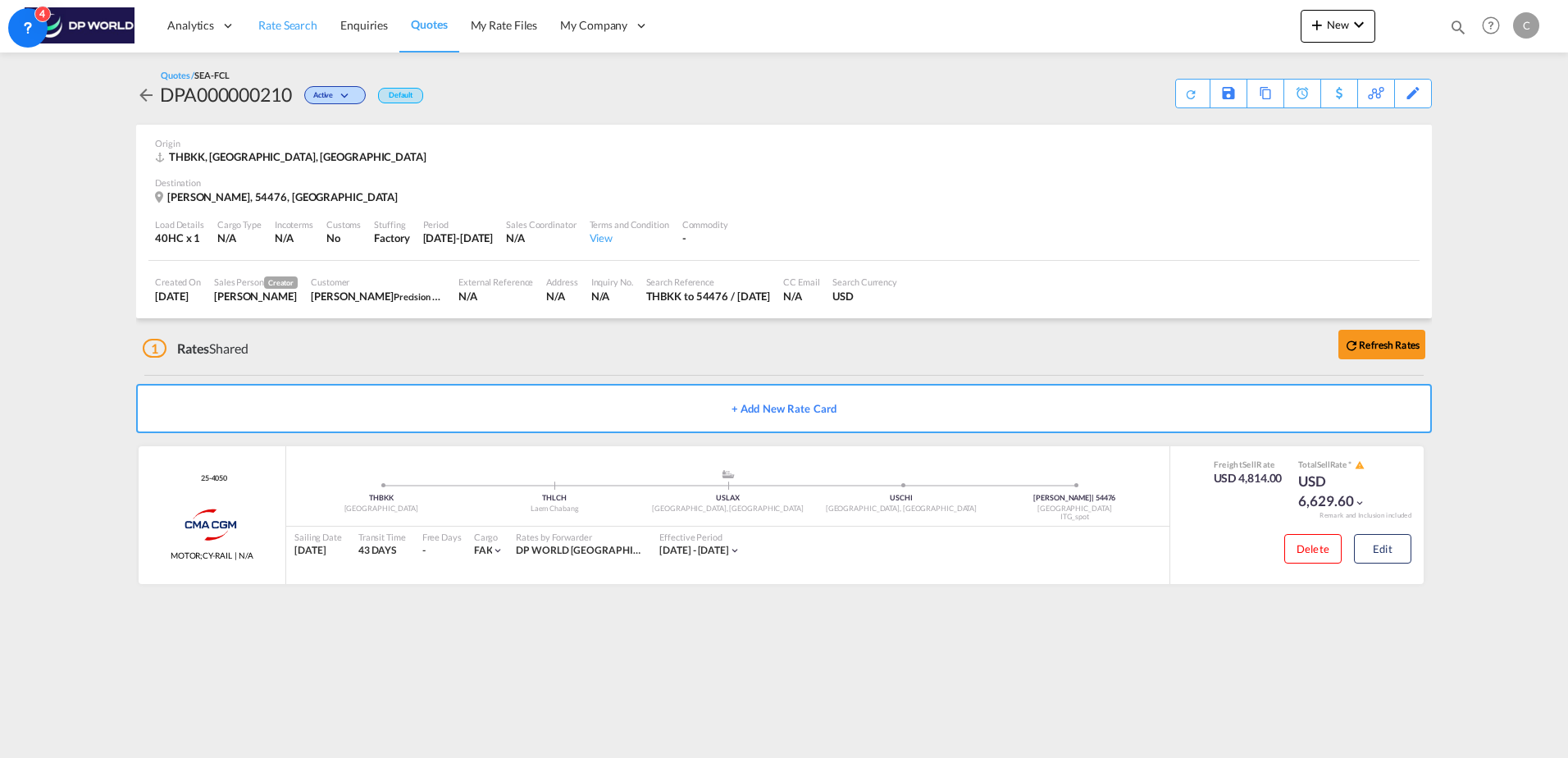
click at [290, 23] on span "Rate Search" at bounding box center [287, 25] width 59 height 14
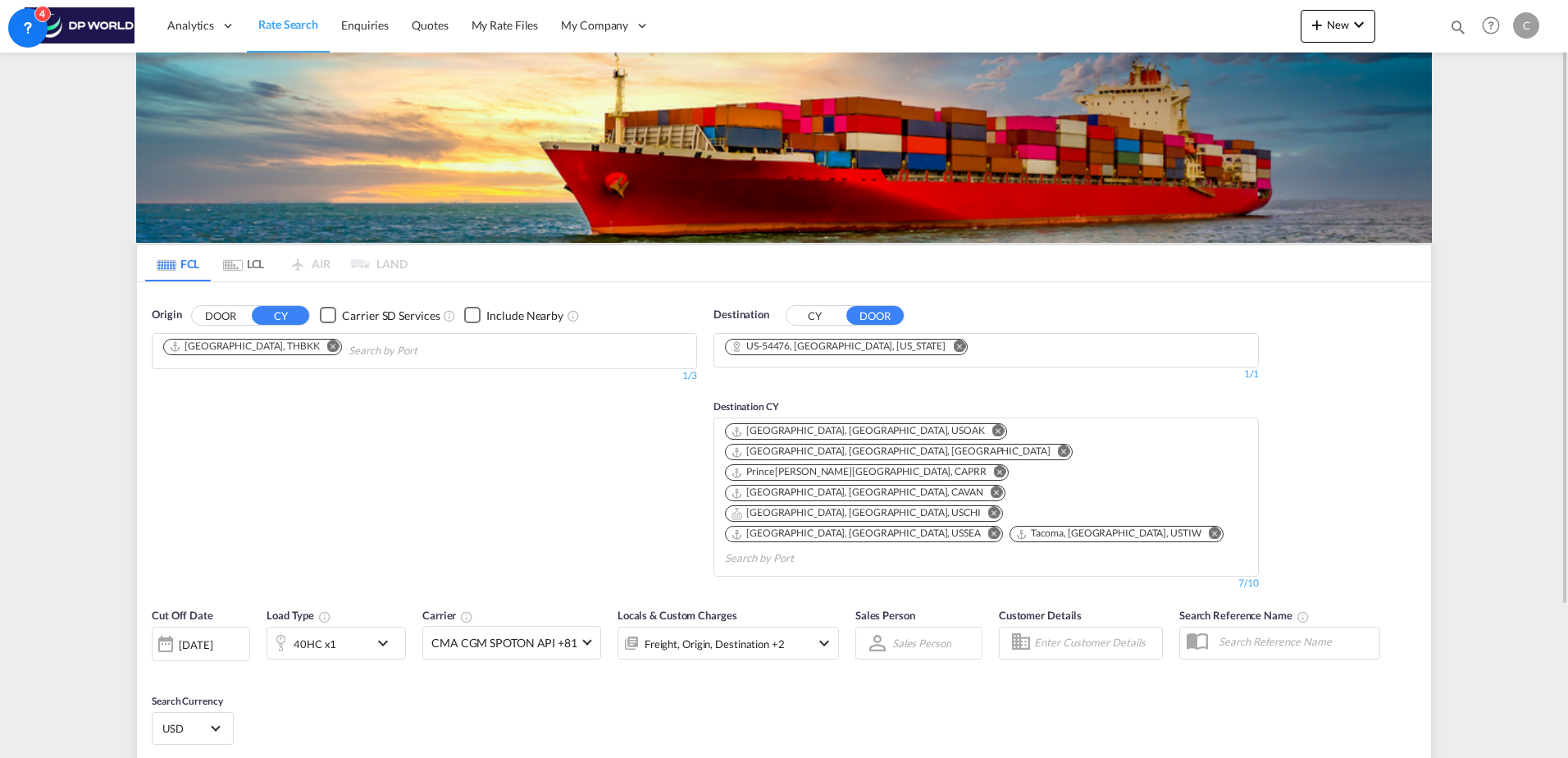
click at [327, 342] on md-icon "Remove" at bounding box center [333, 346] width 12 height 12
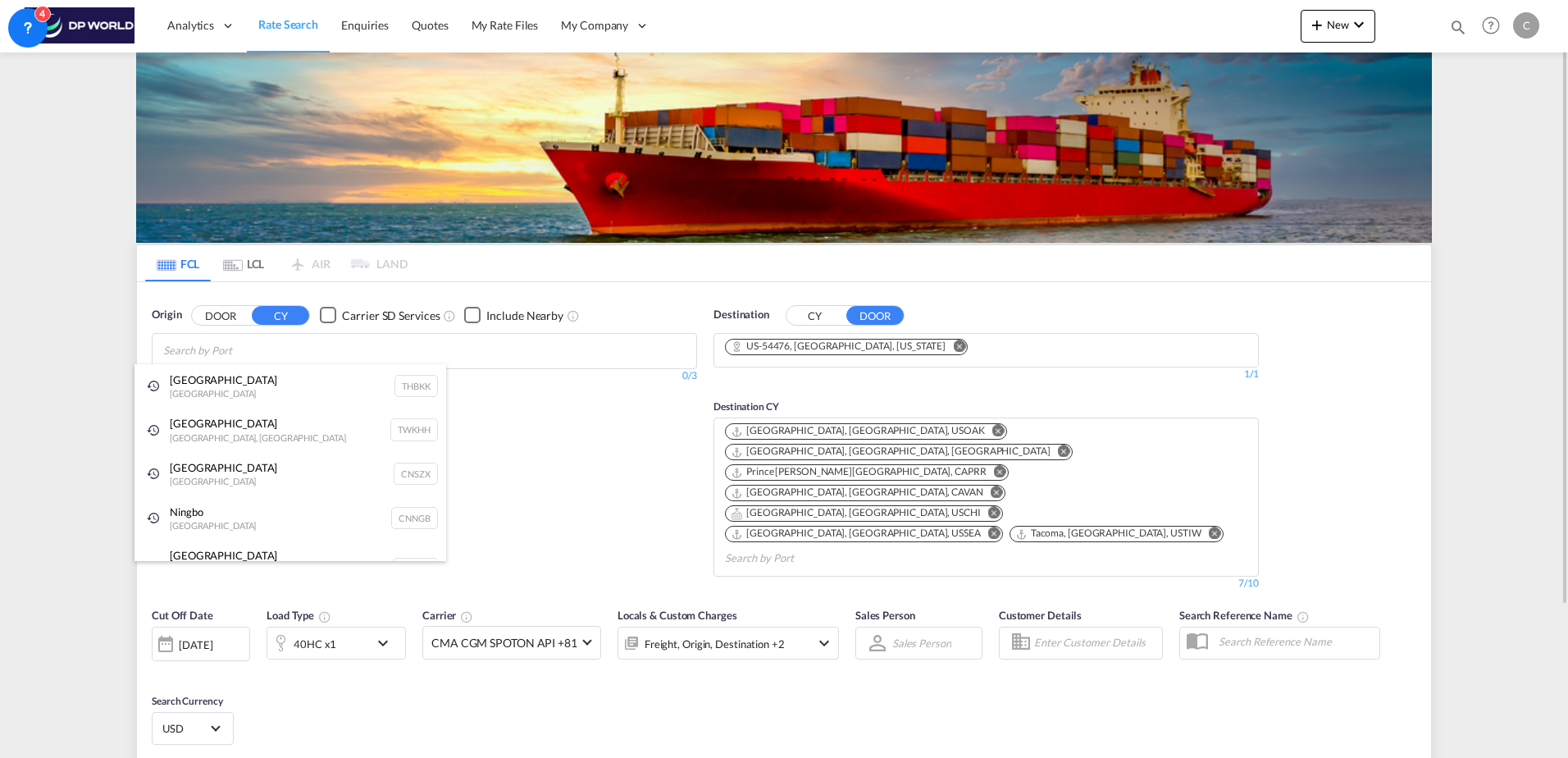
paste input "[PERSON_NAME]"
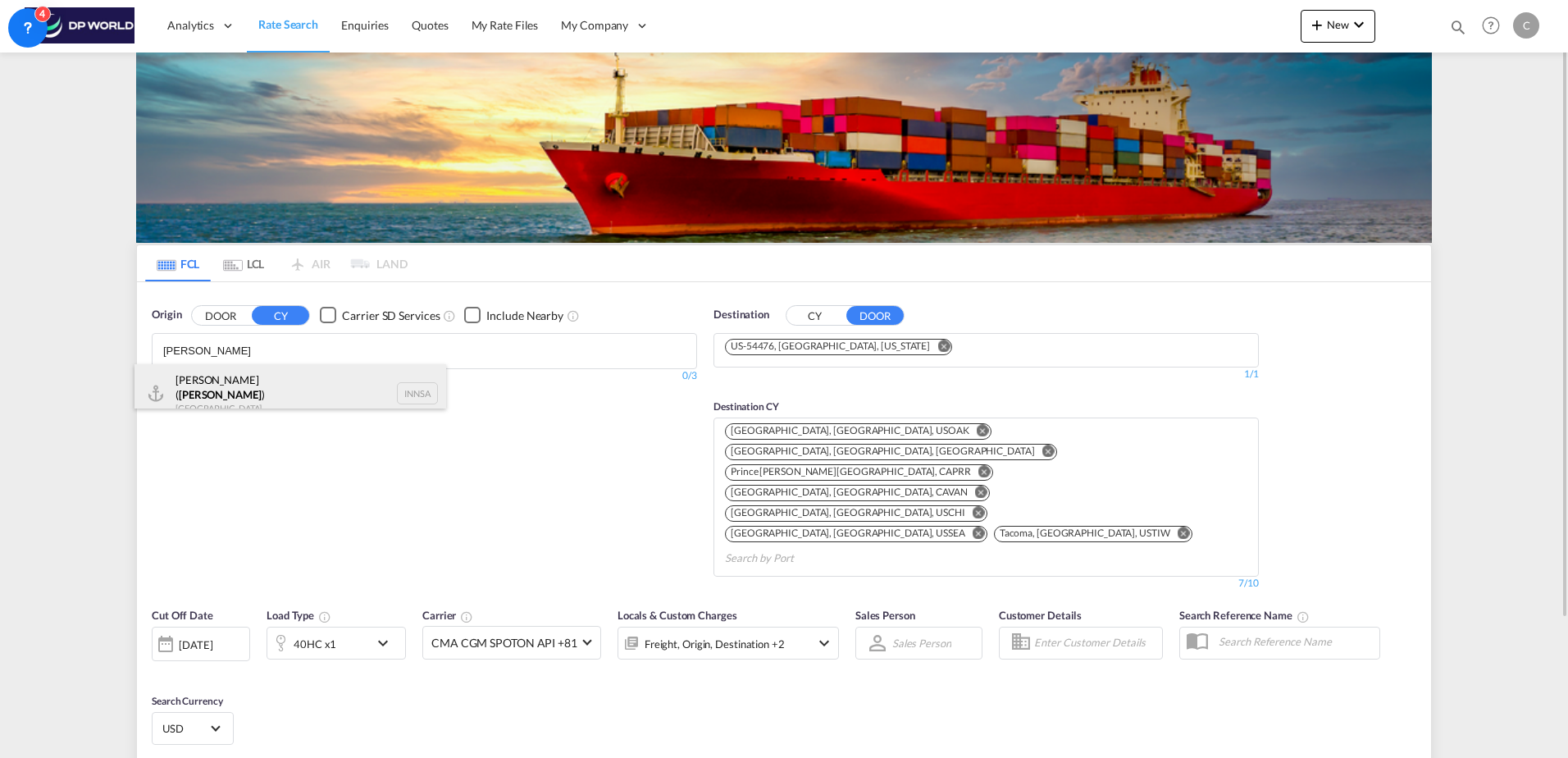
type input "[PERSON_NAME]"
click at [268, 389] on div "[PERSON_NAME] ( [PERSON_NAME] ) [GEOGRAPHIC_DATA] INNSA" at bounding box center [290, 393] width 312 height 59
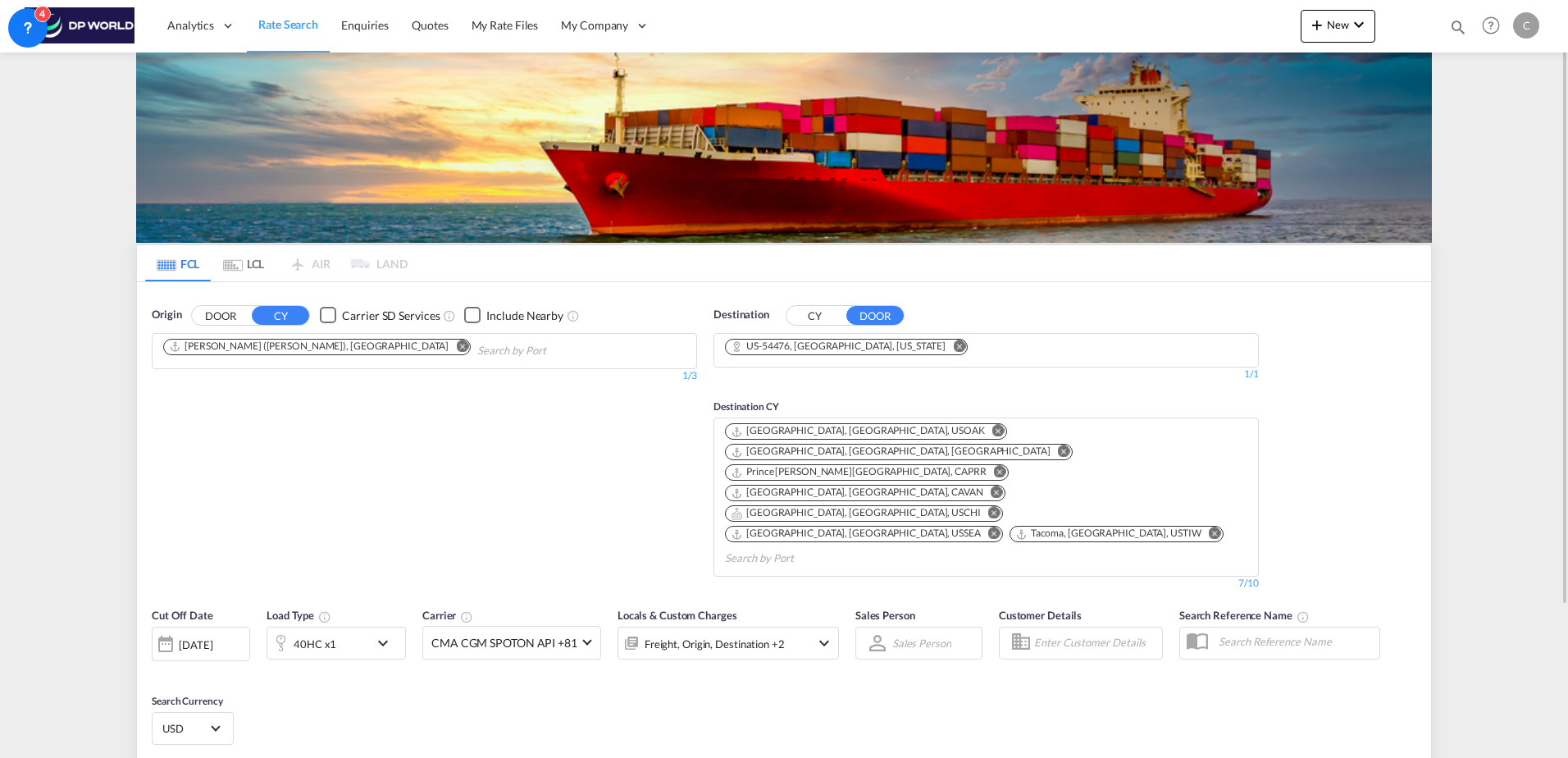
click at [992, 430] on md-icon "Remove" at bounding box center [998, 431] width 12 height 12
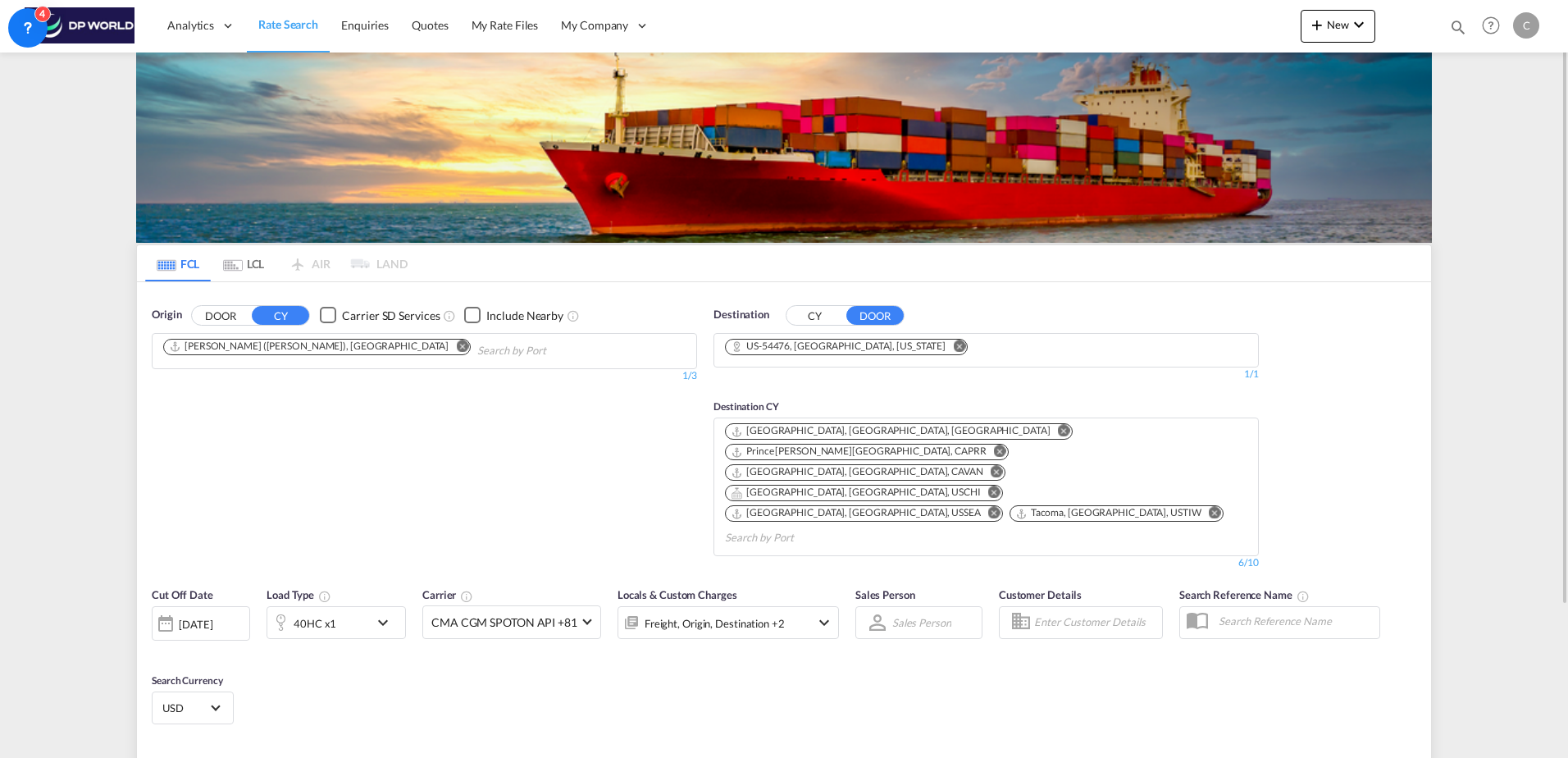
click at [988, 507] on md-icon "Remove" at bounding box center [994, 513] width 12 height 12
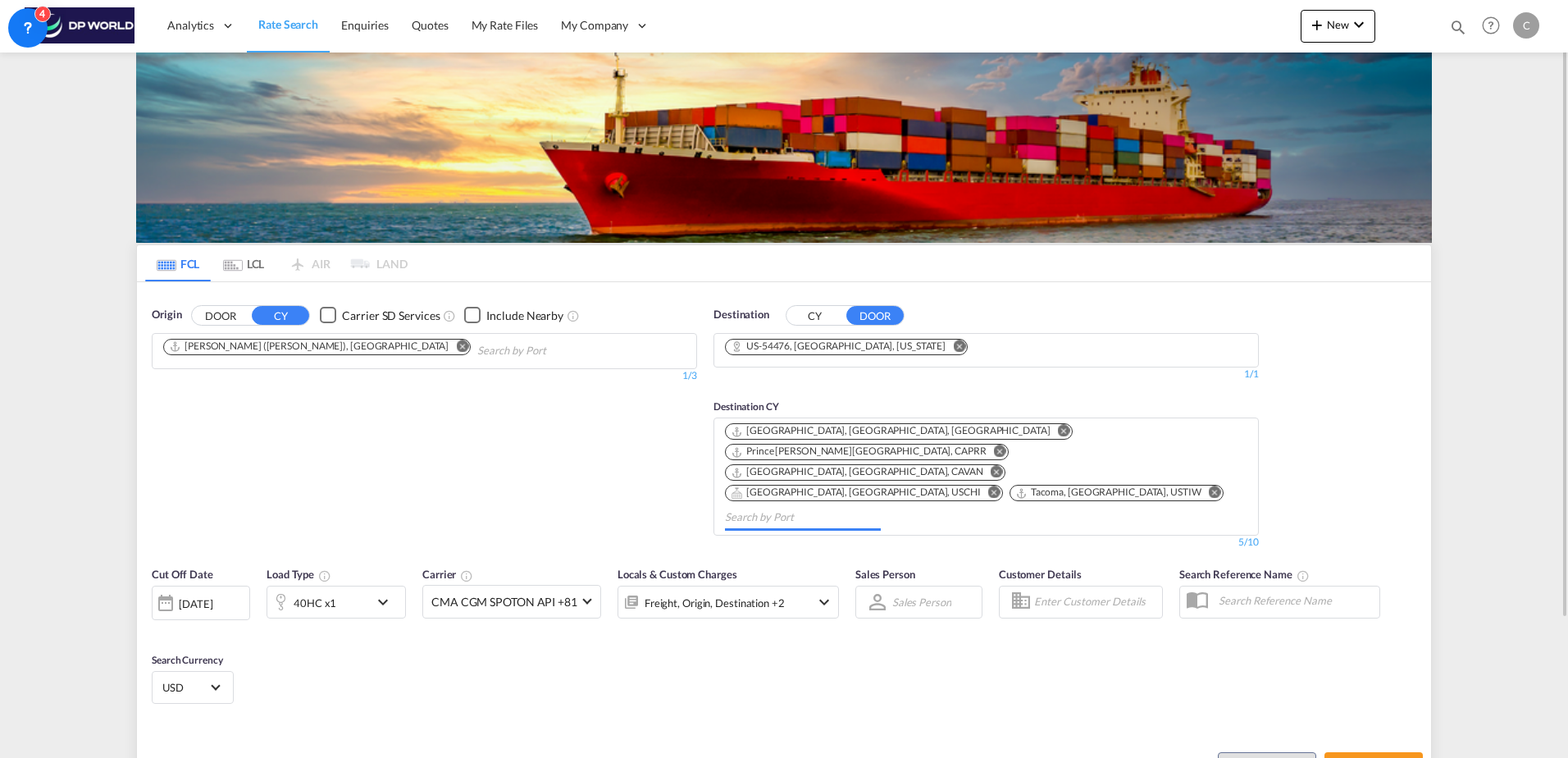
click at [1209, 486] on md-icon "Remove" at bounding box center [1215, 492] width 12 height 12
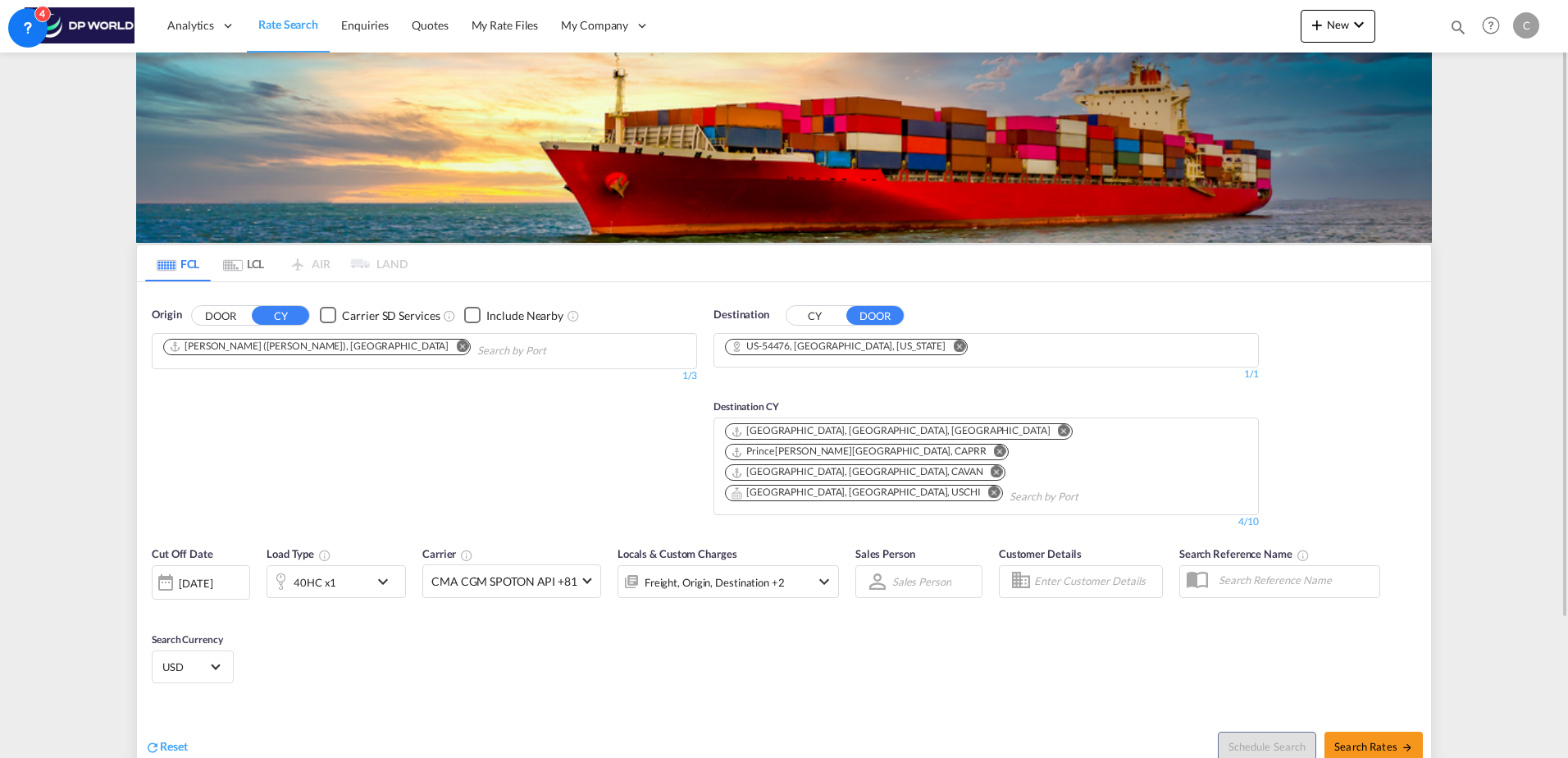
click at [190, 576] on div "[DATE]" at bounding box center [195, 583] width 33 height 14
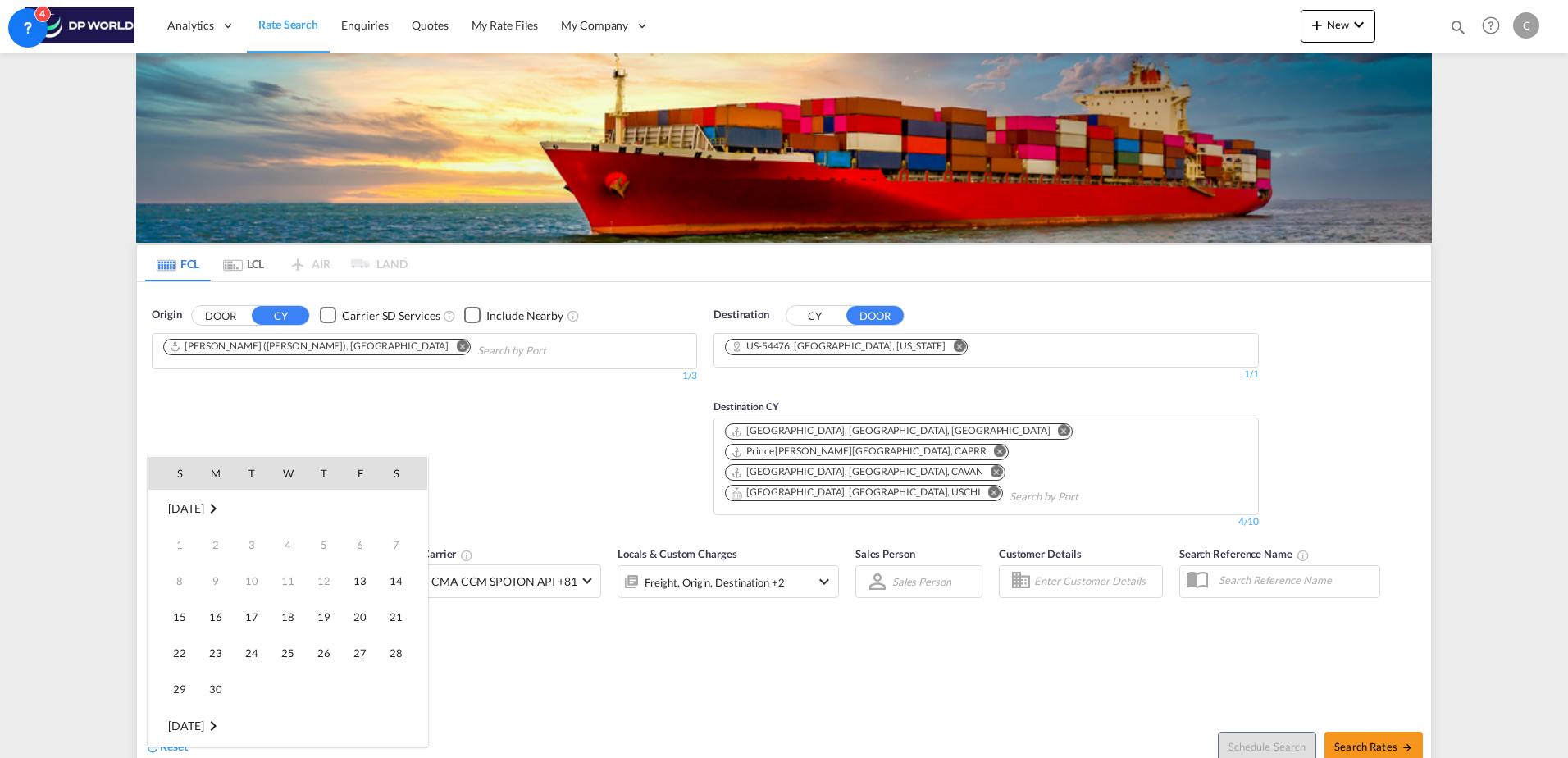
scroll to position [652, 0]
click at [210, 610] on span "15" at bounding box center [215, 617] width 33 height 33
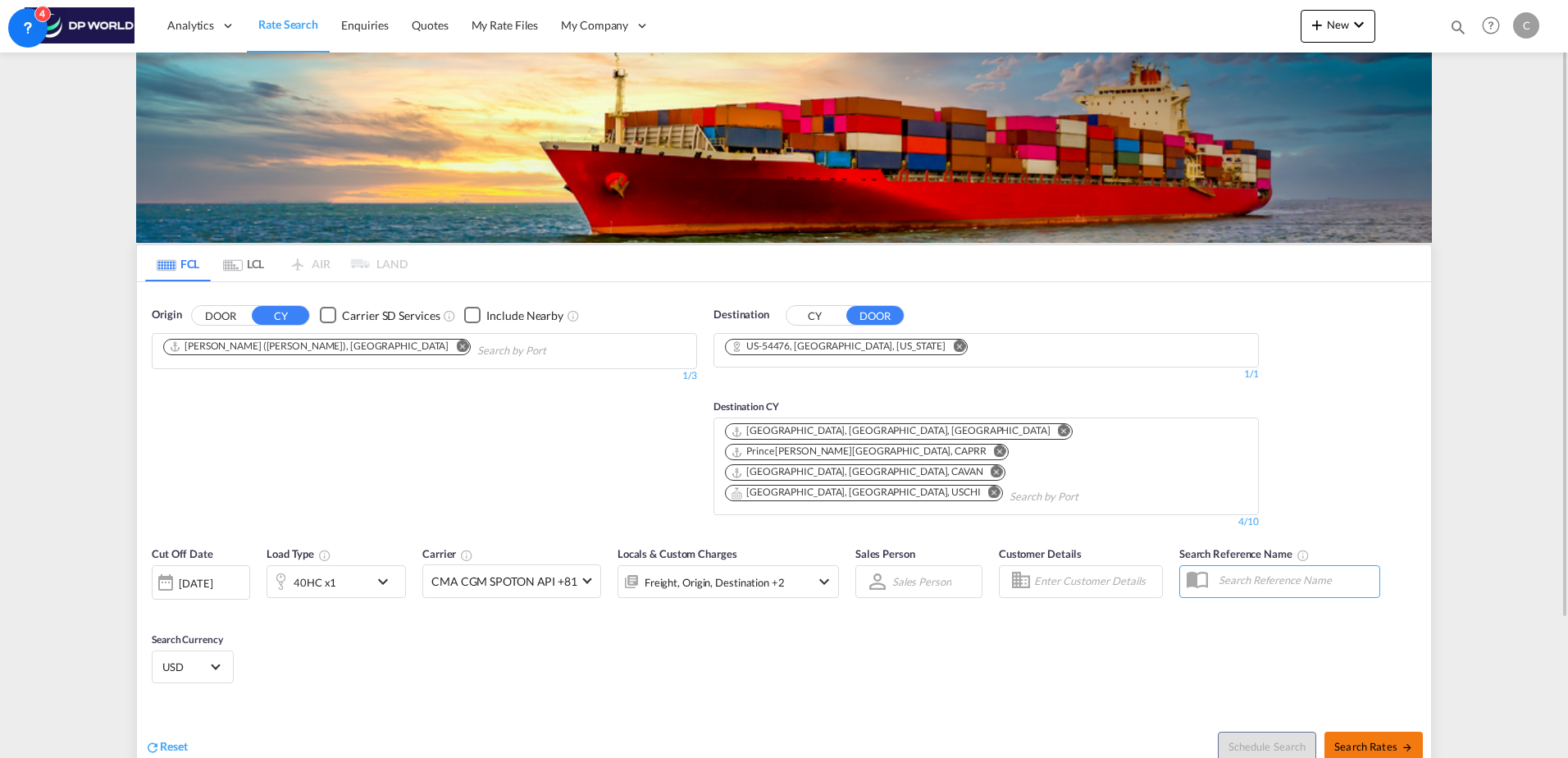
click at [1353, 732] on button "Search Rates" at bounding box center [1374, 746] width 99 height 30
type input "INNSA to 54476 / [DATE]"
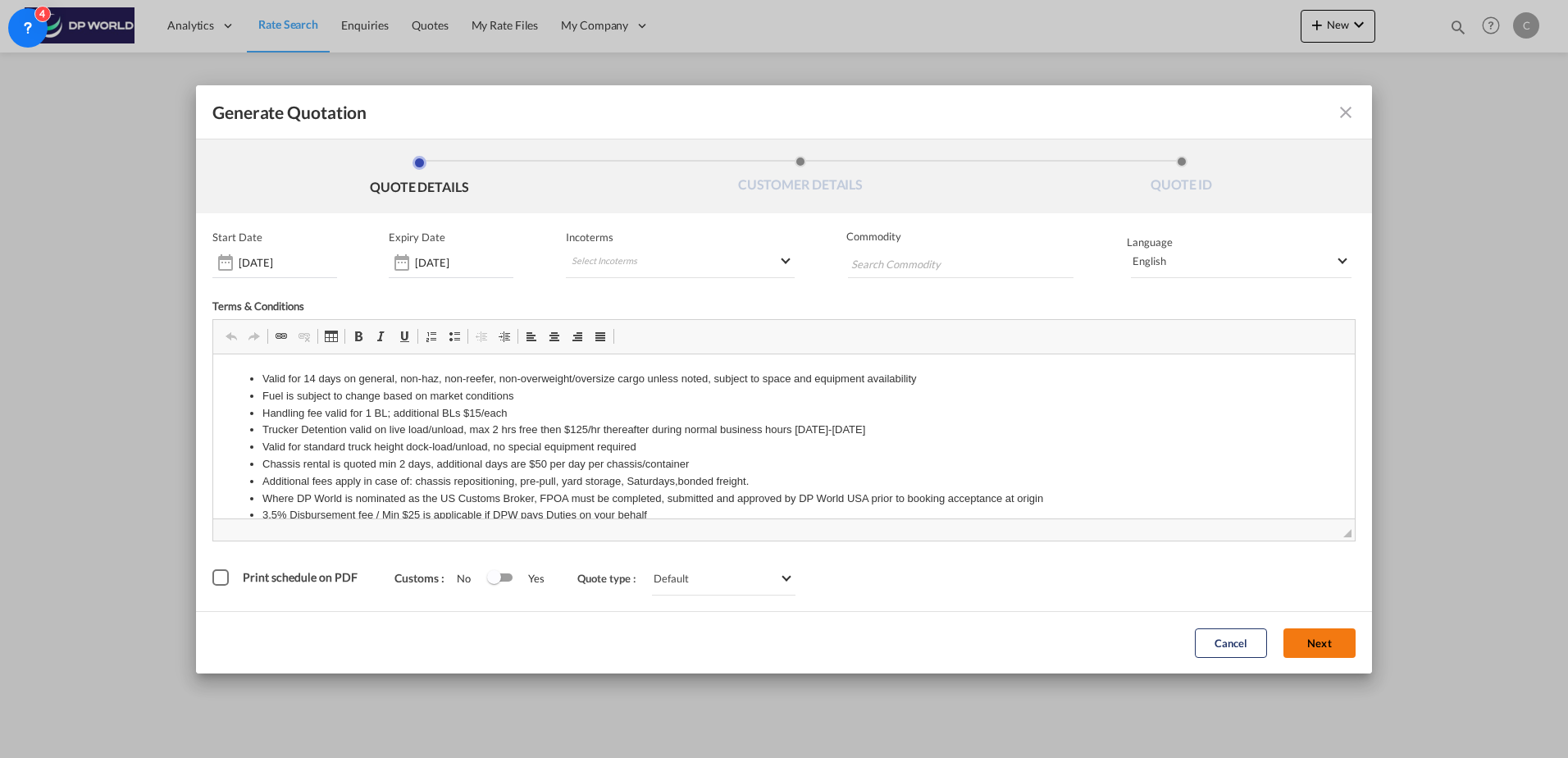
click at [1334, 647] on button "Next" at bounding box center [1319, 643] width 72 height 30
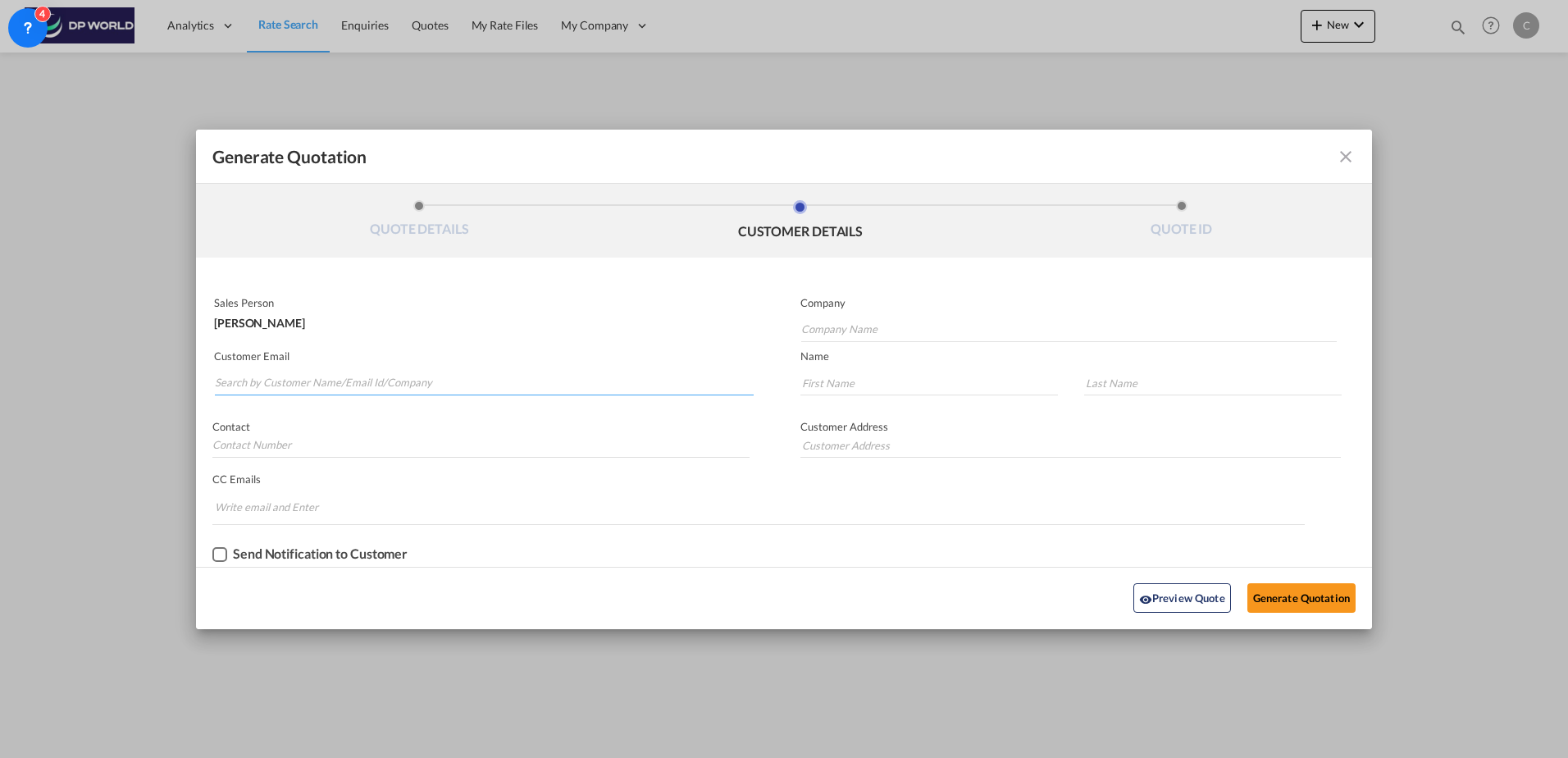
click at [397, 384] on input "Search by Customer Name/Email Id/Company" at bounding box center [484, 382] width 539 height 25
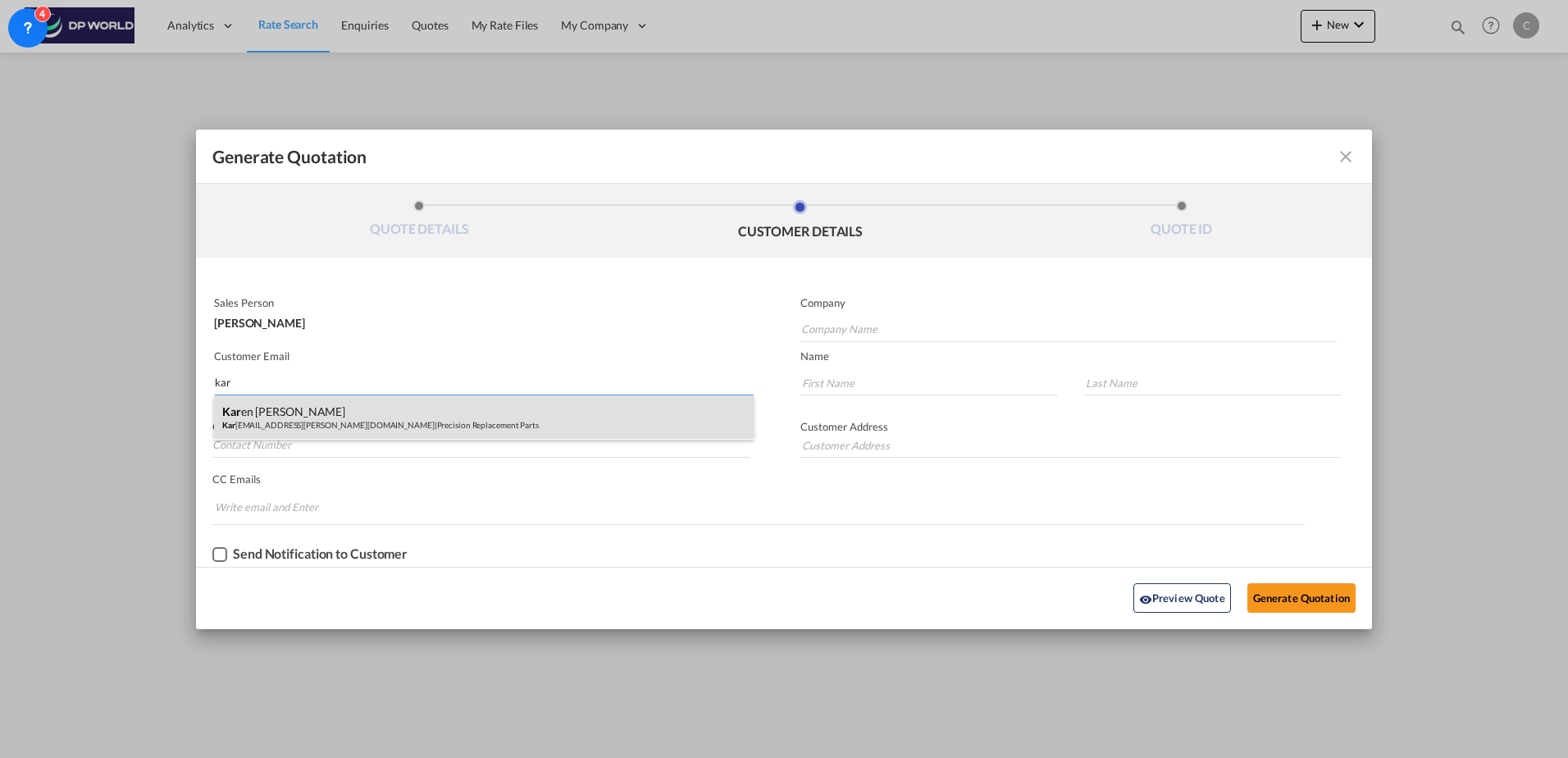
type input "kar"
click at [397, 415] on div "Kar en [PERSON_NAME] Kar [EMAIL_ADDRESS][PERSON_NAME][DOMAIN_NAME] | Precision …" at bounding box center [484, 417] width 540 height 44
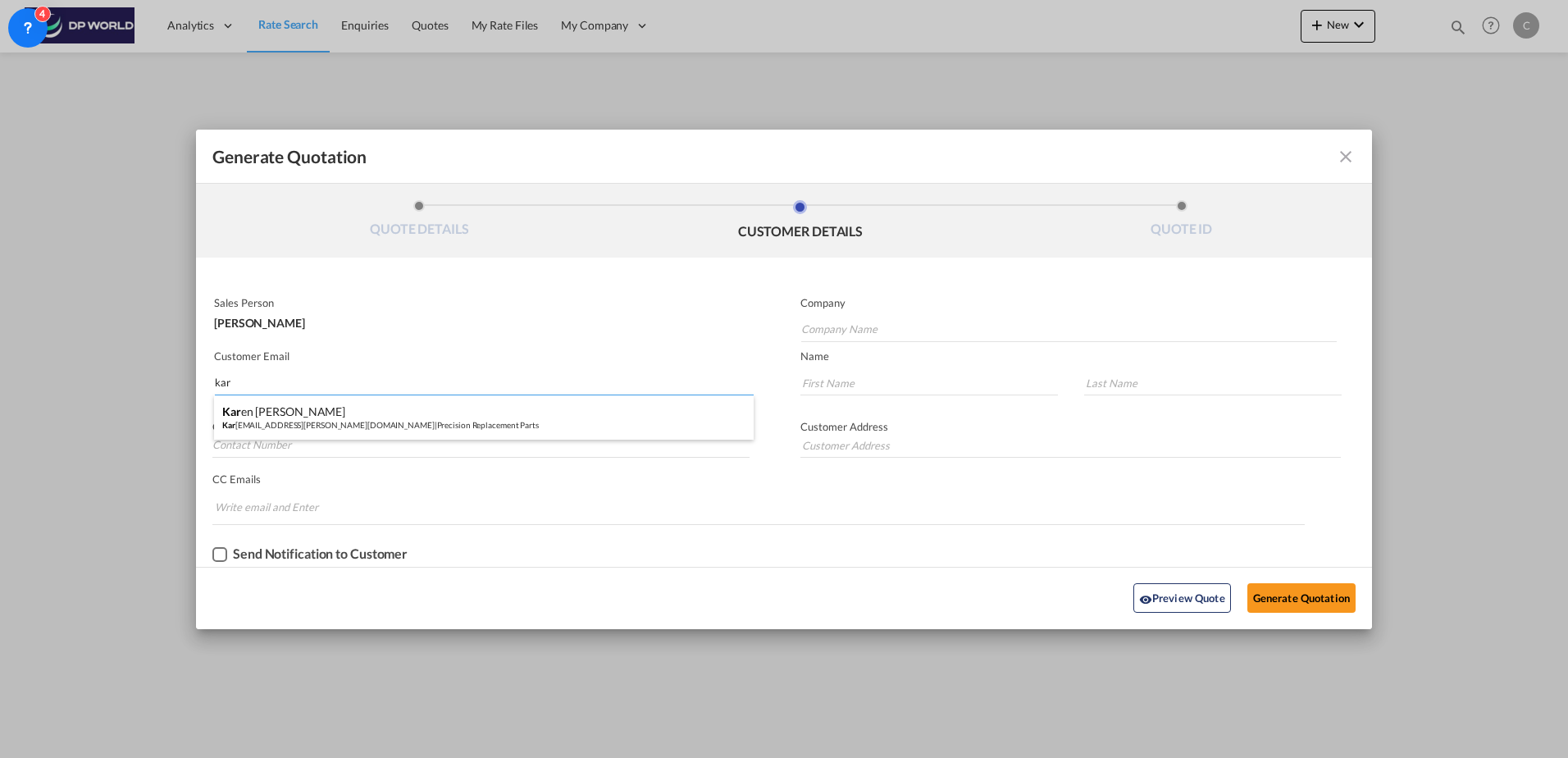
type input "Precision Replacement Parts"
type input "[PERSON_NAME][EMAIL_ADDRESS][PERSON_NAME][DOMAIN_NAME]"
type input "[PERSON_NAME]"
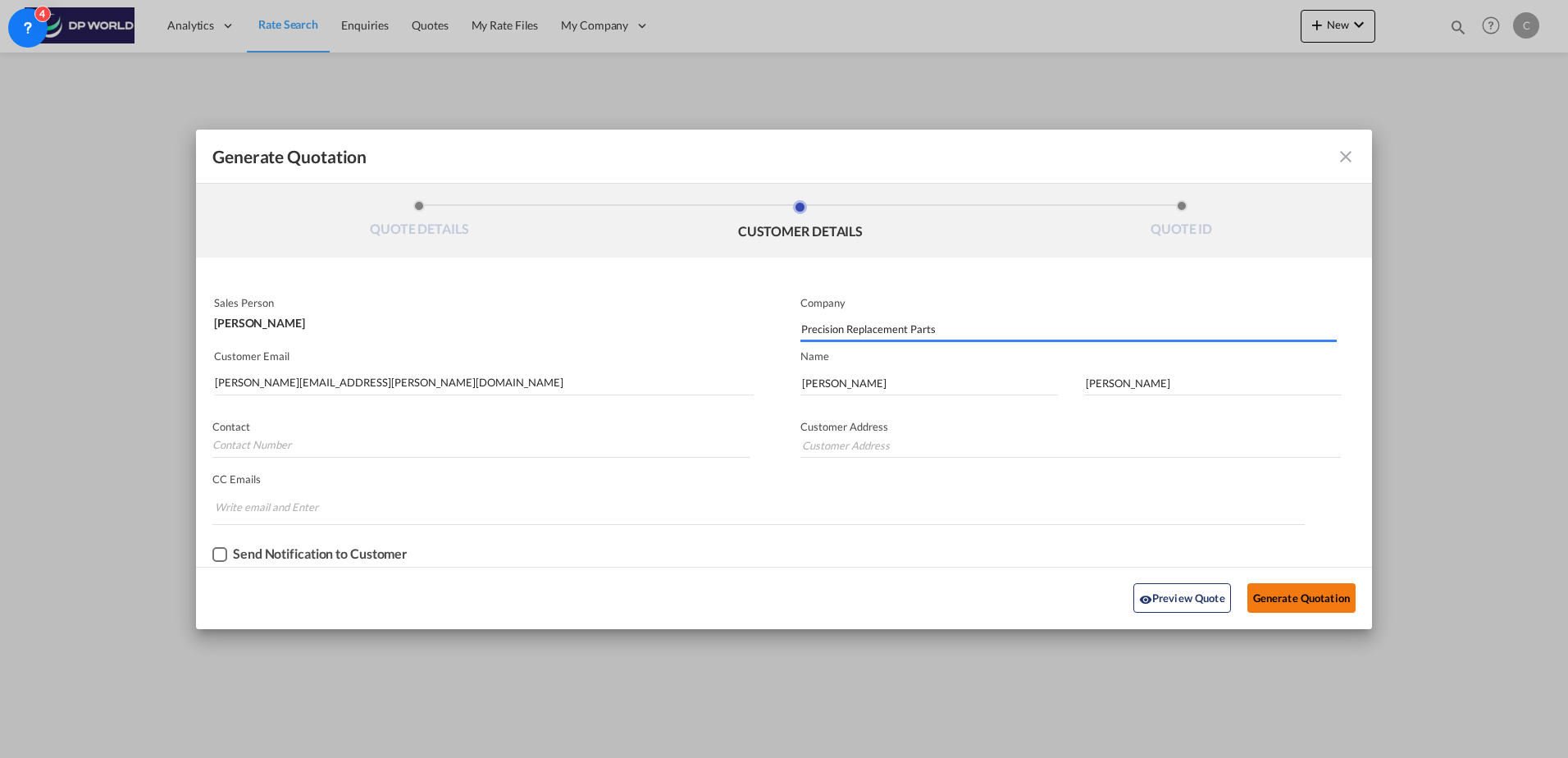
click at [1300, 606] on button "Generate Quotation" at bounding box center [1301, 598] width 108 height 30
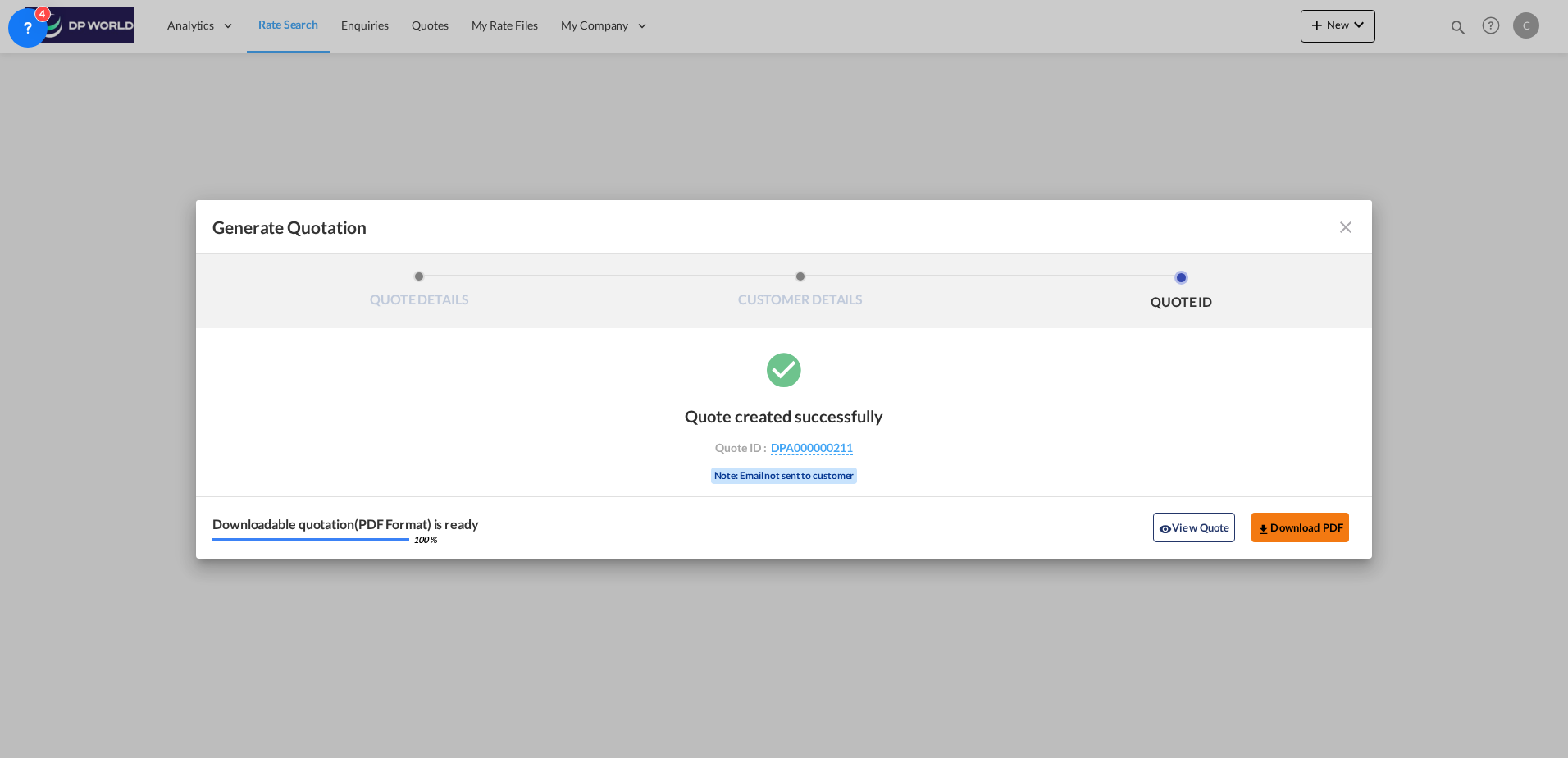
click at [1305, 534] on button "Download PDF" at bounding box center [1301, 527] width 98 height 30
click at [1351, 233] on md-icon "icon-close fg-AAA8AD cursor m-0" at bounding box center [1346, 227] width 20 height 20
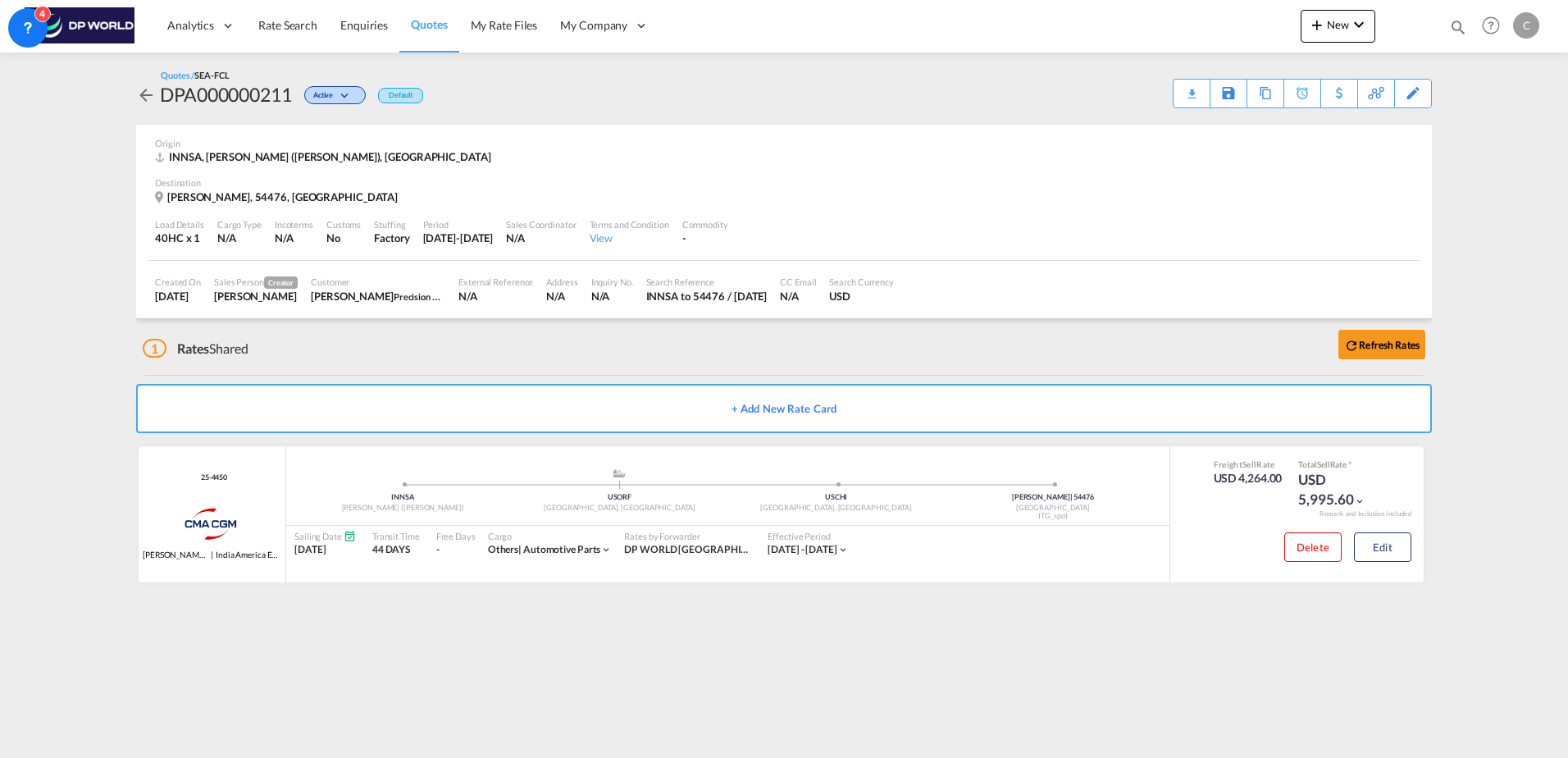
click at [439, 27] on span "Quotes" at bounding box center [428, 24] width 36 height 14
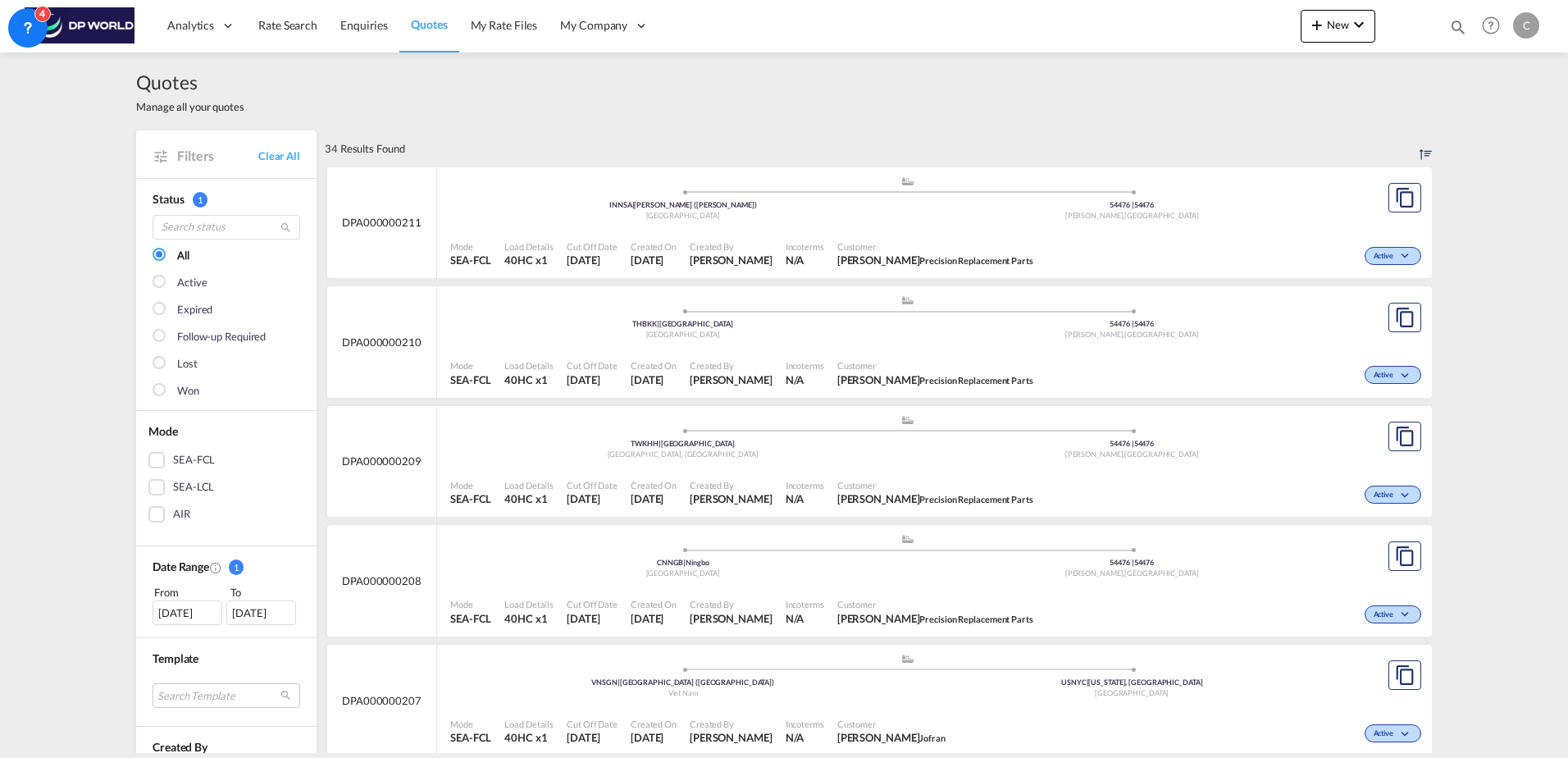
click at [403, 581] on span "DPA000000208" at bounding box center [382, 580] width 79 height 14
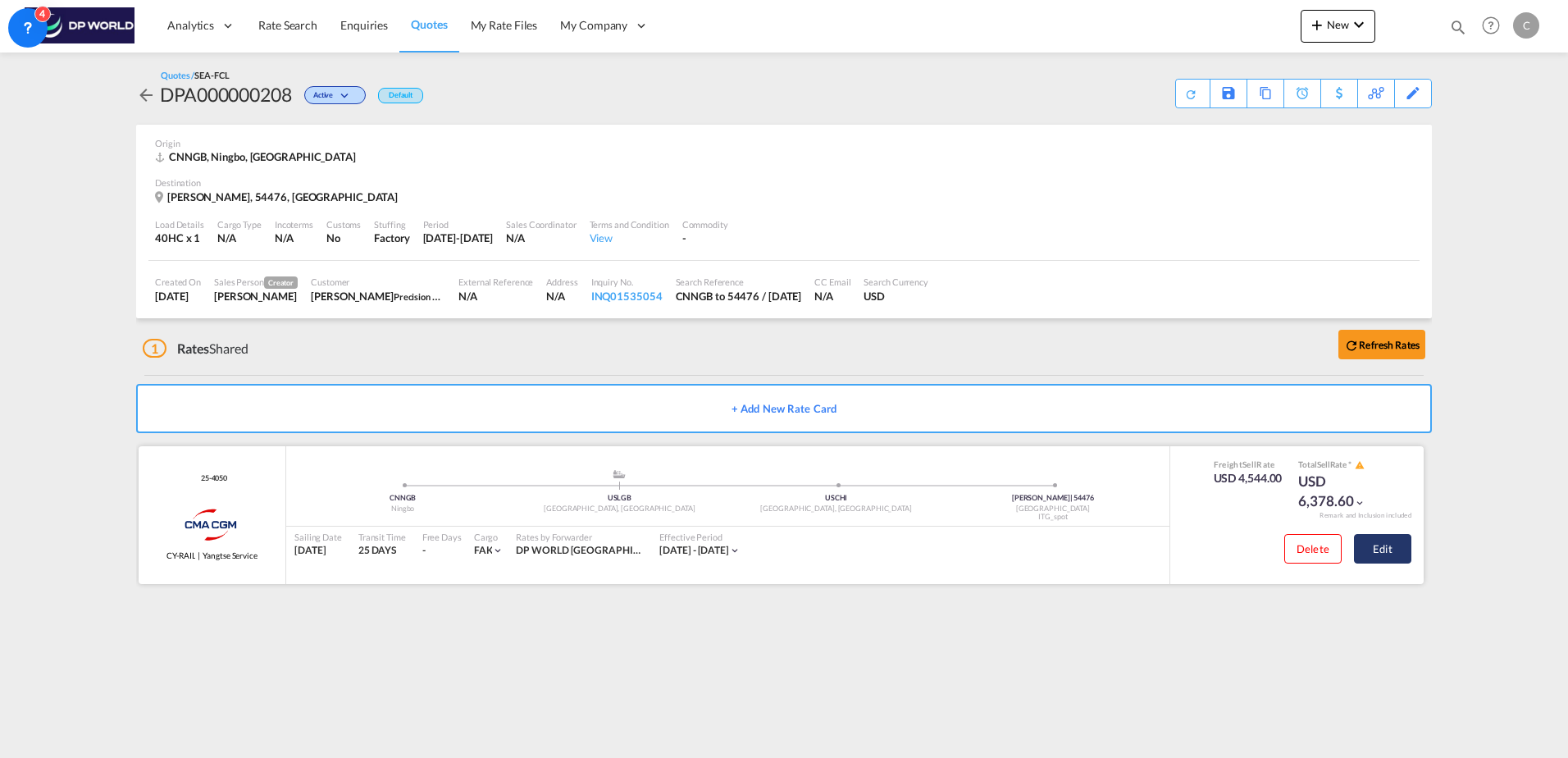
click at [1378, 548] on button "Edit" at bounding box center [1382, 548] width 57 height 30
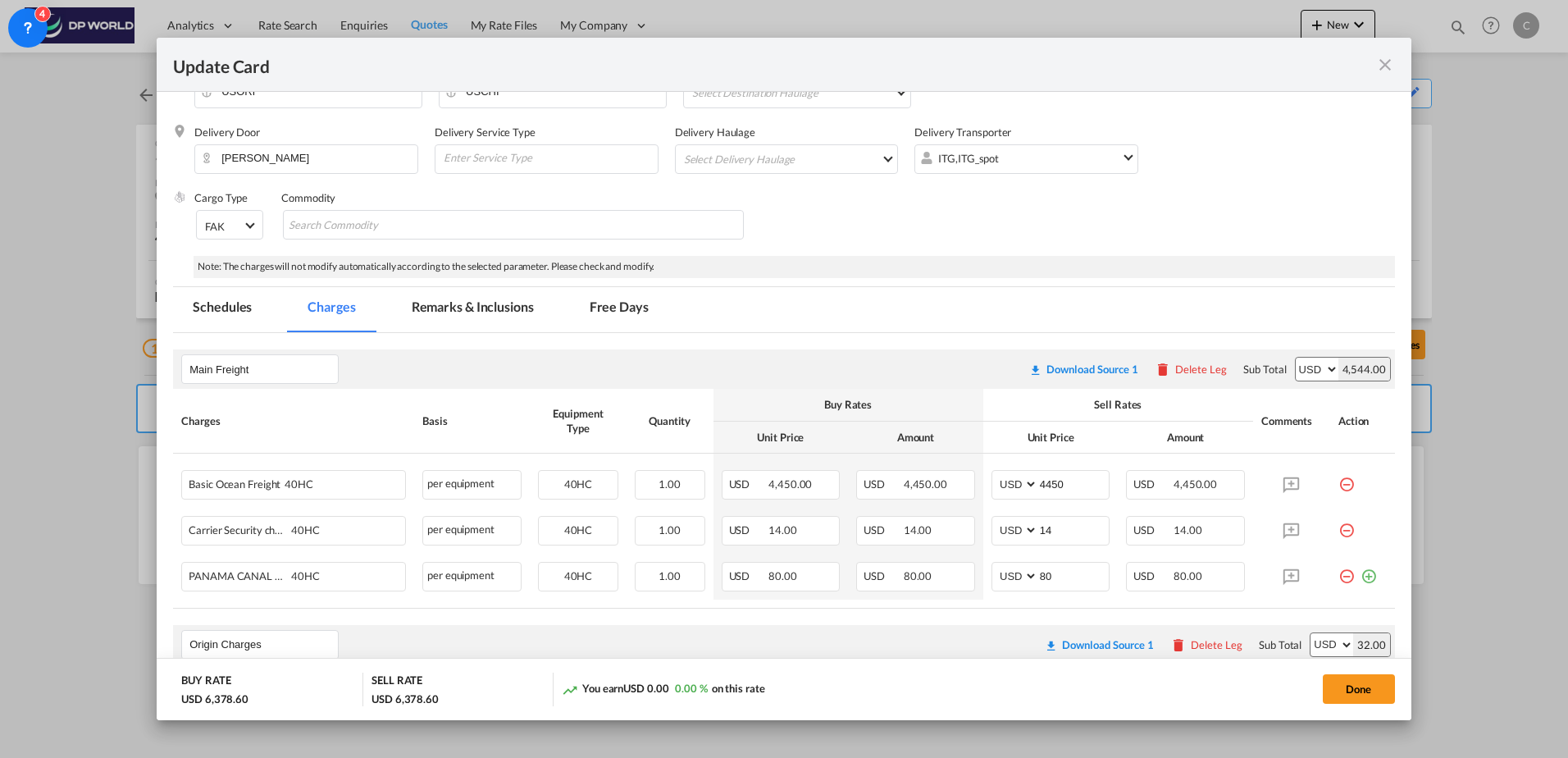
scroll to position [328, 0]
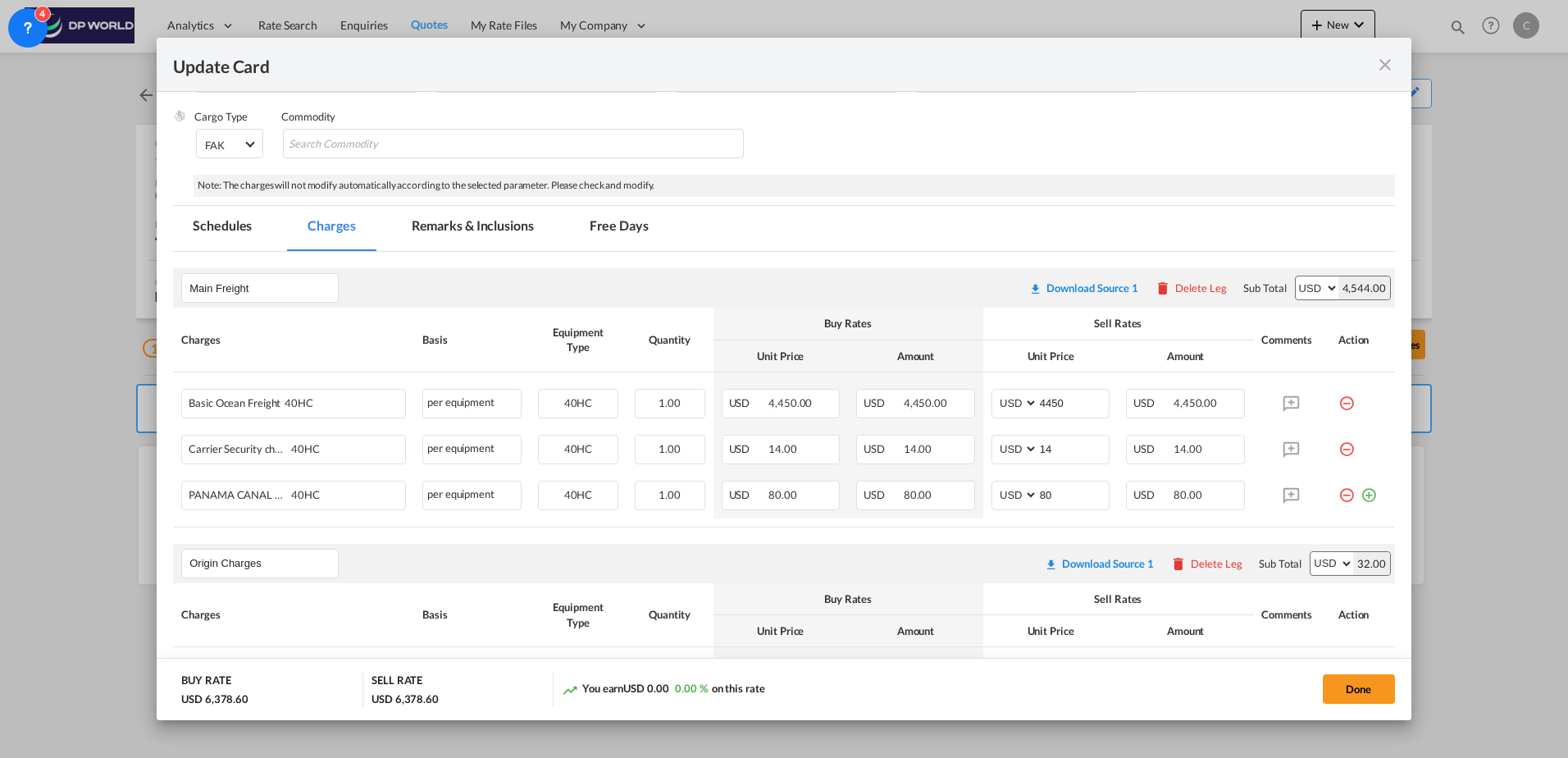
click at [198, 230] on md-tab-item "Schedules" at bounding box center [222, 228] width 99 height 45
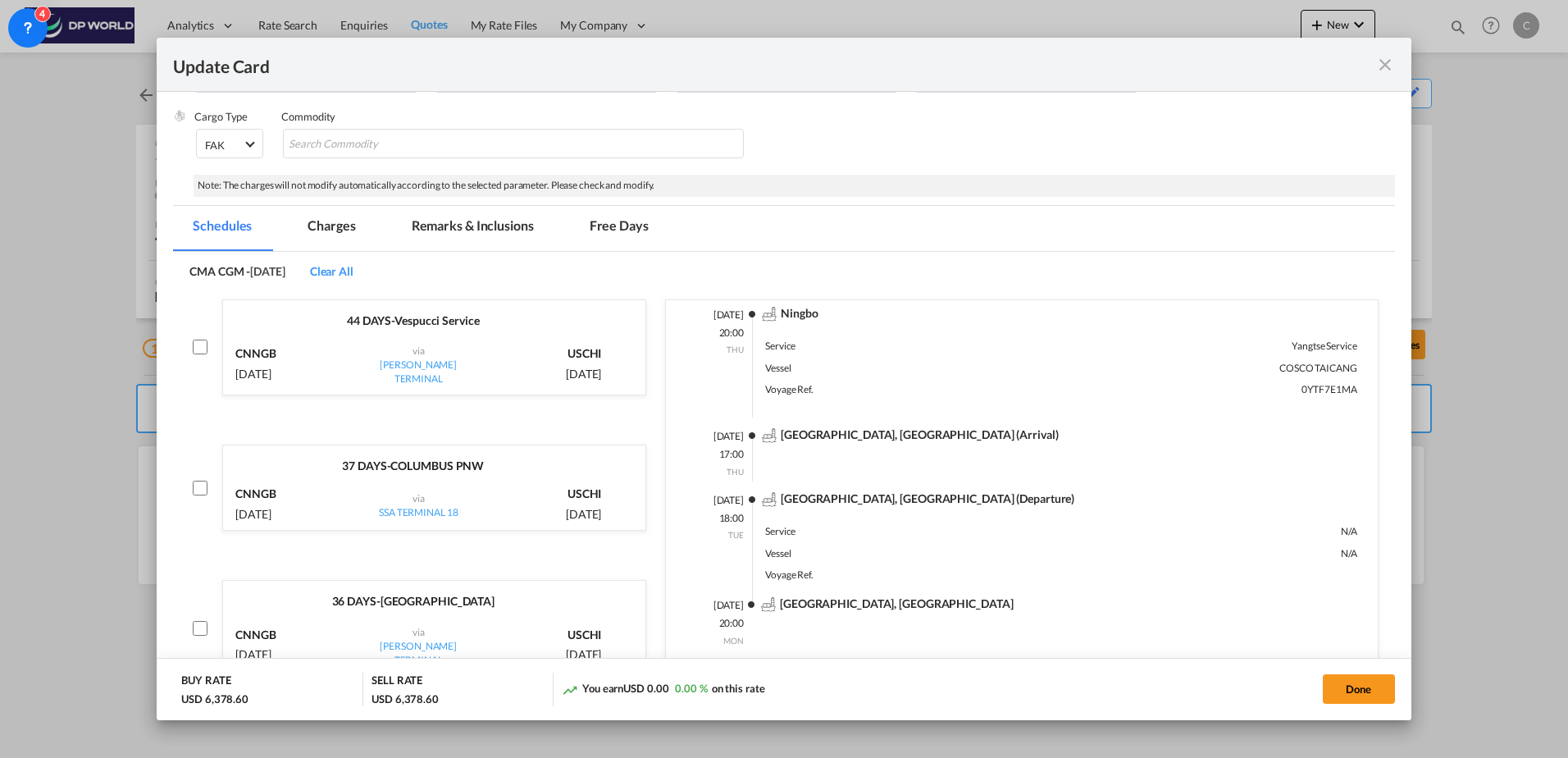
scroll to position [0, 0]
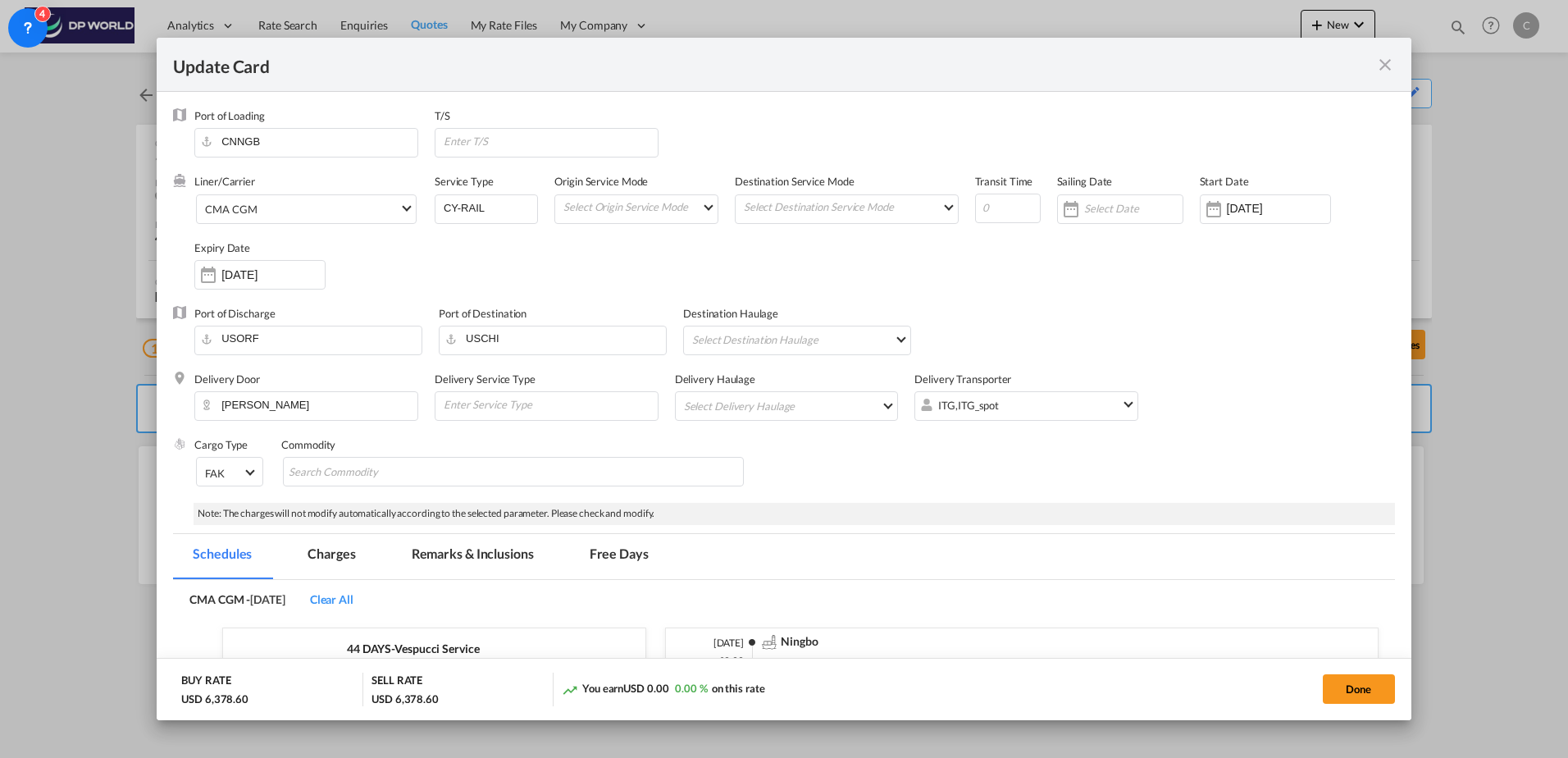
click at [307, 574] on md-tab-item "Charges" at bounding box center [331, 556] width 87 height 45
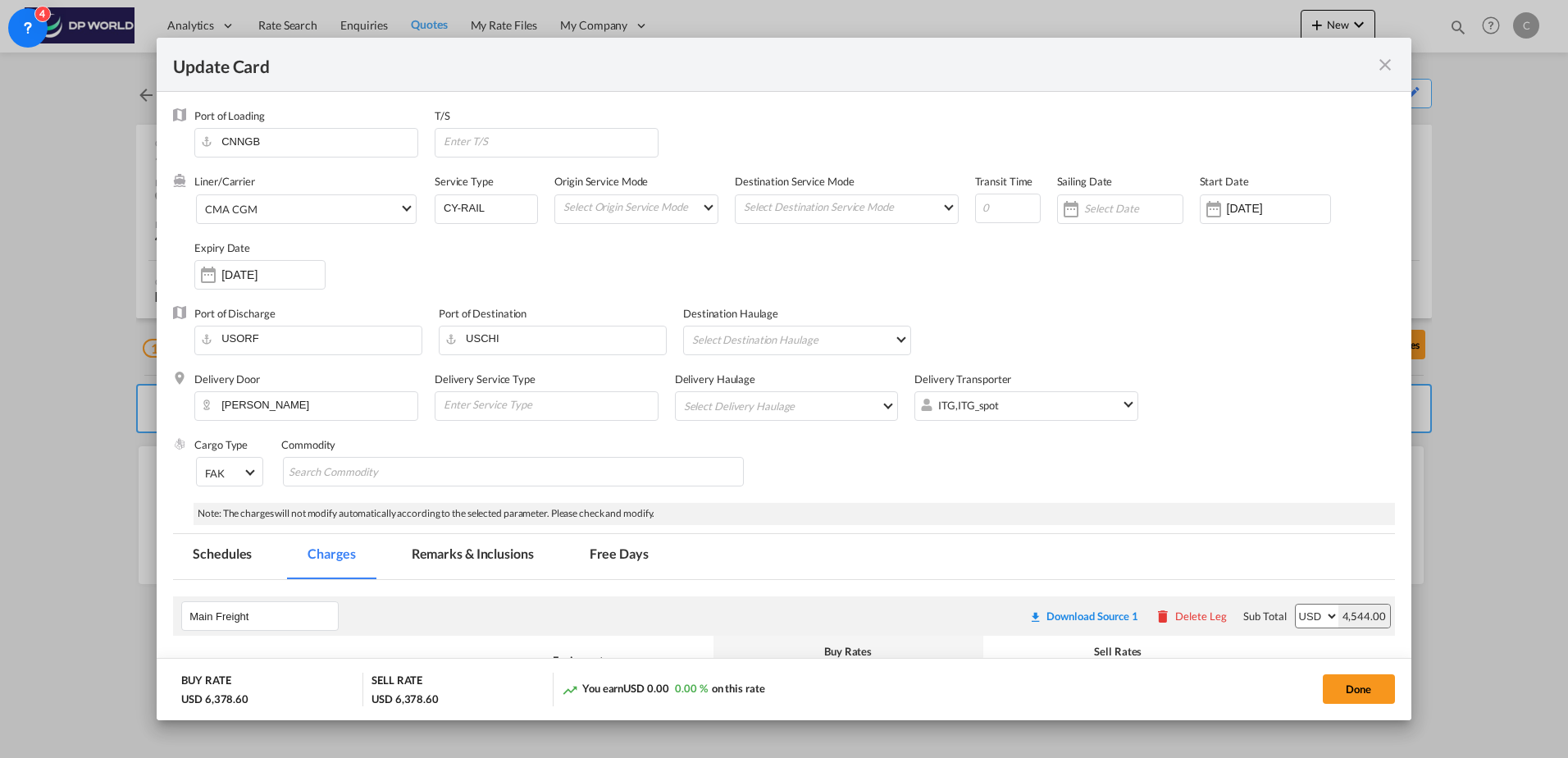
click at [1382, 66] on md-icon "icon-close fg-AAA8AD m-0 pointer" at bounding box center [1385, 65] width 20 height 20
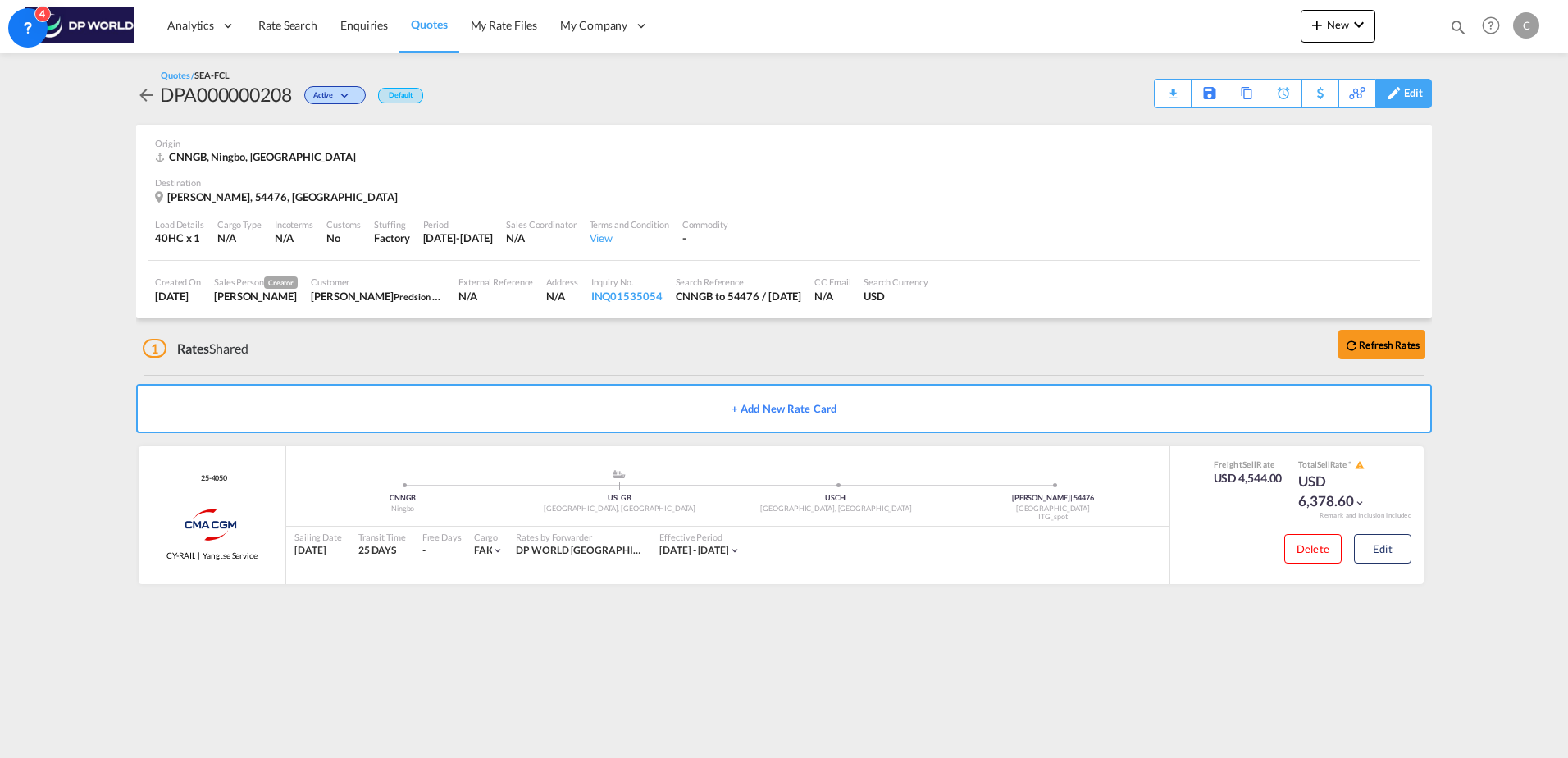
click at [1406, 94] on div "Edit" at bounding box center [1414, 93] width 19 height 28
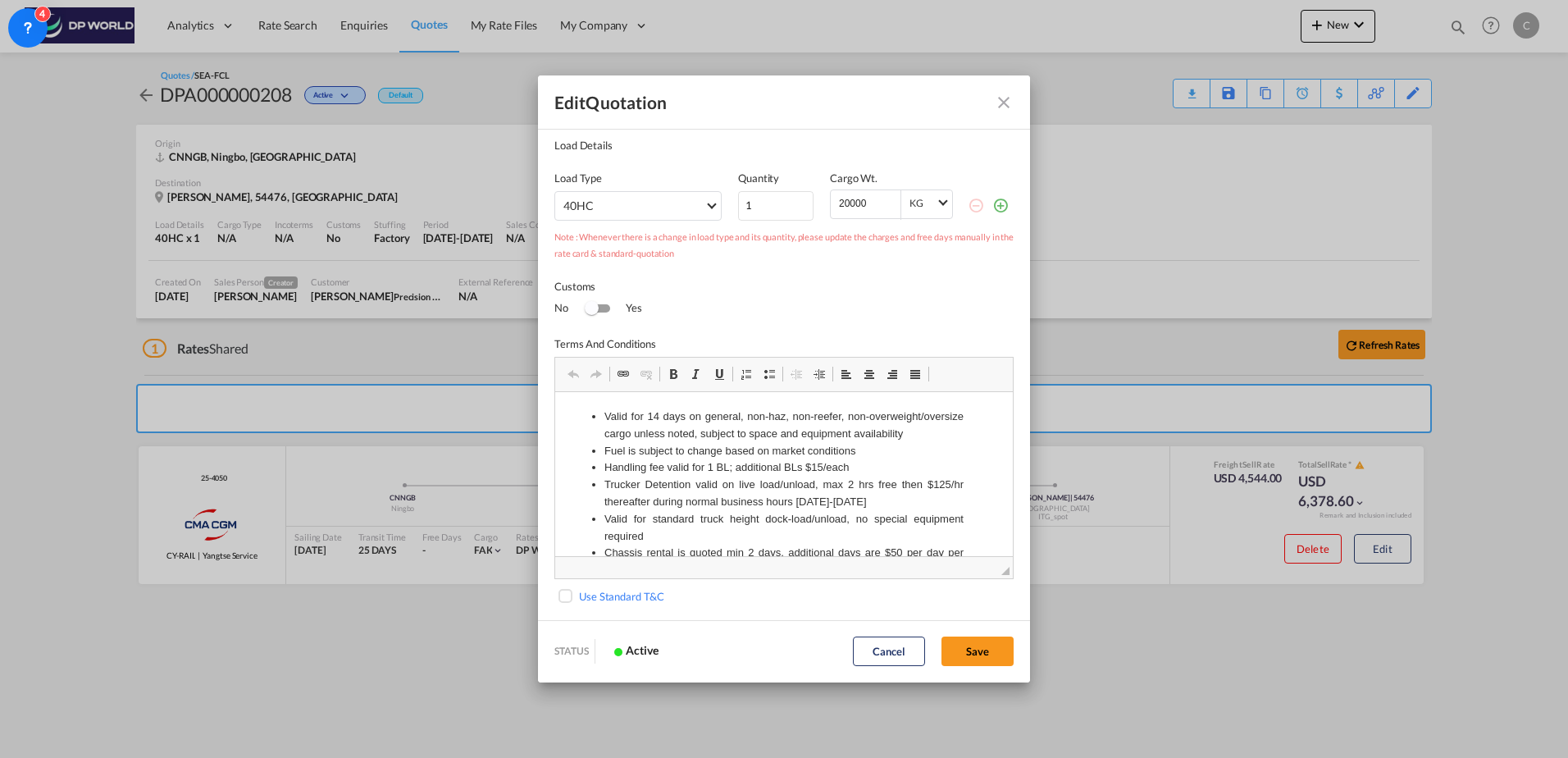
scroll to position [296, 0]
click at [989, 655] on button "Save" at bounding box center [978, 651] width 72 height 30
type input "[DATE]"
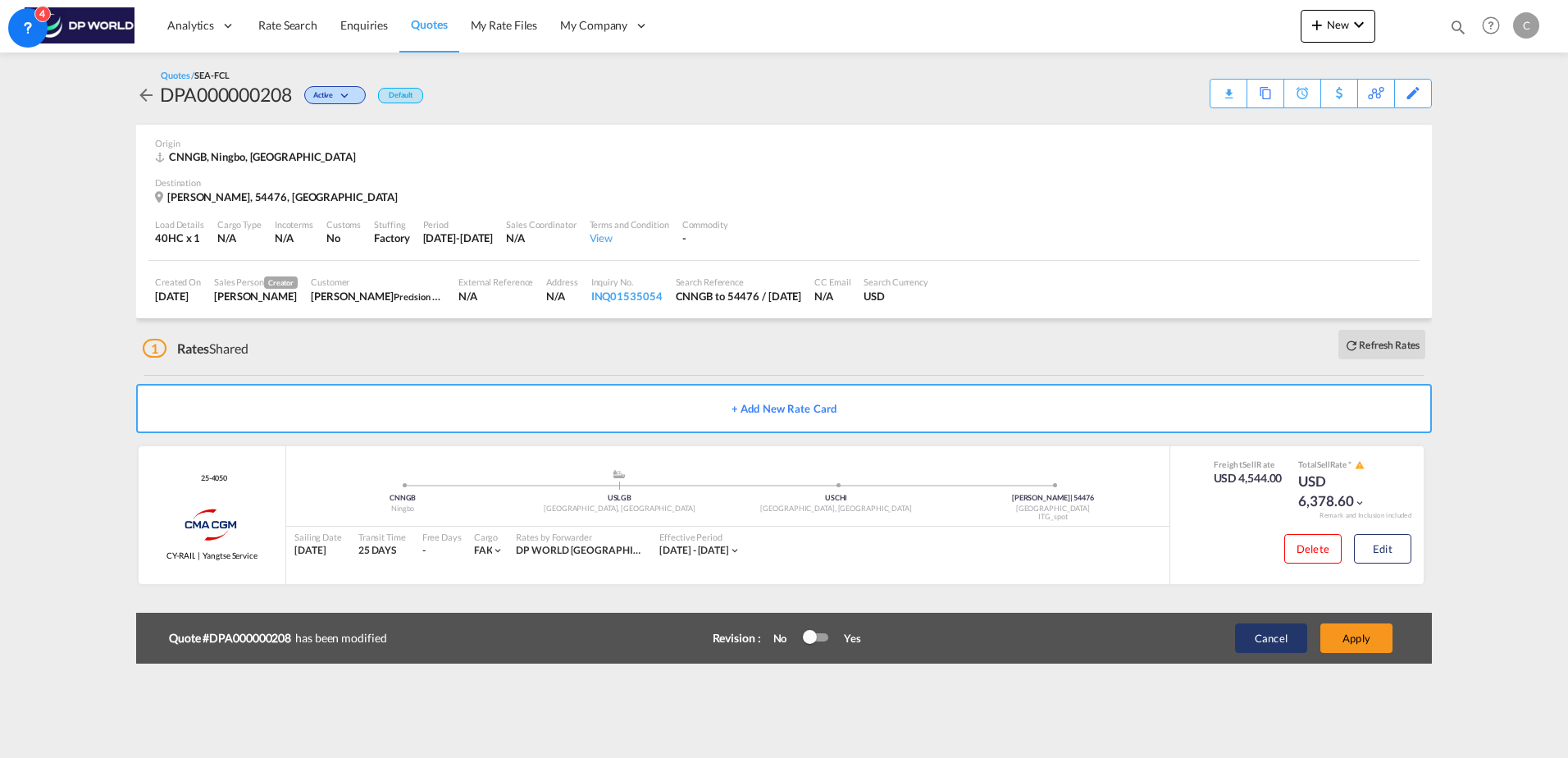
click at [1266, 640] on button "Cancel" at bounding box center [1271, 638] width 72 height 30
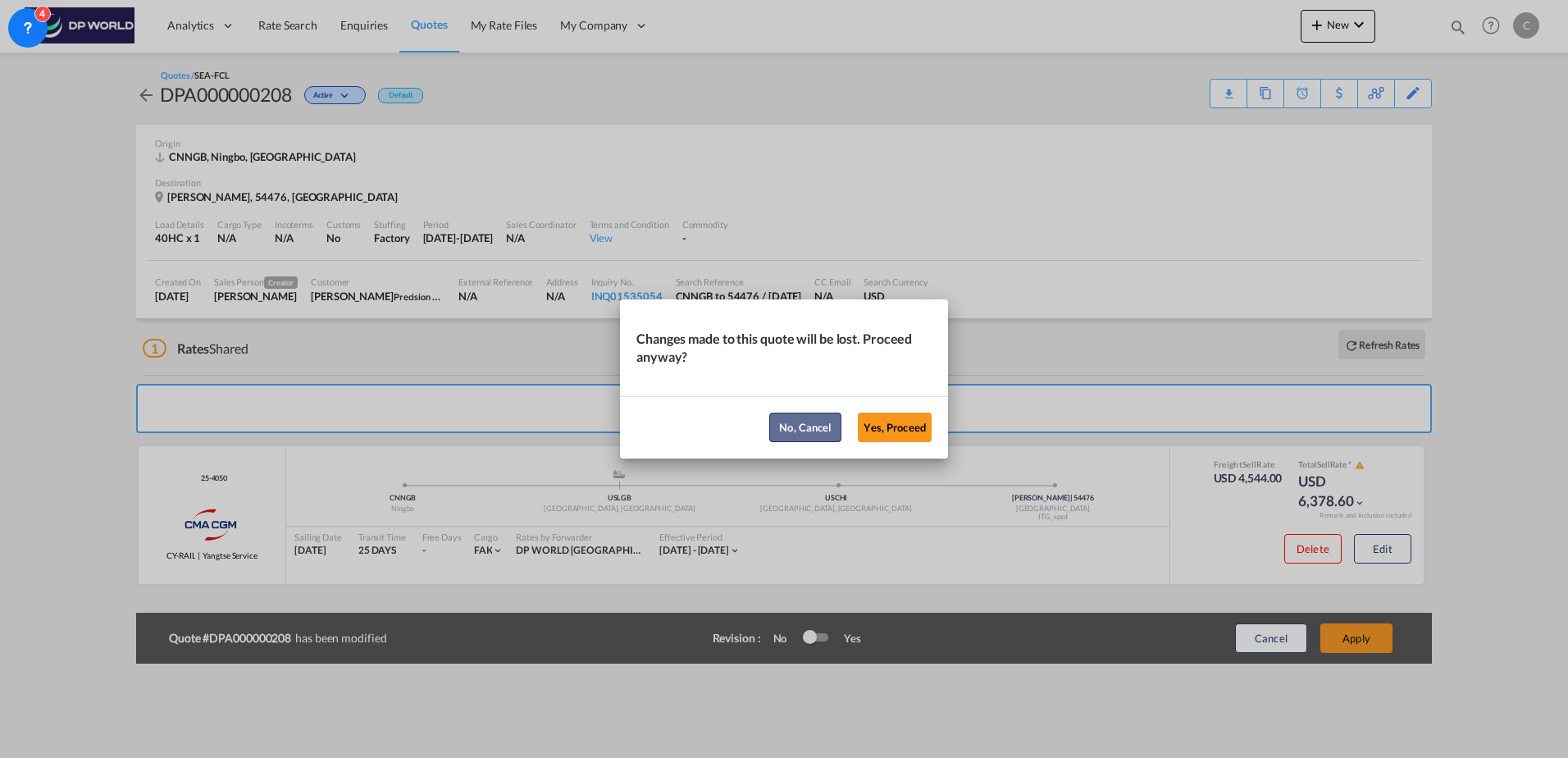
click at [794, 431] on button "No, Cancel" at bounding box center [805, 427] width 72 height 30
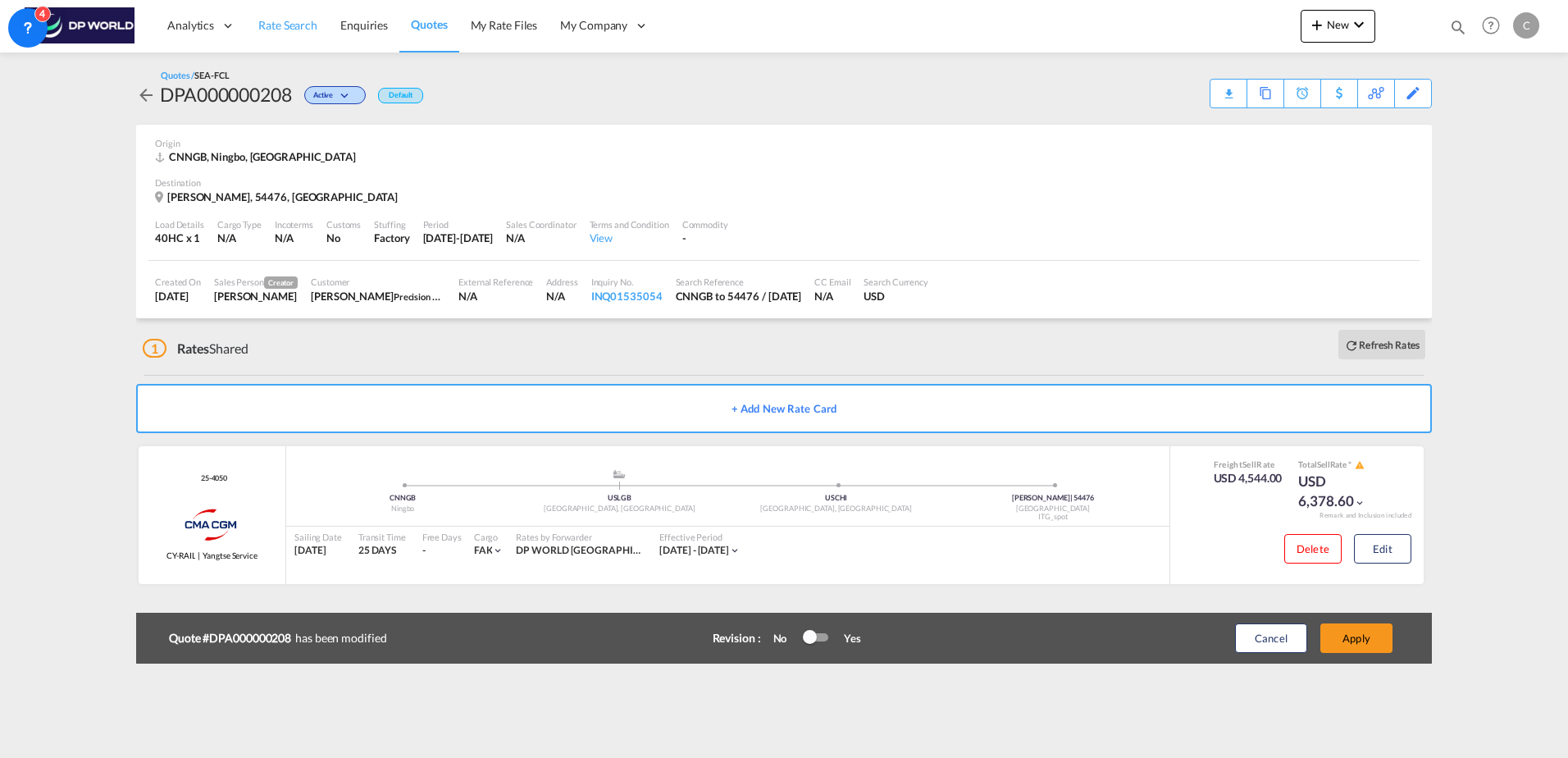
click at [252, 33] on link "Rate Search" at bounding box center [288, 26] width 82 height 54
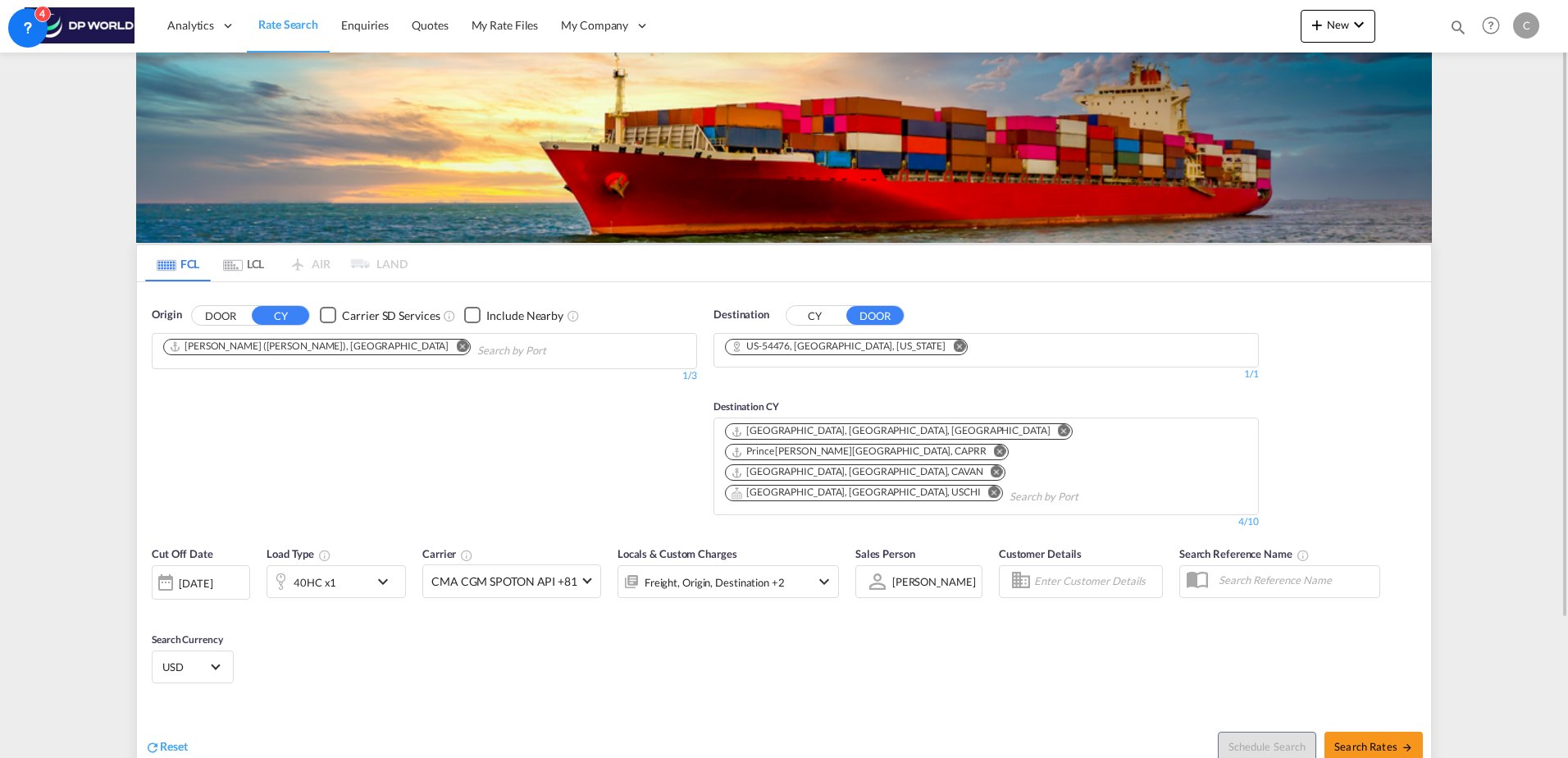
click at [456, 340] on md-icon "Remove" at bounding box center [462, 346] width 12 height 12
click at [270, 358] on body "Analytics Dashboard Rate Search Enquiries Quotes My Rate Files My Company" at bounding box center [784, 379] width 1568 height 758
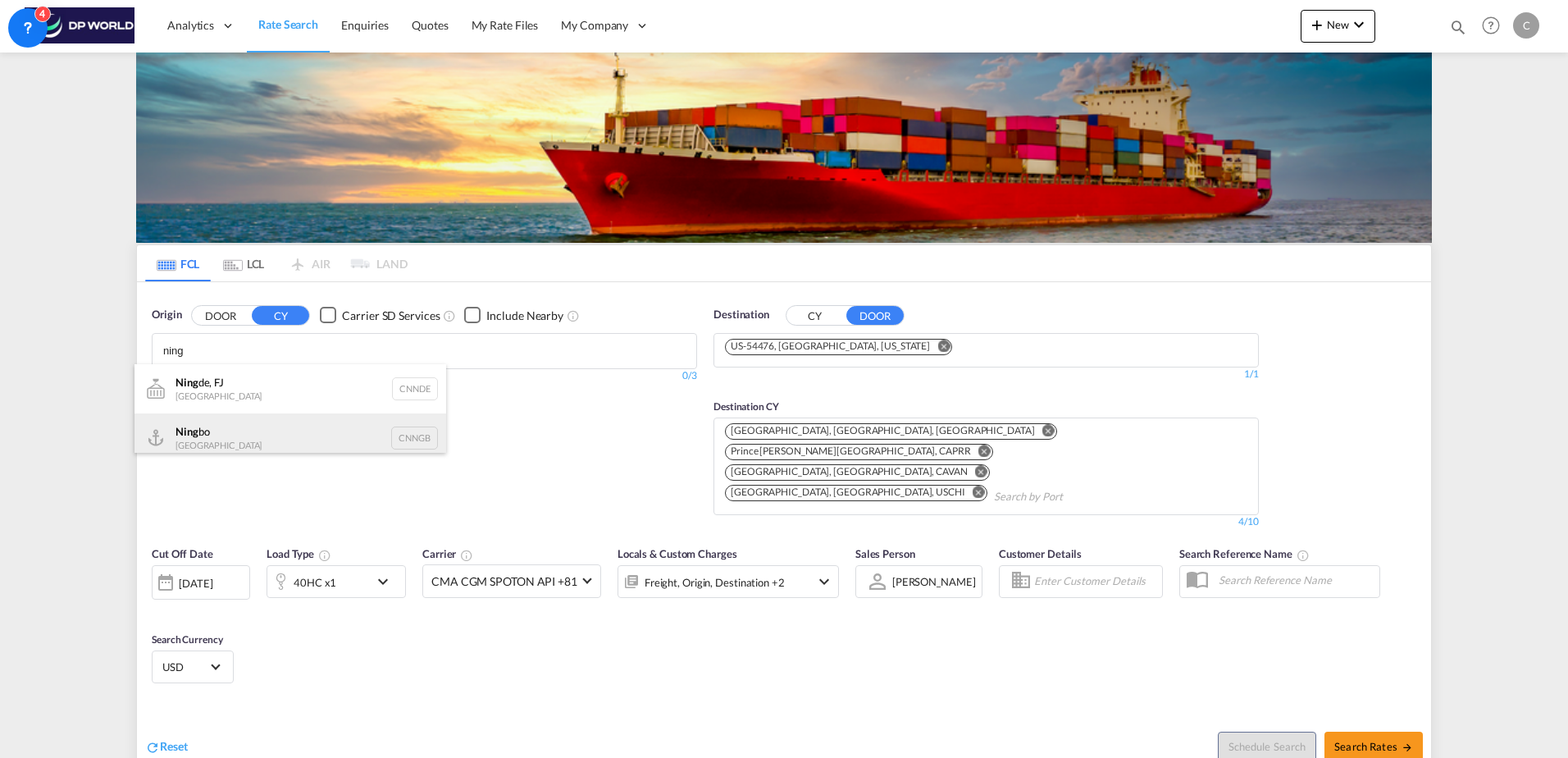
type input "ning"
click at [239, 433] on div "Ning bo China CNNGB" at bounding box center [290, 438] width 312 height 49
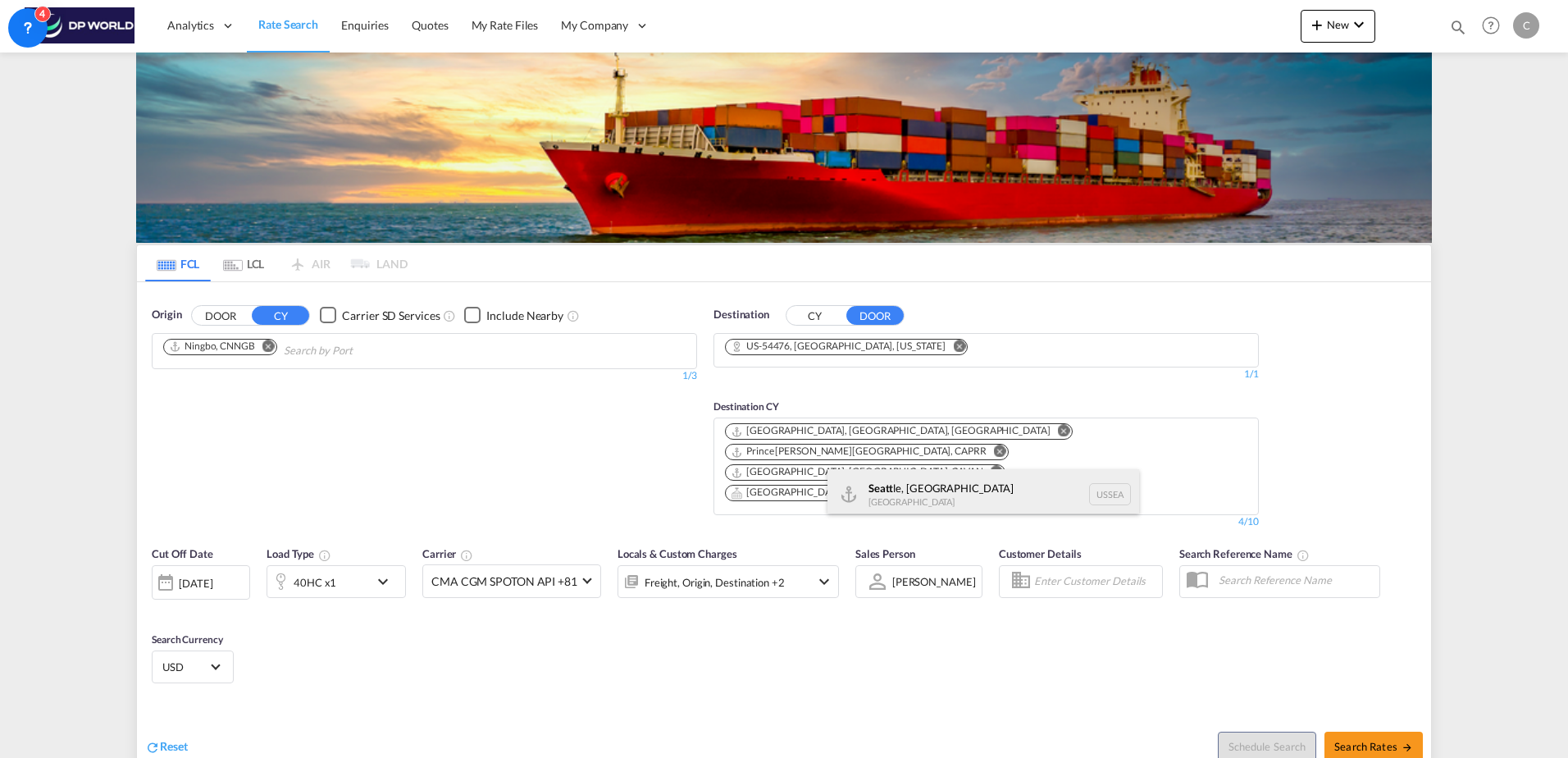
type input "seatt"
click at [896, 495] on div "Seatt le, WA United States USSEA" at bounding box center [984, 494] width 312 height 49
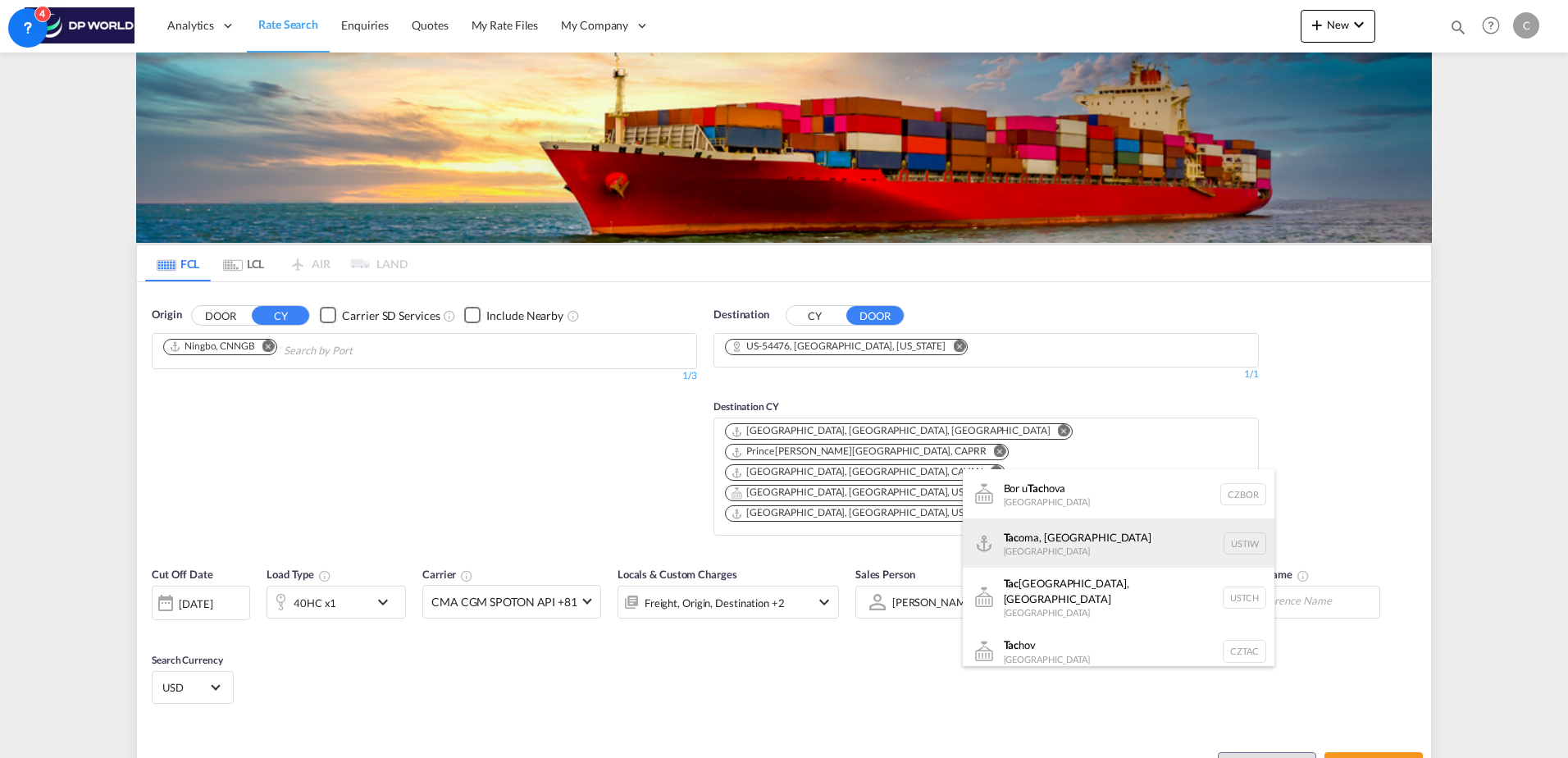
type input "tac"
click at [1054, 530] on div "Tac oma, [GEOGRAPHIC_DATA] [GEOGRAPHIC_DATA] USTIW" at bounding box center [1119, 543] width 312 height 49
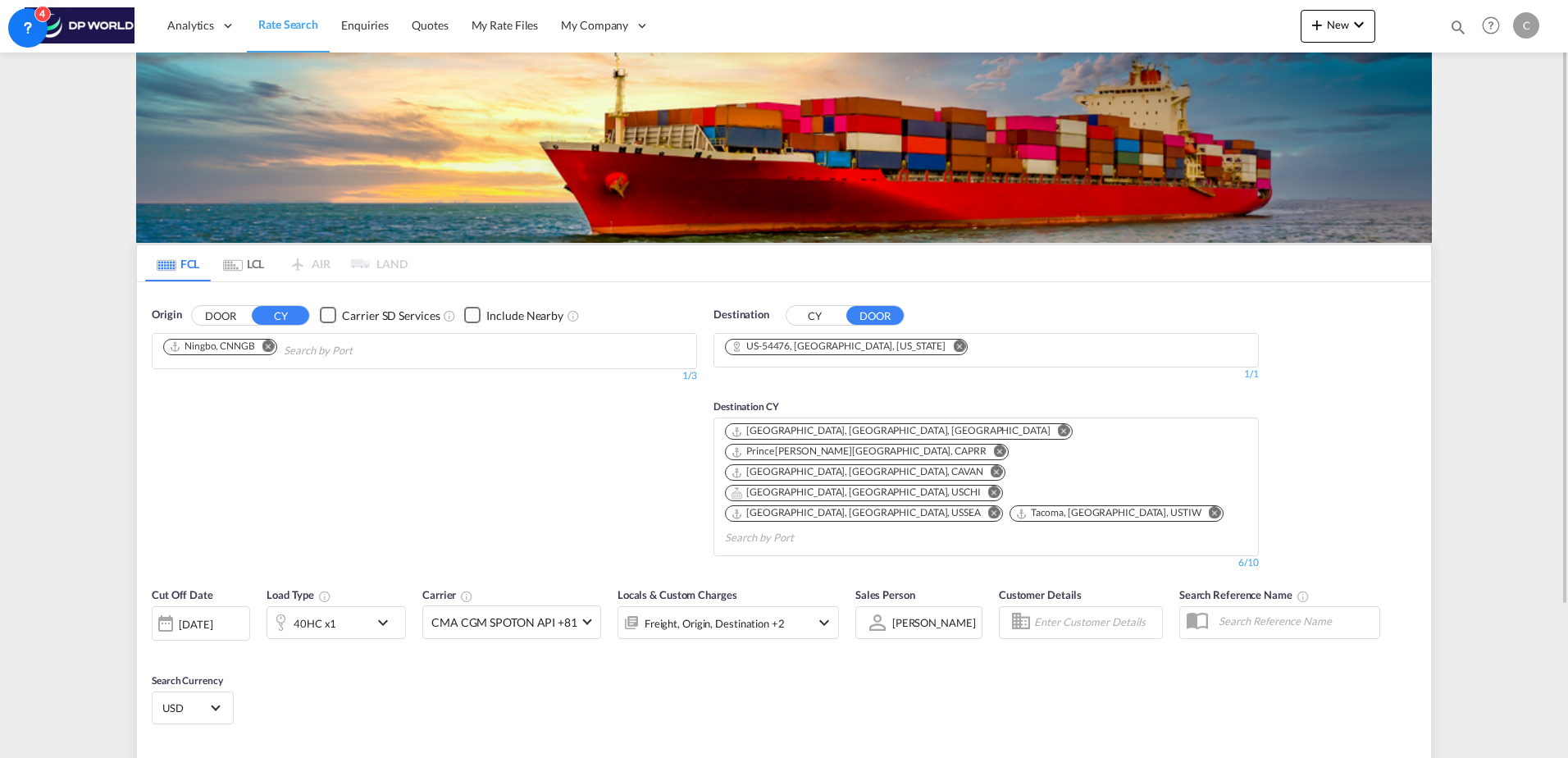
type input "CNNGB to 54476 / [DATE]"
